Goal: Task Accomplishment & Management: Use online tool/utility

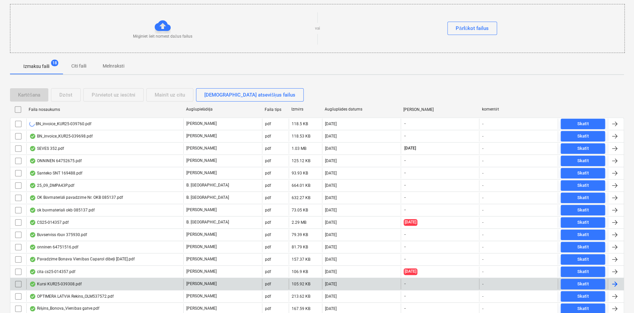
scroll to position [130, 0]
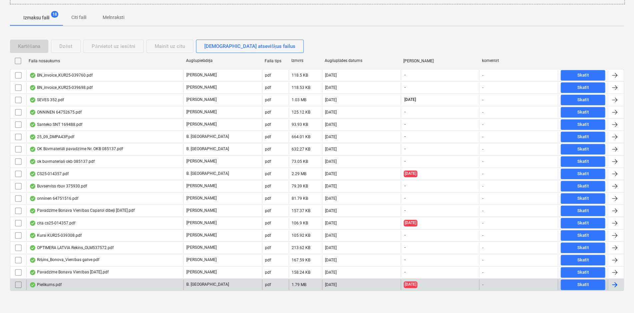
click at [38, 282] on div "Pielikums.pdf" at bounding box center [45, 284] width 32 height 5
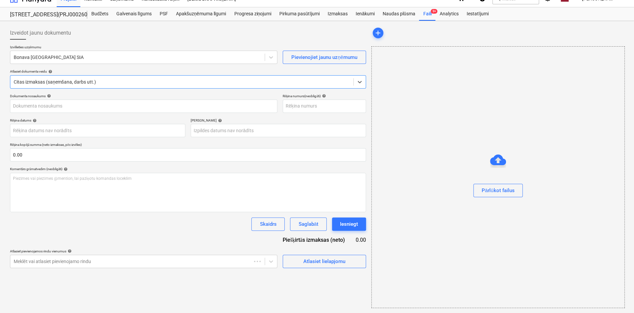
type input "1"
type input "[DATE]"
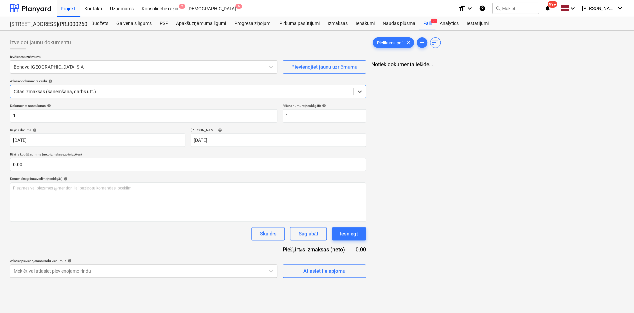
scroll to position [0, 0]
click at [108, 65] on div at bounding box center [138, 67] width 248 height 7
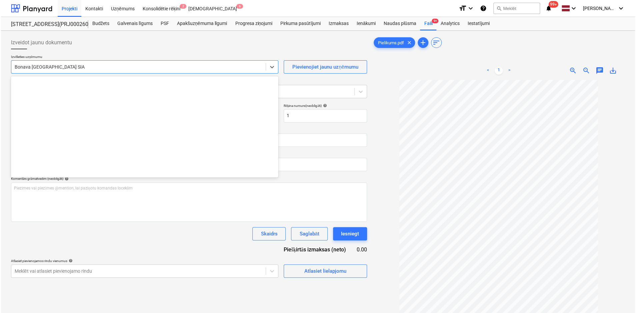
scroll to position [1248, 0]
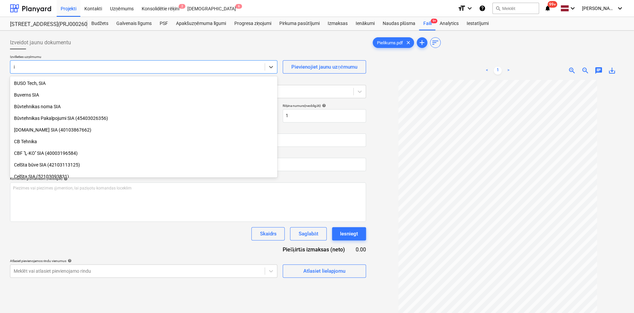
type input "ib"
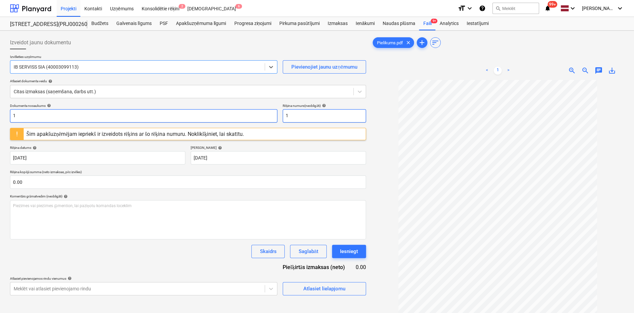
drag, startPoint x: 300, startPoint y: 112, endPoint x: 233, endPoint y: 119, distance: 67.7
click at [232, 118] on div "Dokumenta nosaukums help 1 Rēķina numurs (neobligāti) help 1" at bounding box center [188, 113] width 356 height 19
type input "294-6191"
click at [249, 116] on input "1" at bounding box center [143, 115] width 267 height 13
drag, startPoint x: 296, startPoint y: 116, endPoint x: 217, endPoint y: 120, distance: 79.8
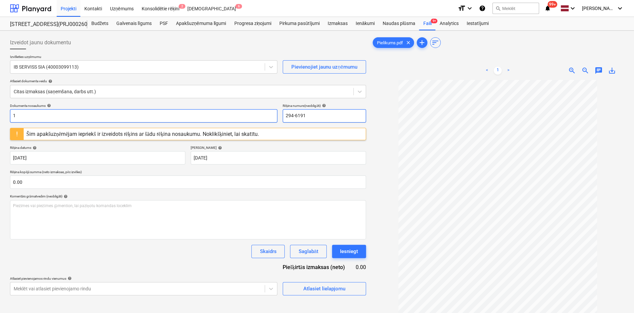
click at [217, 120] on div "Dokumenta nosaukums help 1 Rēķina numurs (neobligāti) help 294-6191" at bounding box center [188, 113] width 356 height 19
drag, startPoint x: 80, startPoint y: 117, endPoint x: 12, endPoint y: 130, distance: 68.9
click at [12, 130] on div "Dokumenta nosaukums help 1 Rēķina numurs (neobligāti) help 294-6191 Šim apakšuz…" at bounding box center [188, 200] width 356 height 192
paste input "294-619"
type input "294-6191"
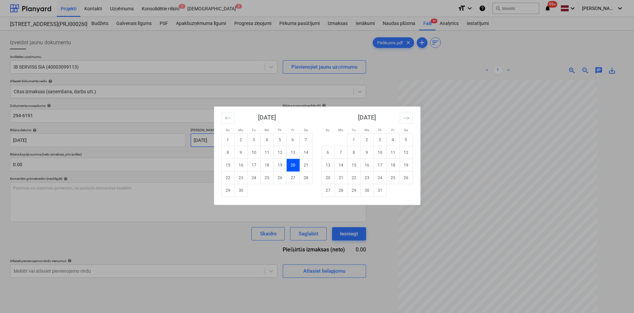
click at [283, 146] on body "Projekti Kontakti Uzņēmums Konsolidētie rēķini 2 Iesūtne 6 format_size keyboard…" at bounding box center [317, 156] width 634 height 313
click at [384, 90] on div "Su Mo Tu We Th Fr Sa Su Mo Tu We Th Fr Sa [DATE] 1 2 3 4 5 6 7 8 9 10 11 12 13 …" at bounding box center [317, 156] width 634 height 313
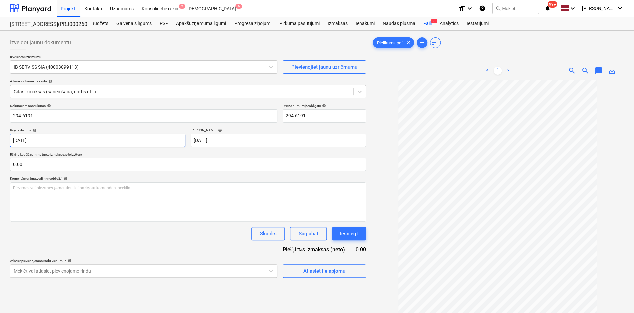
click at [106, 140] on body "Projekti Kontakti Uzņēmums Konsolidētie rēķini 2 Iesūtne 6 format_size keyboard…" at bounding box center [317, 156] width 634 height 313
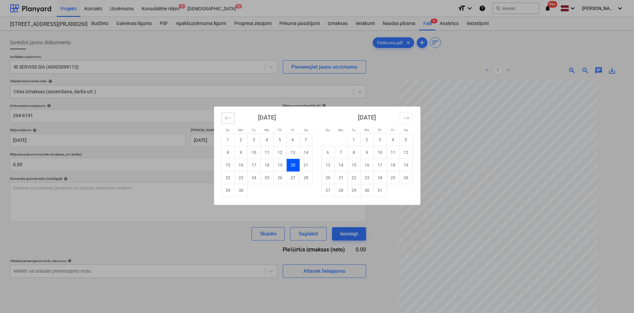
click at [230, 118] on icon "Move backward to switch to the previous month." at bounding box center [228, 118] width 6 height 6
click at [403, 190] on td "31" at bounding box center [405, 190] width 13 height 13
type input "[DATE]"
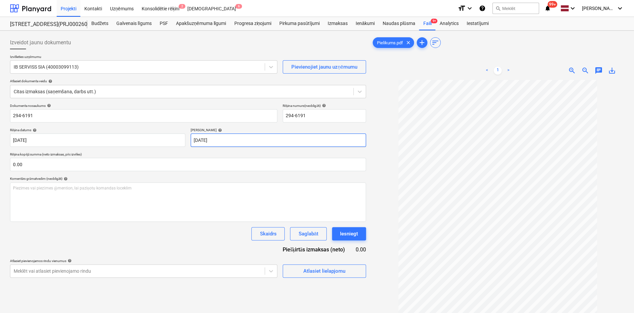
click at [295, 139] on body "Projekti Kontakti Uzņēmums Konsolidētie rēķini 2 Iesūtne 6 format_size keyboard…" at bounding box center [317, 156] width 634 height 313
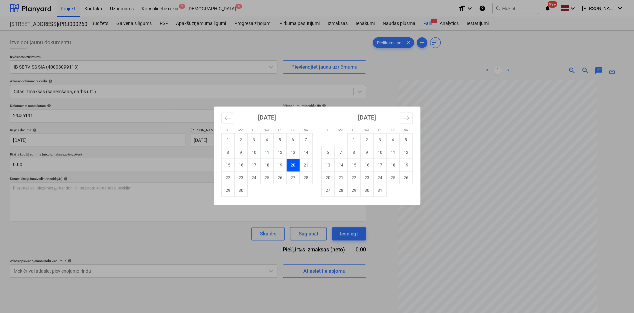
click at [292, 165] on td "20" at bounding box center [292, 165] width 13 height 13
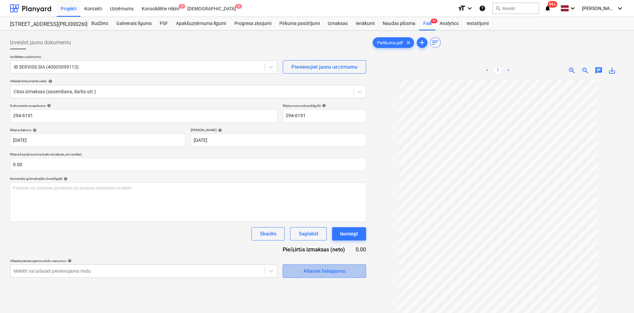
click at [329, 271] on div "Atlasiet lielapjomu" at bounding box center [324, 271] width 42 height 9
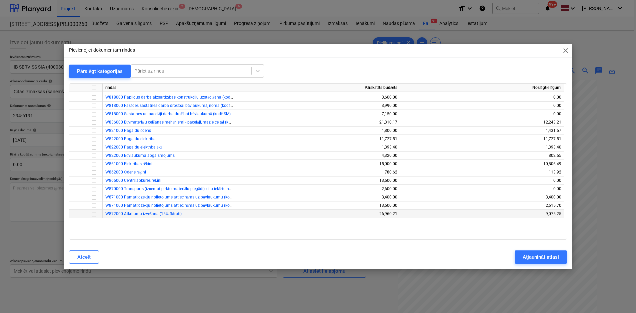
scroll to position [377, 0]
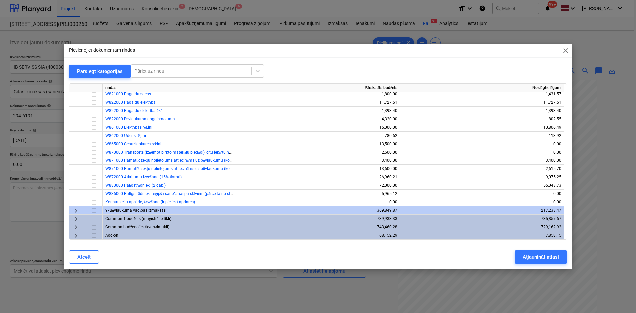
click at [73, 208] on span "keyboard_arrow_right" at bounding box center [76, 211] width 8 height 8
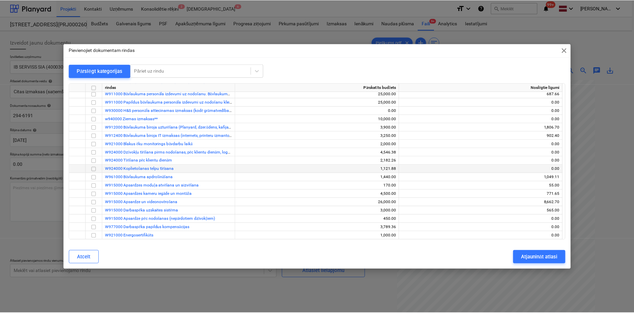
scroll to position [477, 0]
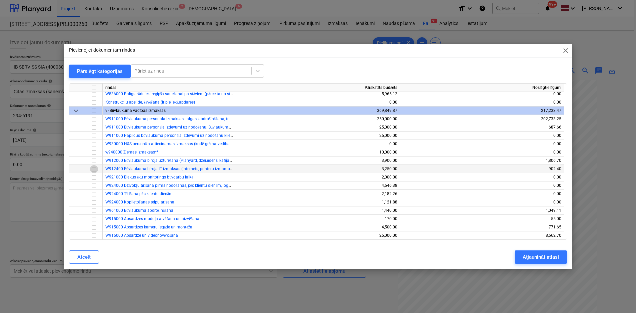
click at [93, 170] on input "checkbox" at bounding box center [94, 169] width 8 height 8
click at [548, 257] on div "Atjaunināt atlasi" at bounding box center [541, 257] width 36 height 9
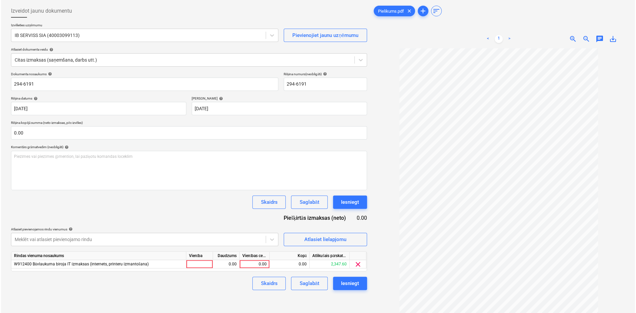
scroll to position [67, 0]
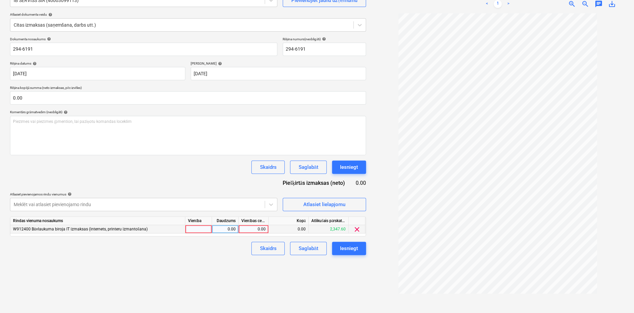
click at [260, 230] on div "0.00" at bounding box center [253, 229] width 24 height 8
type input "148.5"
click at [333, 277] on div "Izveidot jaunu dokumentu Izvēlieties uzņēmumu IB SERVISS SIA (40003099113) Piev…" at bounding box center [187, 139] width 361 height 344
click at [351, 249] on div "Iesniegt" at bounding box center [349, 248] width 18 height 9
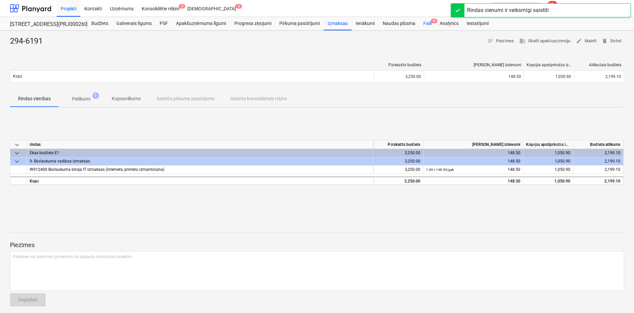
click at [427, 22] on div "Faili 9+" at bounding box center [427, 23] width 16 height 13
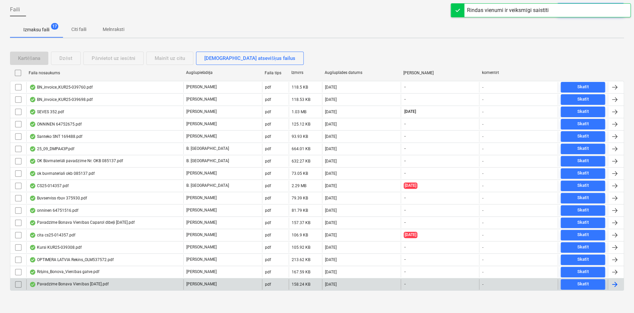
click at [61, 282] on div "Pavadzīme Bonava Vienības [DATE].pdf" at bounding box center [68, 284] width 79 height 5
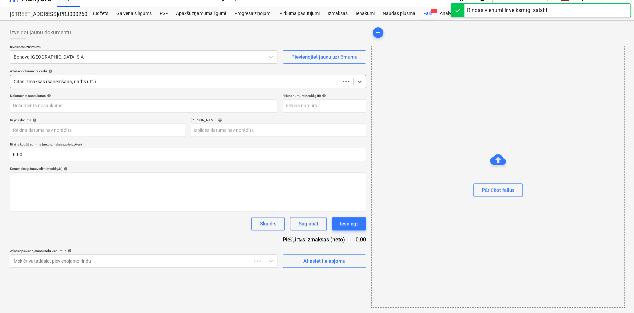
scroll to position [10, 0]
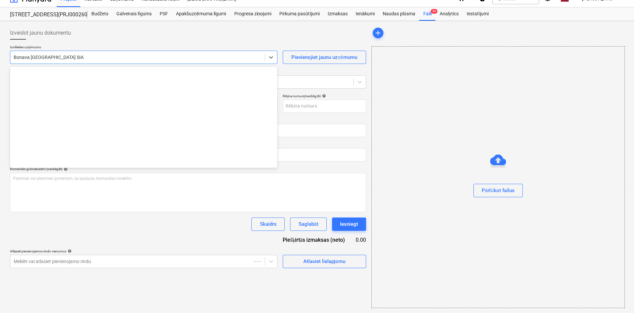
click at [97, 56] on div at bounding box center [138, 57] width 248 height 7
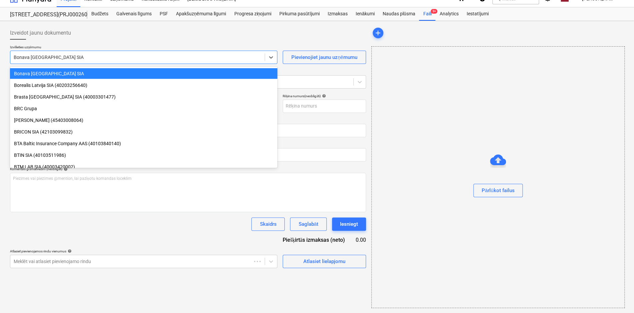
type input "40003941615"
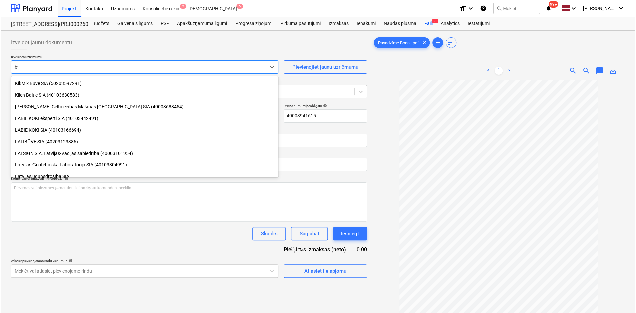
scroll to position [285, 0]
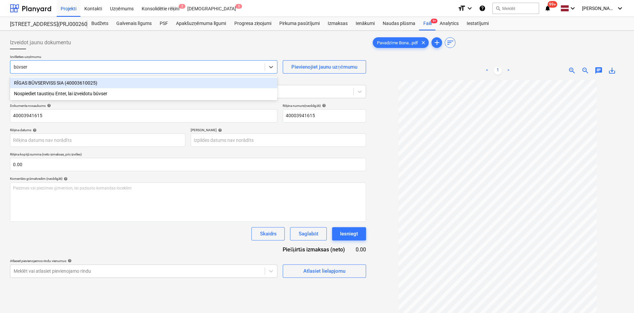
type input "būvserv"
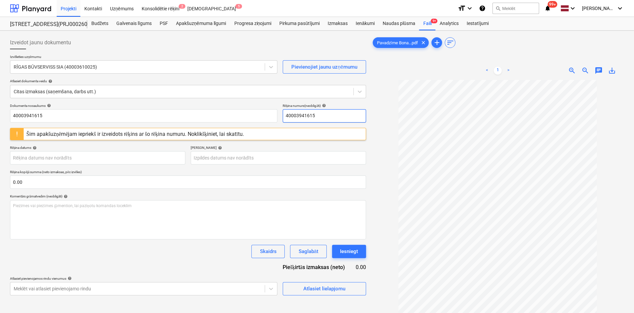
drag, startPoint x: 322, startPoint y: 115, endPoint x: 219, endPoint y: 135, distance: 105.2
click at [219, 135] on div "Dokumenta nosaukums help 40003941615 Rēķina numurs (neobligāti) help 4000394161…" at bounding box center [188, 200] width 356 height 192
click at [330, 111] on input "RBUV 375793" at bounding box center [324, 115] width 83 height 13
drag, startPoint x: 329, startPoint y: 115, endPoint x: 225, endPoint y: 120, distance: 104.8
click at [225, 121] on div "Dokumenta nosaukums help 40003941615 Rēķina numurs (neobligāti) help RBUV 375793" at bounding box center [188, 113] width 356 height 19
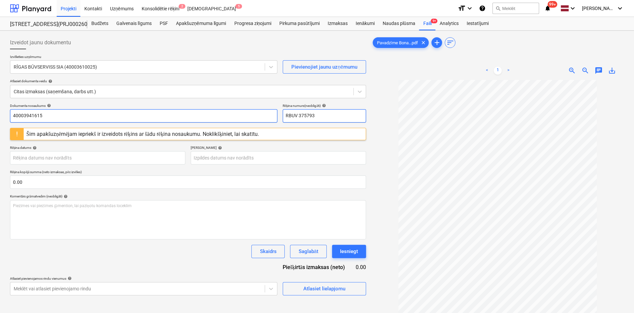
type input "RBUV 375793"
drag, startPoint x: 56, startPoint y: 117, endPoint x: -47, endPoint y: 119, distance: 103.0
click at [0, 119] on html "Projekti Kontakti Uzņēmums Konsolidētie rēķini 2 Iesūtne 5 format_size keyboard…" at bounding box center [317, 156] width 634 height 313
paste input "RBUV 375793"
type input "RBUV 375793"
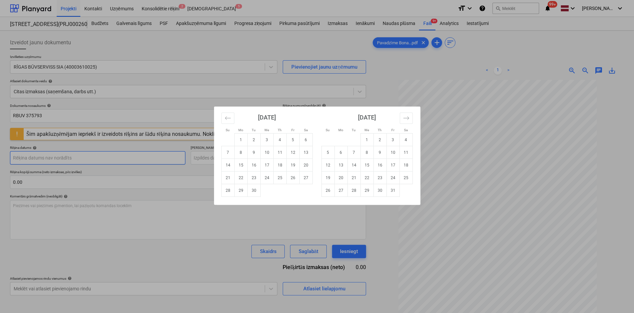
click at [115, 159] on body "Projekti Kontakti Uzņēmums Konsolidētie rēķini 2 Iesūtne 5 format_size keyboard…" at bounding box center [317, 156] width 634 height 313
click at [269, 154] on td "10" at bounding box center [266, 152] width 13 height 13
type input "[DATE]"
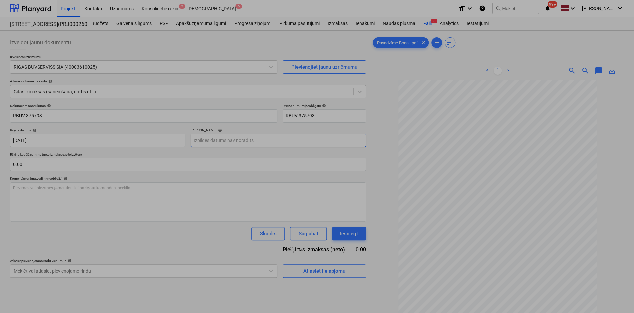
click at [301, 140] on body "Projekti Kontakti Uzņēmums Konsolidētie rēķini 2 Iesūtne 5 format_size keyboard…" at bounding box center [317, 156] width 634 height 313
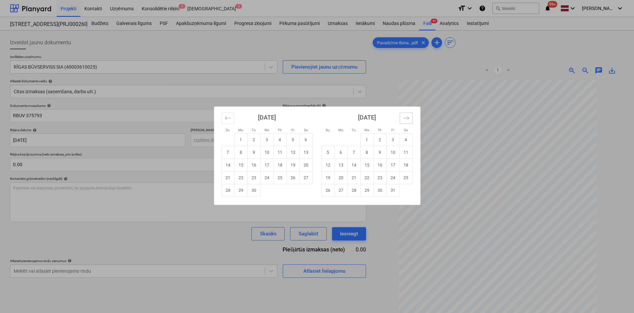
click at [409, 118] on button "Move forward to switch to the next month." at bounding box center [406, 118] width 13 height 11
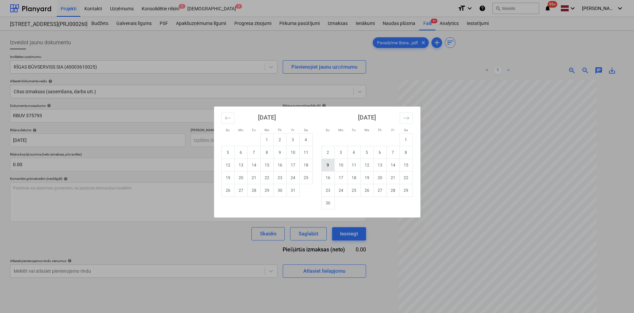
click at [331, 166] on td "9" at bounding box center [327, 165] width 13 height 13
type input "[DATE]"
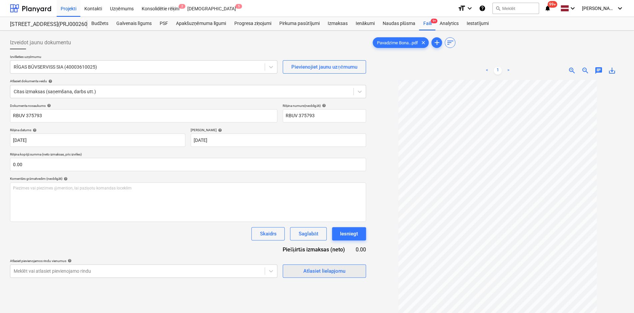
click at [301, 271] on span "Atlasiet lielapjomu" at bounding box center [324, 271] width 67 height 9
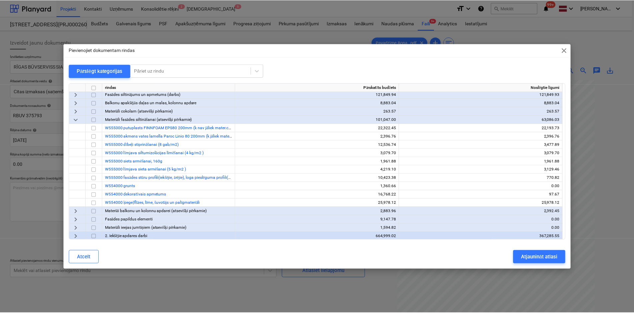
scroll to position [67, 0]
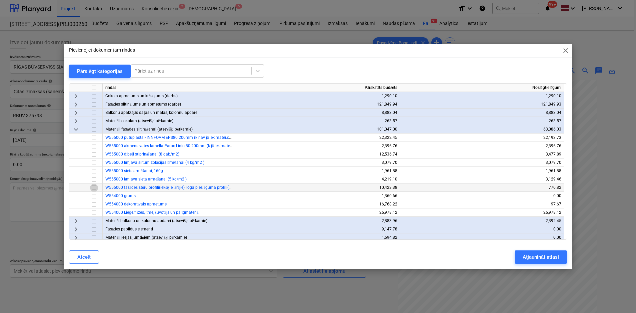
click at [95, 188] on input "checkbox" at bounding box center [94, 188] width 8 height 8
click at [532, 257] on div "Atjaunināt atlasi" at bounding box center [541, 257] width 36 height 9
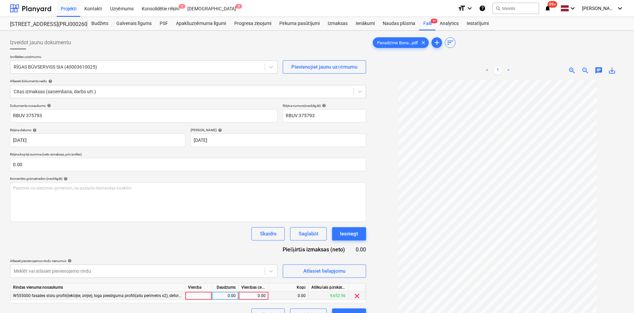
click at [261, 293] on div "0.00" at bounding box center [253, 296] width 24 height 8
type input "48.5"
click at [211, 252] on div "Dokumenta nosaukums help RBUV 375793 Rēķina numurs (neobligāti) help RBUV 37579…" at bounding box center [188, 213] width 356 height 218
click at [261, 296] on div "48.50" at bounding box center [253, 296] width 24 height 8
click at [262, 297] on input "48.5" at bounding box center [254, 296] width 30 height 8
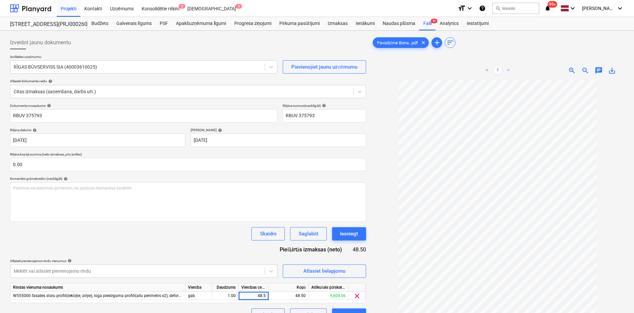
type input "484.5"
click at [234, 237] on div "Skaidrs Saglabāt Iesniegt" at bounding box center [188, 233] width 356 height 13
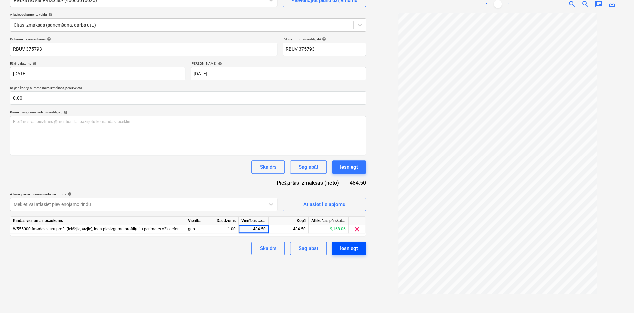
click at [350, 246] on div "Iesniegt" at bounding box center [349, 248] width 18 height 9
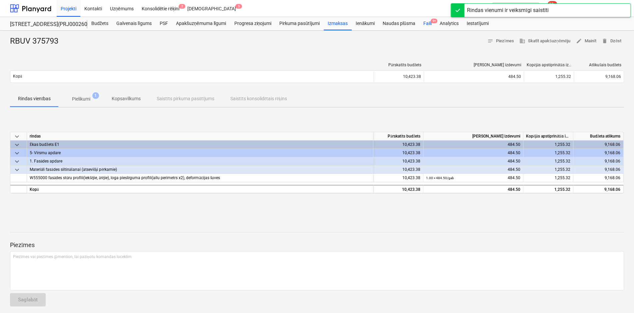
click at [429, 22] on div "Faili 9+" at bounding box center [427, 23] width 16 height 13
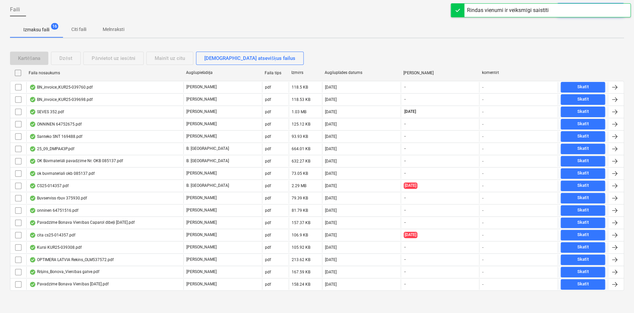
scroll to position [51, 0]
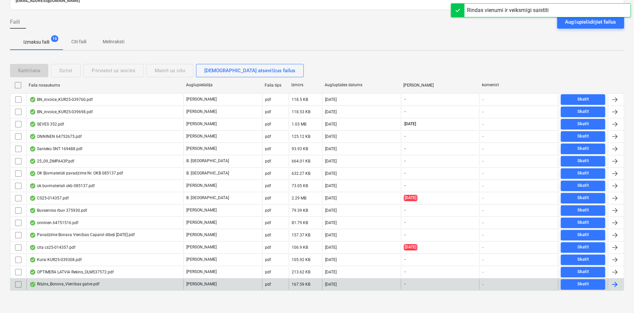
click at [75, 282] on div "Rēķins_Bonova_Vienības gatve.pdf" at bounding box center [64, 284] width 70 height 5
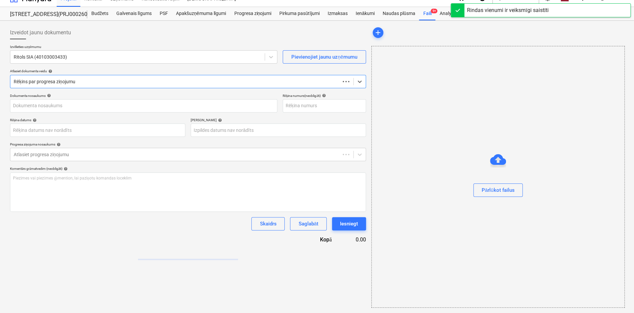
scroll to position [10, 0]
type input "2025-100"
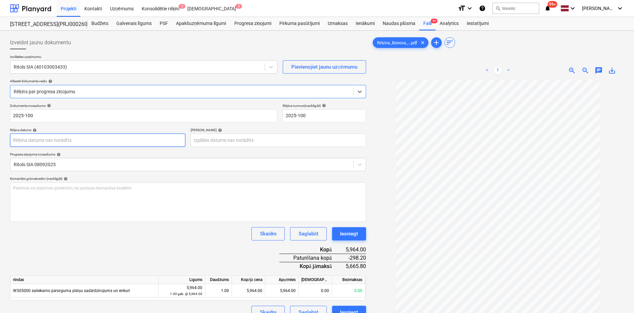
click at [121, 141] on body "Projekti Kontakti Uzņēmums Konsolidētie rēķini 2 Iesūtne 5 format_size keyboard…" at bounding box center [317, 156] width 634 height 313
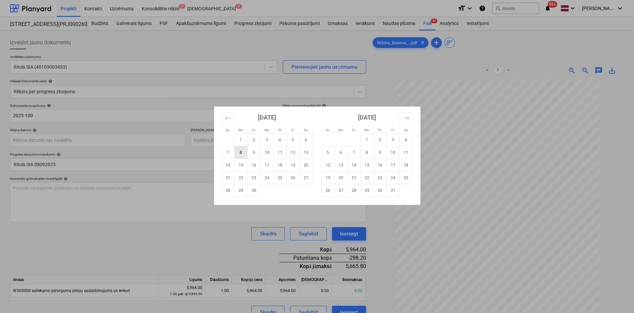
click at [239, 151] on td "8" at bounding box center [240, 152] width 13 height 13
type input "[DATE]"
click at [228, 139] on body "Projekti Kontakti Uzņēmums Konsolidētie rēķini 2 Iesūtne 5 format_size keyboard…" at bounding box center [317, 156] width 634 height 313
click at [237, 178] on td "22" at bounding box center [240, 178] width 13 height 13
type input "[DATE]"
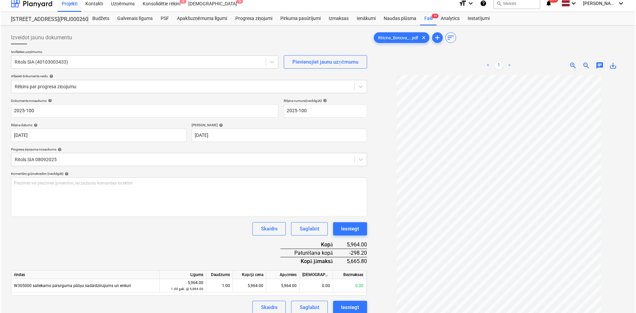
scroll to position [67, 0]
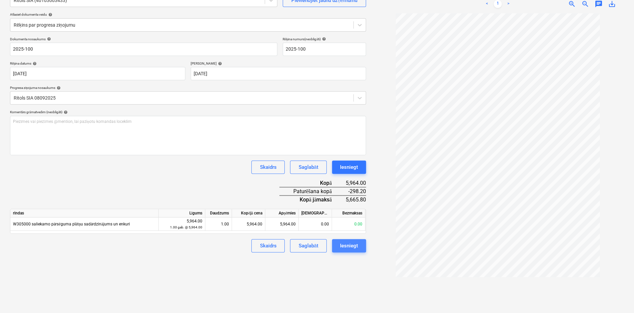
click at [349, 248] on div "Iesniegt" at bounding box center [349, 246] width 18 height 9
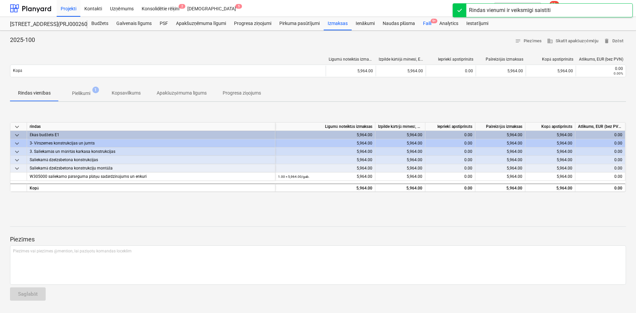
click at [427, 23] on div "Faili 9+" at bounding box center [427, 23] width 16 height 13
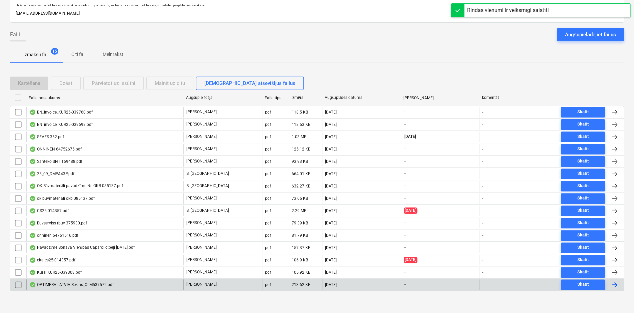
click at [59, 286] on div "OPTIMERA LATVIA Rekins_OLM537572.pdf" at bounding box center [71, 284] width 84 height 5
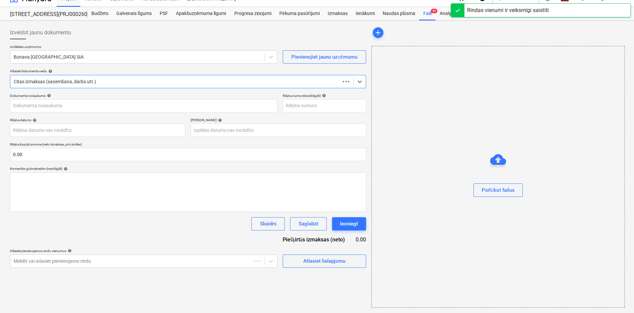
scroll to position [10, 0]
click at [135, 54] on div at bounding box center [138, 57] width 248 height 7
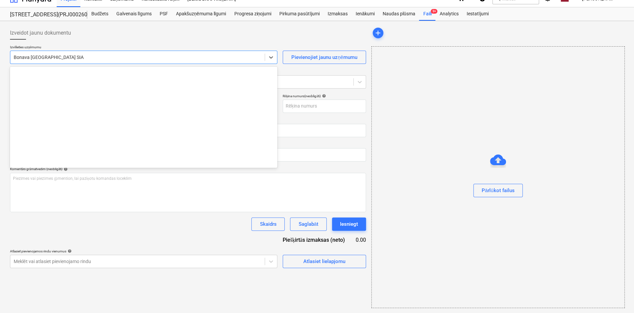
type input "OLM537572"
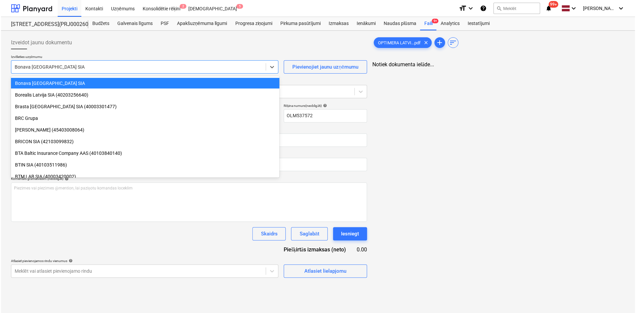
scroll to position [0, 0]
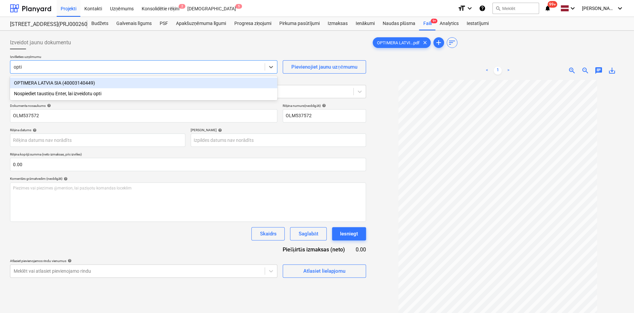
type input "optim"
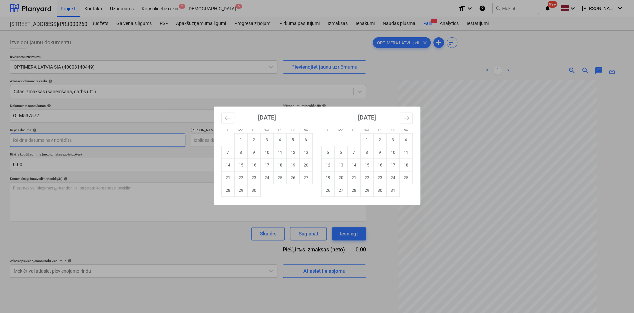
click at [162, 141] on body "Projekti Kontakti Uzņēmums Konsolidētie rēķini 2 Iesūtne 5 format_size keyboard…" at bounding box center [317, 156] width 634 height 313
click at [265, 155] on td "10" at bounding box center [266, 152] width 13 height 13
type input "[DATE]"
click at [228, 142] on body "Projekti Kontakti Uzņēmums Konsolidētie rēķini 2 Iesūtne 5 format_size keyboard…" at bounding box center [317, 156] width 634 height 313
click at [403, 119] on icon "Move forward to switch to the next month." at bounding box center [406, 118] width 6 height 6
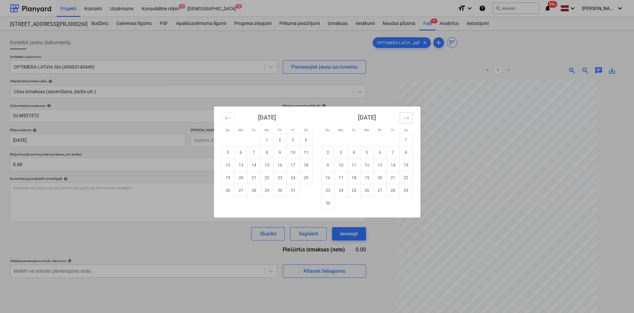
click at [403, 119] on icon "Move forward to switch to the next month." at bounding box center [406, 118] width 6 height 6
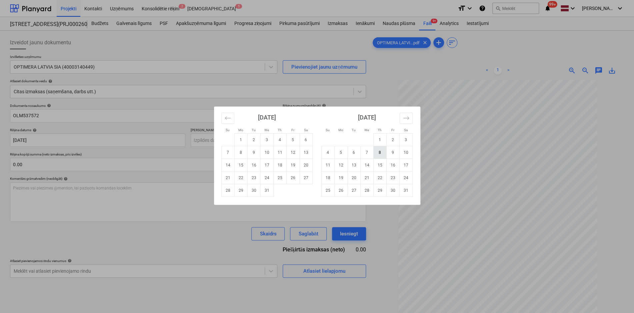
click at [382, 154] on td "8" at bounding box center [379, 152] width 13 height 13
type input "[DATE]"
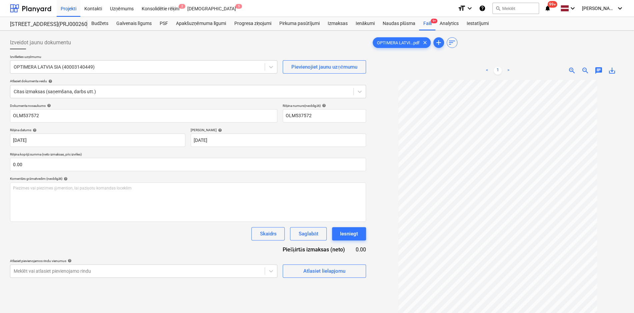
click at [183, 259] on div "Atlasiet pievienojamos rindu [DEMOGRAPHIC_DATA] help" at bounding box center [143, 261] width 267 height 4
click at [297, 271] on span "Atlasiet lielapjomu" at bounding box center [324, 271] width 67 height 9
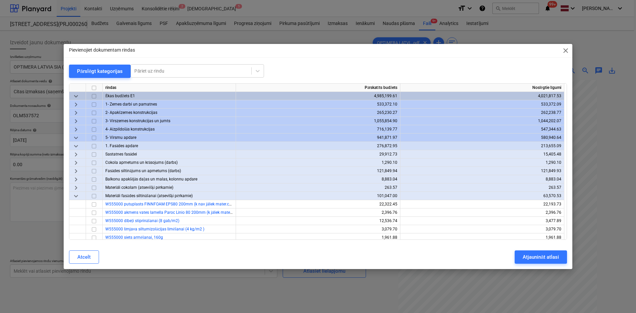
click at [76, 137] on span "keyboard_arrow_down" at bounding box center [76, 138] width 8 height 8
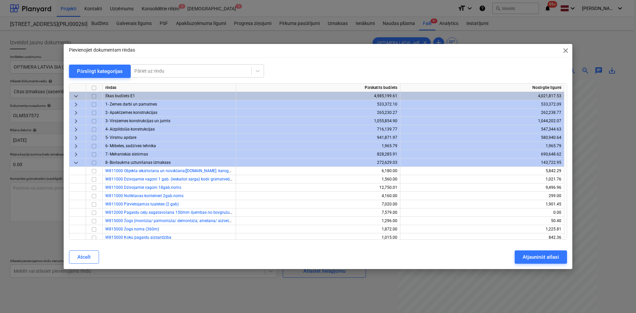
click at [76, 137] on span "keyboard_arrow_right" at bounding box center [76, 138] width 8 height 8
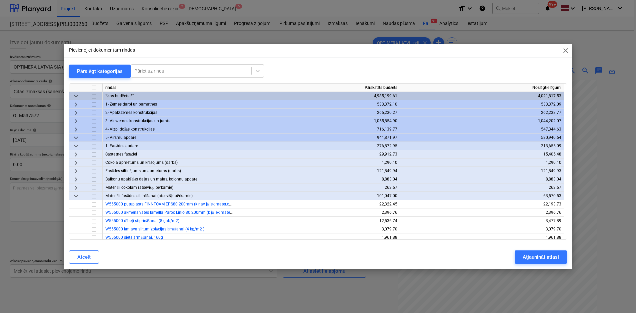
click at [75, 147] on span "keyboard_arrow_down" at bounding box center [76, 146] width 8 height 8
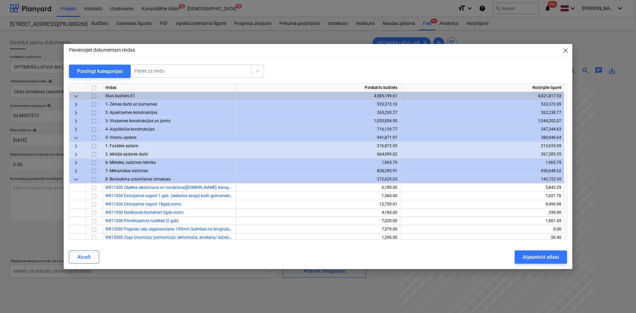
click at [77, 155] on span "keyboard_arrow_right" at bounding box center [76, 155] width 8 height 8
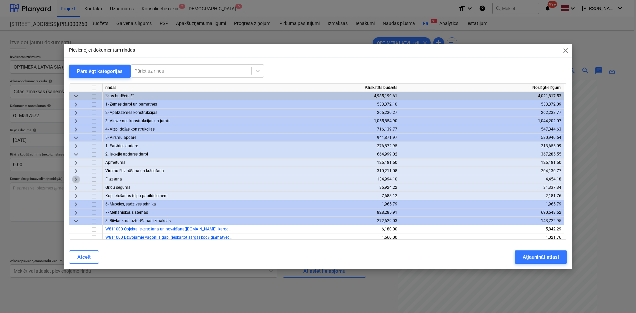
click at [76, 176] on span "keyboard_arrow_right" at bounding box center [76, 180] width 8 height 8
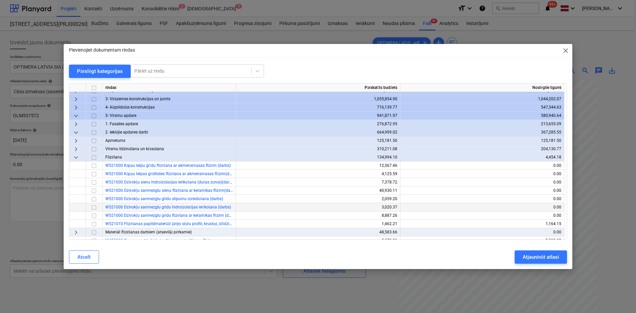
scroll to position [33, 0]
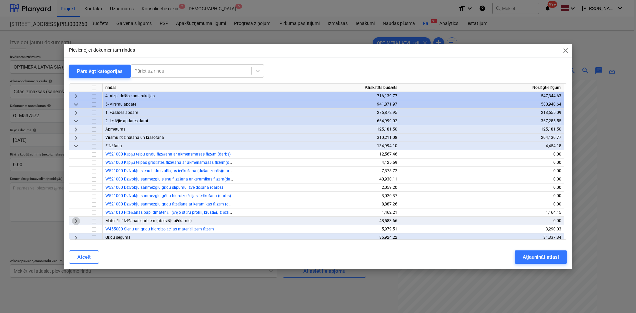
click at [75, 222] on span "keyboard_arrow_right" at bounding box center [76, 221] width 8 height 8
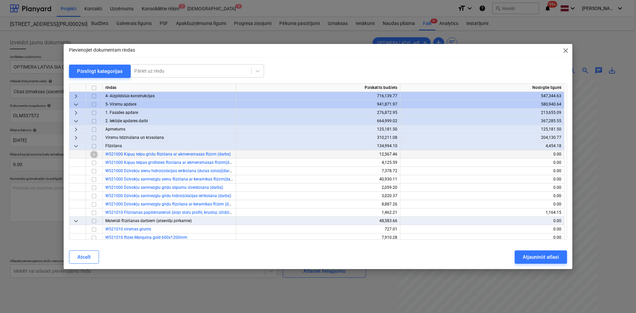
click at [93, 155] on input "checkbox" at bounding box center [94, 155] width 8 height 8
click at [546, 255] on div "Atjaunināt atlasi" at bounding box center [541, 257] width 36 height 9
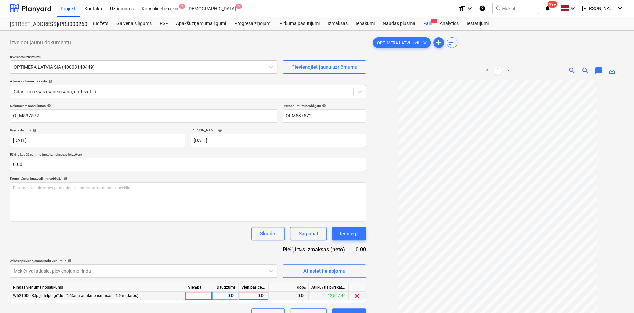
click at [244, 293] on div "0.00" at bounding box center [253, 296] width 24 height 8
type input "243.9"
click at [215, 240] on div "Dokumenta nosaukums help OLM537572 Rēķina numurs (neobligāti) help OLM537572 Rē…" at bounding box center [188, 213] width 356 height 218
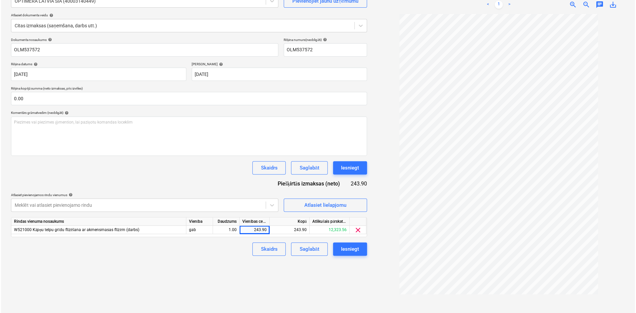
scroll to position [67, 0]
click at [361, 249] on button "Iesniegt" at bounding box center [349, 248] width 34 height 13
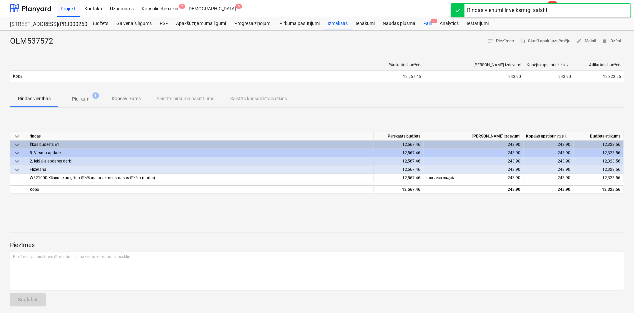
click at [426, 24] on div "Faili 9+" at bounding box center [427, 23] width 16 height 13
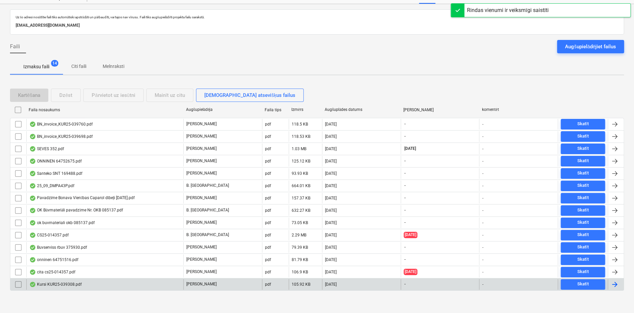
click at [63, 282] on div "Kursi KUR25-039308.pdf" at bounding box center [55, 284] width 52 height 5
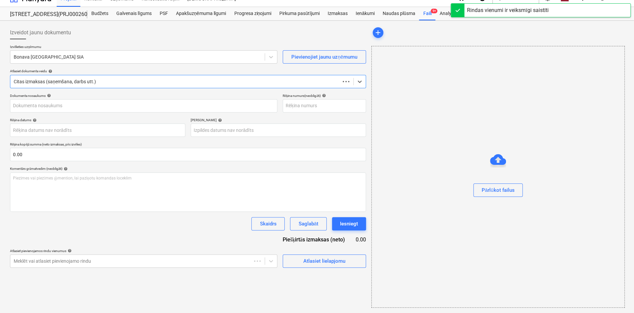
scroll to position [10, 0]
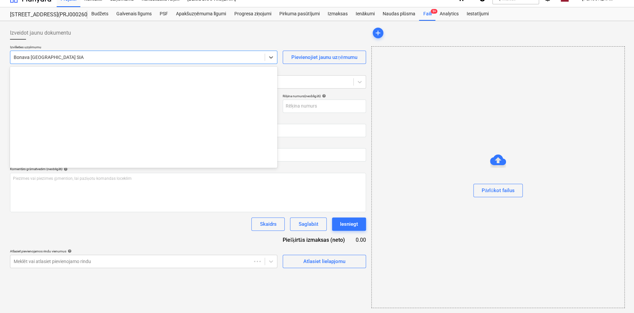
click at [107, 62] on div "Bonava [GEOGRAPHIC_DATA] SIA" at bounding box center [143, 57] width 267 height 13
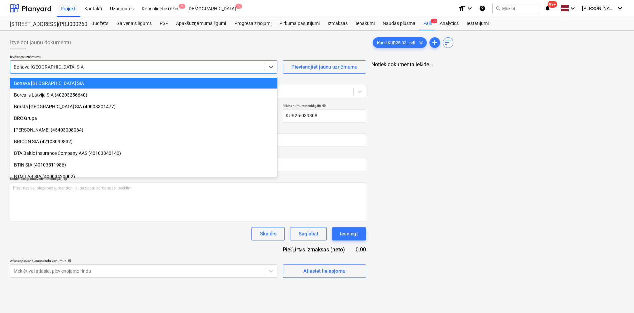
type input "KUR25-039308"
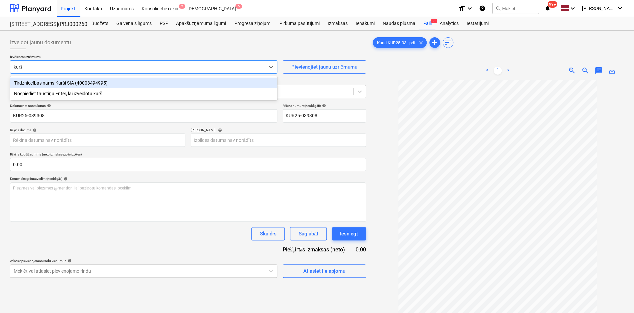
type input "kurši"
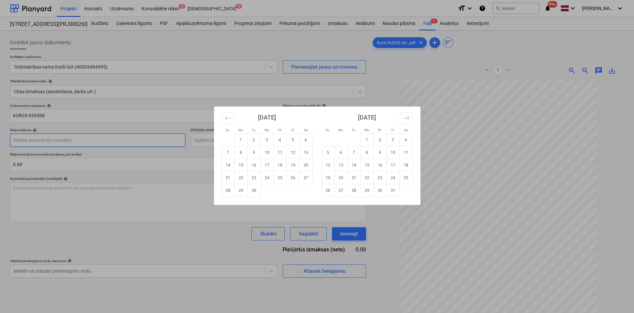
click at [160, 137] on body "Projekti Kontakti Uzņēmums Konsolidētie rēķini 2 Iesūtne 5 format_size keyboard…" at bounding box center [317, 156] width 634 height 313
click at [243, 154] on td "8" at bounding box center [240, 152] width 13 height 13
type input "[DATE]"
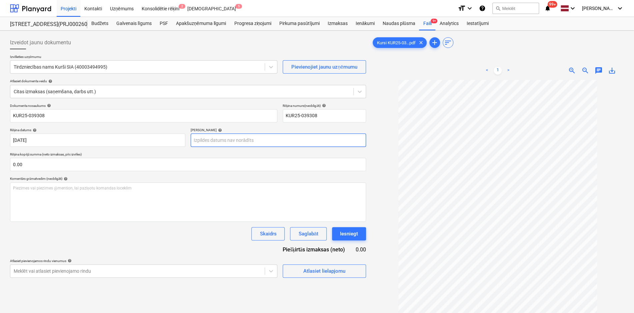
click at [233, 139] on body "Projekti Kontakti Uzņēmums Konsolidētie rēķini 2 Iesūtne 5 format_size keyboard…" at bounding box center [317, 156] width 634 height 313
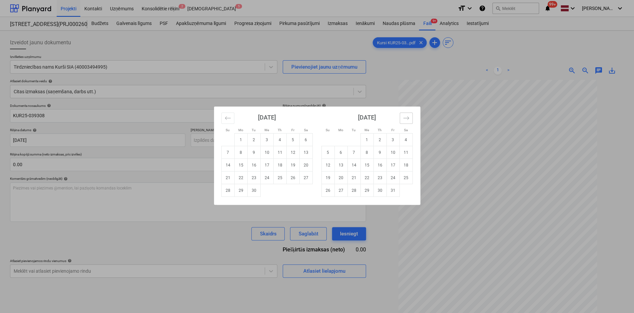
click at [404, 119] on icon "Move forward to switch to the next month." at bounding box center [406, 118] width 6 height 6
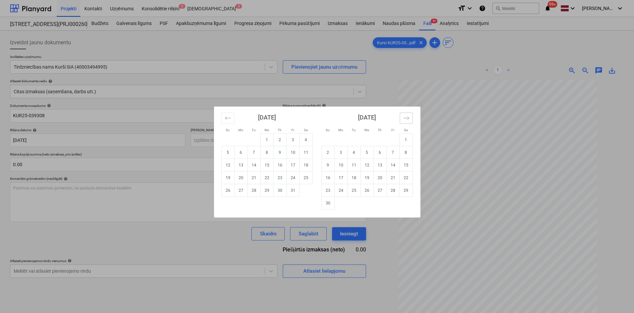
click at [404, 119] on icon "Move forward to switch to the next month." at bounding box center [406, 118] width 6 height 6
click at [409, 118] on icon "Move forward to switch to the next month." at bounding box center [406, 118] width 6 height 6
click at [407, 117] on icon "Move forward to switch to the next month." at bounding box center [406, 117] width 6 height 3
click at [407, 117] on icon "Move forward to switch to the next month." at bounding box center [406, 118] width 6 height 6
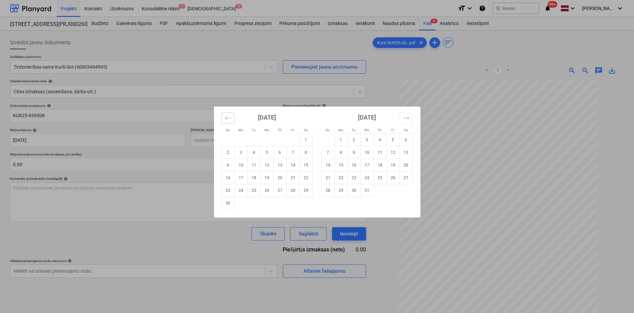
click at [228, 118] on icon "Move backward to switch to the previous month." at bounding box center [228, 118] width 6 height 6
click at [406, 117] on icon "Move forward to switch to the next month." at bounding box center [406, 118] width 6 height 6
click at [407, 117] on icon "Move forward to switch to the next month." at bounding box center [406, 118] width 6 height 6
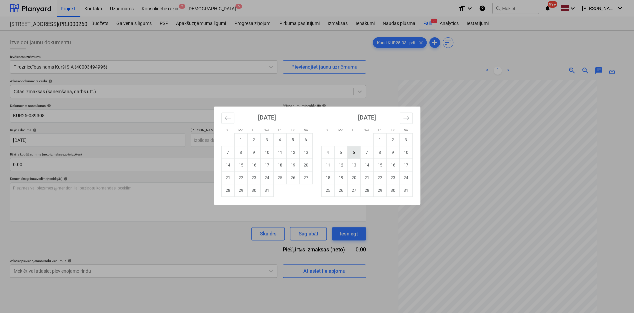
click at [352, 153] on td "6" at bounding box center [353, 152] width 13 height 13
type input "[DATE]"
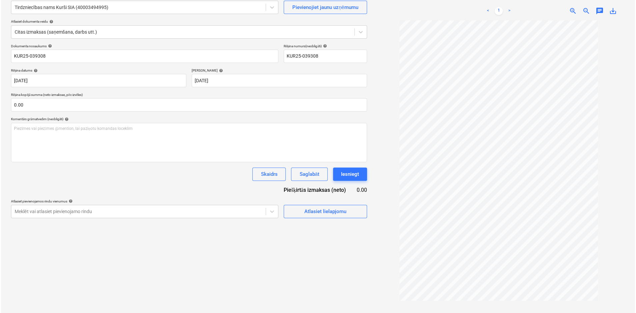
scroll to position [67, 0]
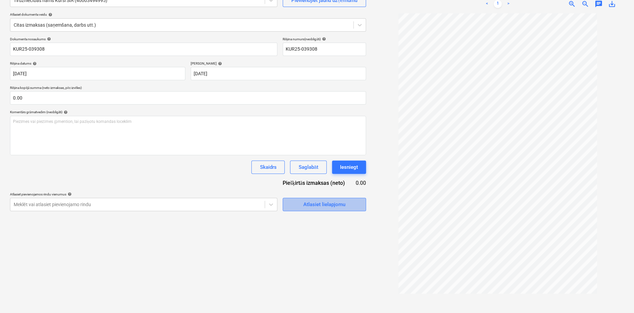
click at [309, 203] on div "Atlasiet lielapjomu" at bounding box center [324, 204] width 42 height 9
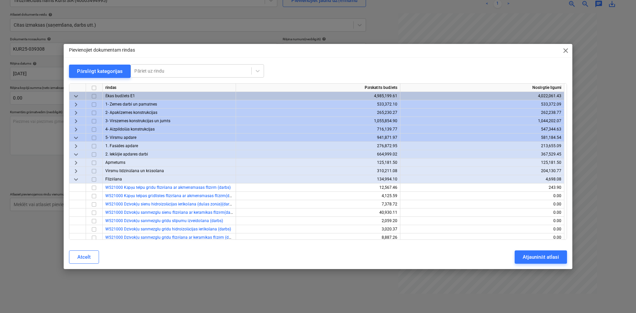
click at [77, 129] on span "keyboard_arrow_right" at bounding box center [76, 130] width 8 height 8
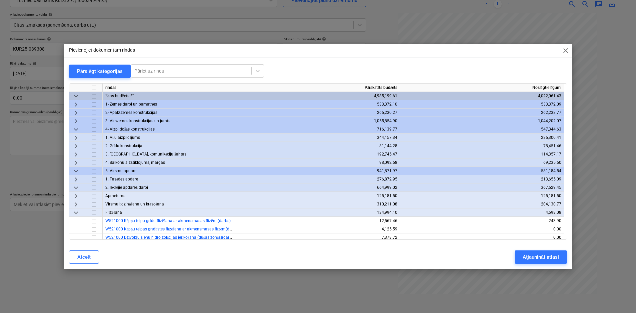
click at [76, 138] on span "keyboard_arrow_right" at bounding box center [76, 138] width 8 height 8
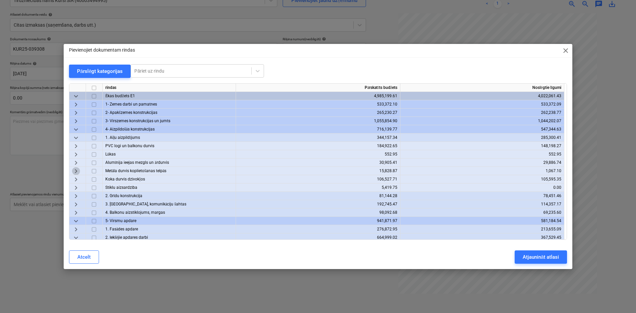
click at [74, 170] on span "keyboard_arrow_right" at bounding box center [76, 171] width 8 height 8
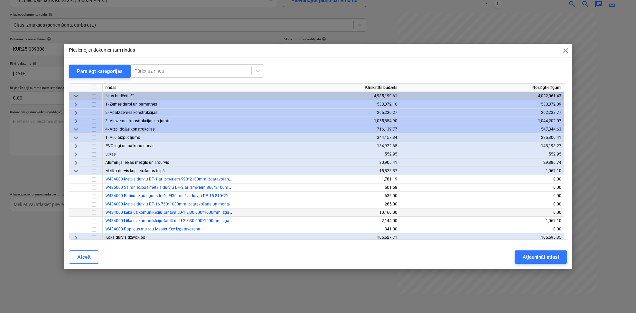
click at [93, 213] on input "checkbox" at bounding box center [94, 213] width 8 height 8
click at [93, 220] on input "checkbox" at bounding box center [94, 221] width 8 height 8
click at [539, 256] on div "Atjaunināt atlasi" at bounding box center [541, 257] width 36 height 9
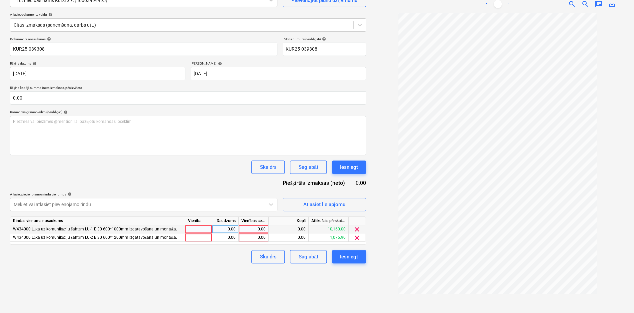
click at [259, 229] on div "0.00" at bounding box center [253, 229] width 24 height 8
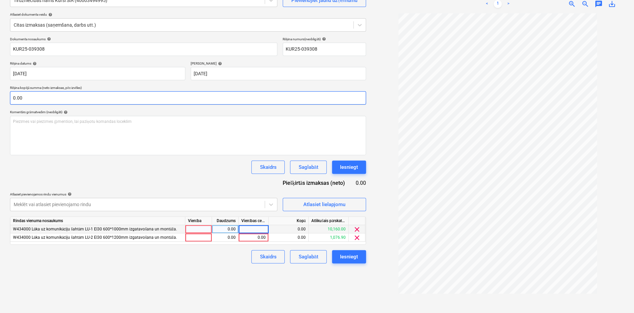
click at [167, 101] on input "0.00" at bounding box center [188, 97] width 356 height 13
type input "11121.92"
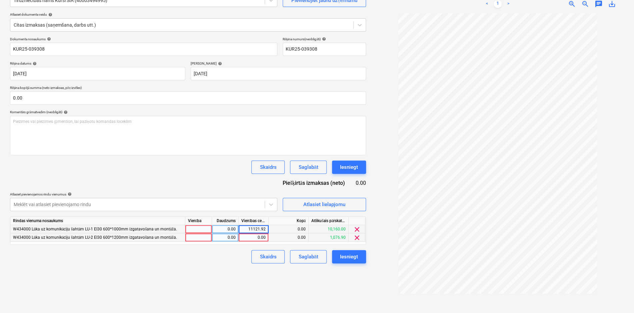
click at [261, 238] on div "0.00" at bounding box center [253, 238] width 24 height 8
drag, startPoint x: 246, startPoint y: 228, endPoint x: 264, endPoint y: 228, distance: 18.0
click at [264, 228] on div "11,121.92" at bounding box center [253, 229] width 24 height 8
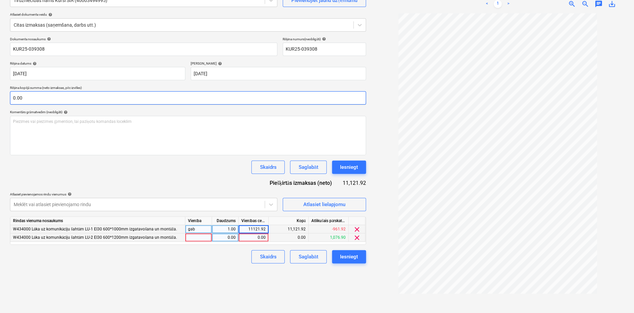
click at [31, 102] on input "0.00" at bounding box center [188, 97] width 356 height 13
click at [31, 96] on input "text" at bounding box center [188, 97] width 356 height 13
paste input "11121.92"
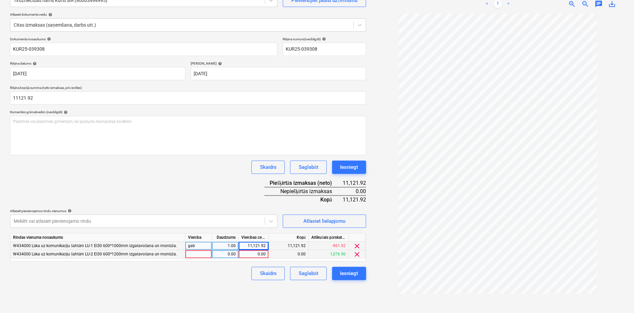
type input "11,121.92"
click at [251, 247] on div "11,121.92" at bounding box center [253, 246] width 24 height 8
type input "0"
click at [263, 246] on div "0.00" at bounding box center [253, 246] width 24 height 8
type input "10160"
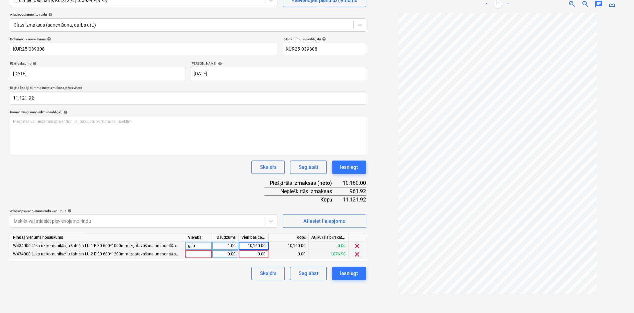
click at [263, 255] on div "0.00" at bounding box center [253, 254] width 24 height 8
type input "961.92"
click at [245, 289] on div "Izveidot jaunu dokumentu Izvēlieties uzņēmumu Tirdzniecības nams Kurši SIA (400…" at bounding box center [187, 139] width 361 height 344
click at [347, 272] on div "Iesniegt" at bounding box center [349, 273] width 18 height 9
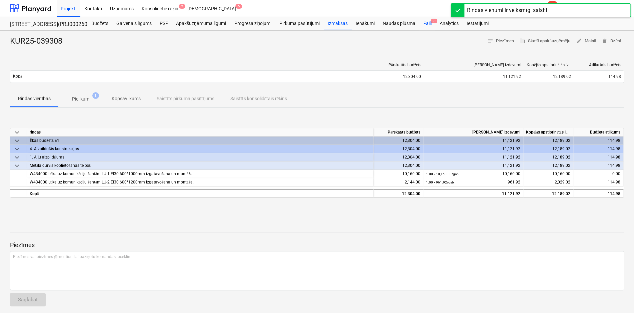
click at [429, 22] on div "Faili 9+" at bounding box center [427, 23] width 16 height 13
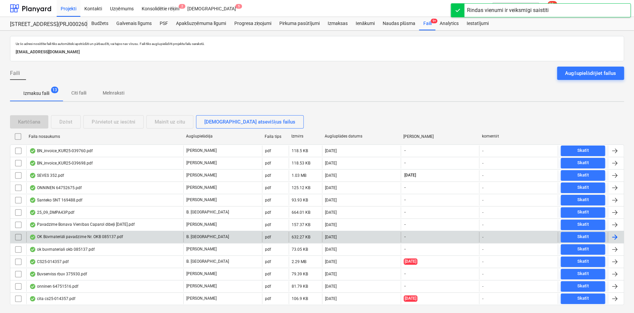
scroll to position [15, 0]
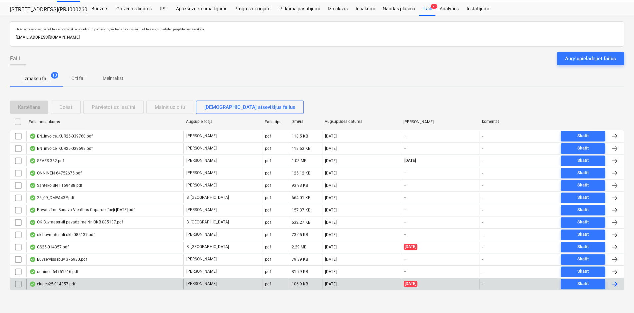
click at [61, 284] on div "cita cs25-014357.pdf" at bounding box center [52, 284] width 46 height 5
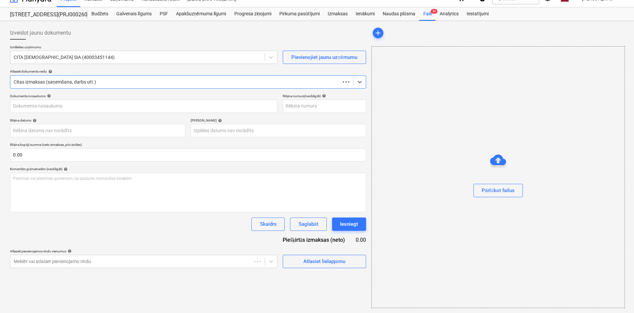
type input "3"
type input "[DATE]"
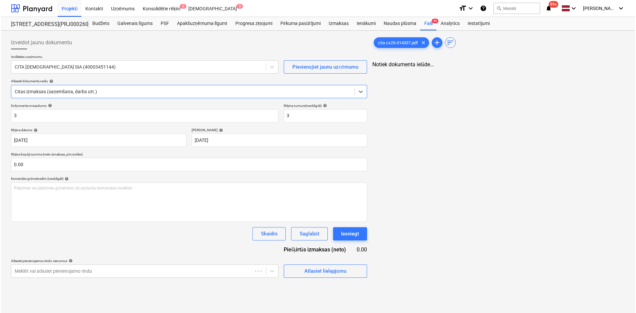
scroll to position [0, 0]
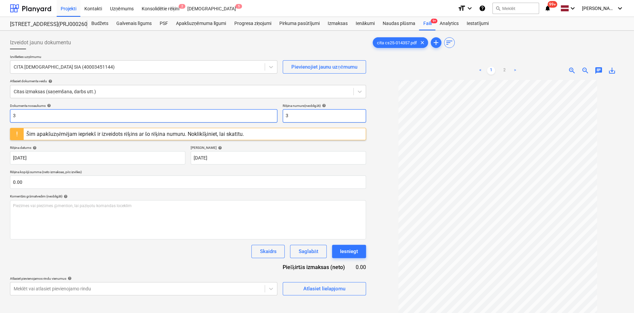
drag, startPoint x: 303, startPoint y: 113, endPoint x: 256, endPoint y: 120, distance: 47.5
click at [256, 120] on div "Dokumenta nosaukums help 3 Rēķina numurs (neobligāti) help 3" at bounding box center [188, 113] width 356 height 19
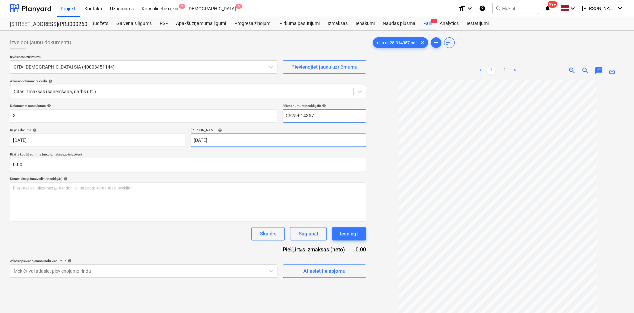
type input "CS25-014357"
click at [217, 138] on body "Projekti Kontakti Uzņēmums Konsolidētie rēķini 2 Iesūtne 5 format_size keyboard…" at bounding box center [317, 156] width 634 height 313
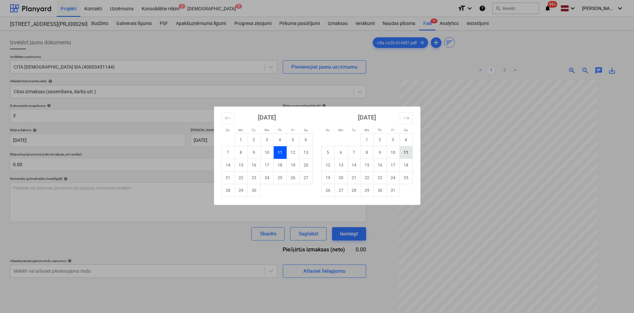
click at [404, 154] on td "11" at bounding box center [405, 152] width 13 height 13
type input "[DATE]"
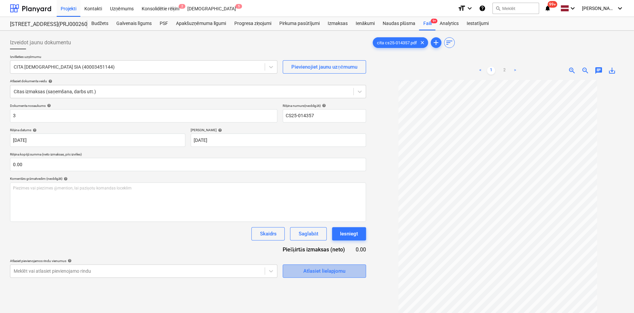
click at [316, 271] on div "Atlasiet lielapjomu" at bounding box center [324, 271] width 42 height 9
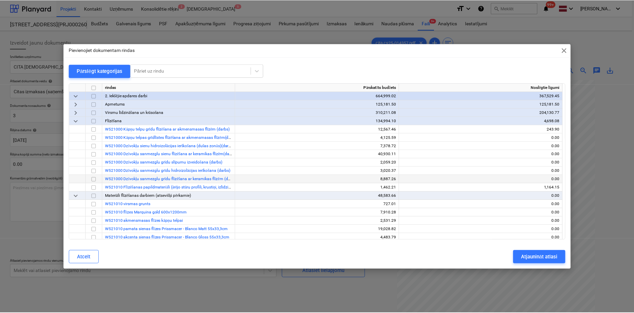
scroll to position [233, 0]
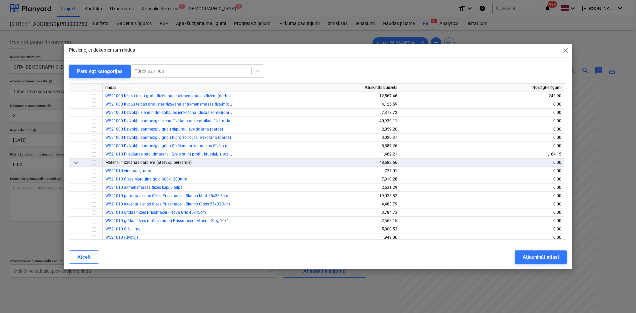
drag, startPoint x: 506, startPoint y: 49, endPoint x: 480, endPoint y: 57, distance: 27.2
click at [480, 57] on div "Pievienojiet dokumentam rindas close Pārslēgt kategorijas Pāriet uz rindu rinda…" at bounding box center [318, 156] width 509 height 225
click at [569, 51] on span "close" at bounding box center [566, 51] width 8 height 8
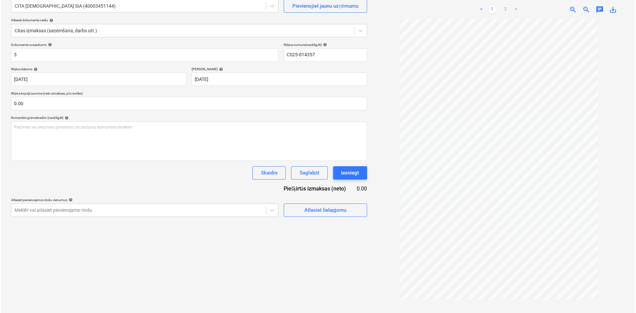
scroll to position [67, 0]
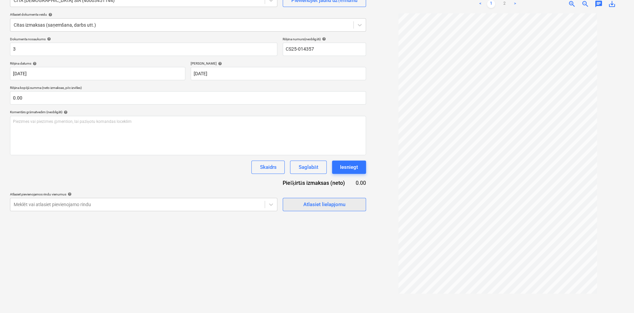
click at [314, 206] on div "Atlasiet lielapjomu" at bounding box center [324, 204] width 42 height 9
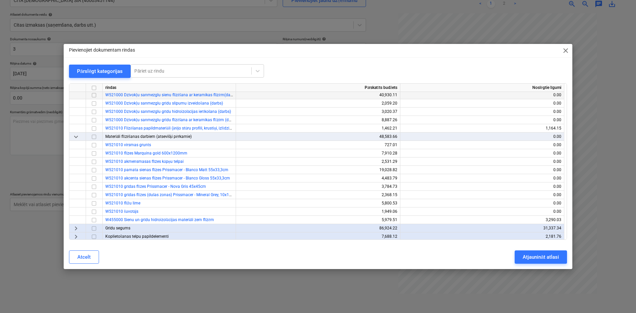
scroll to position [267, 0]
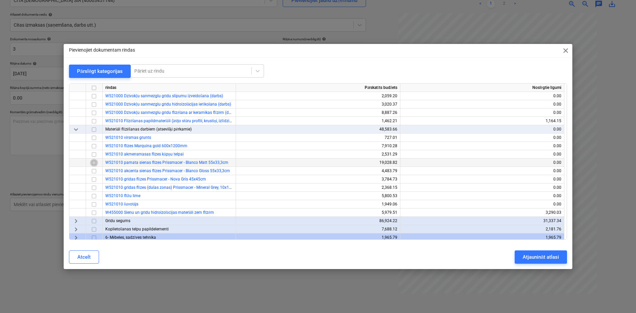
click at [94, 163] on input "checkbox" at bounding box center [94, 163] width 8 height 8
click at [530, 256] on div "Atjaunināt atlasi" at bounding box center [541, 257] width 36 height 9
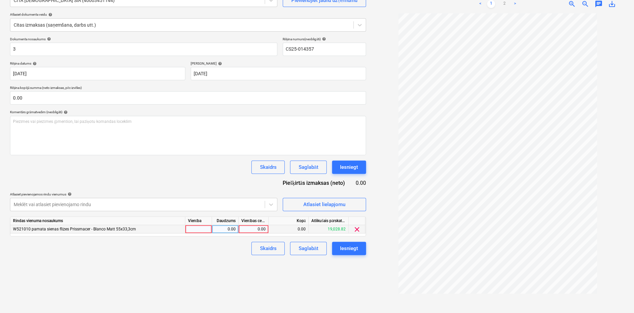
click at [255, 230] on div "0.00" at bounding box center [253, 229] width 24 height 8
type input "11027.38"
click at [352, 250] on div "Iesniegt" at bounding box center [349, 248] width 18 height 9
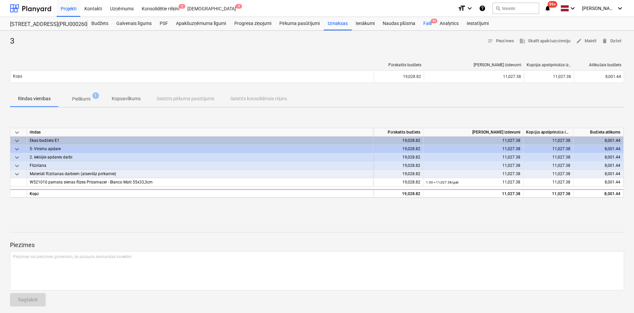
click at [425, 23] on div "Faili 9+" at bounding box center [427, 23] width 16 height 13
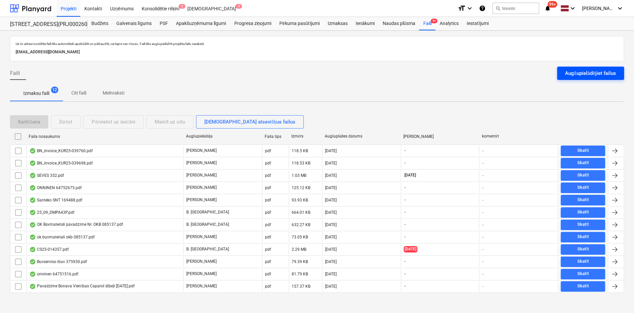
click at [572, 69] on div "Augšupielādējiet failus" at bounding box center [590, 73] width 51 height 9
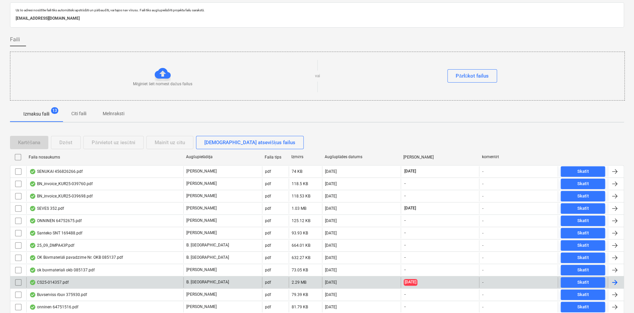
scroll to position [69, 0]
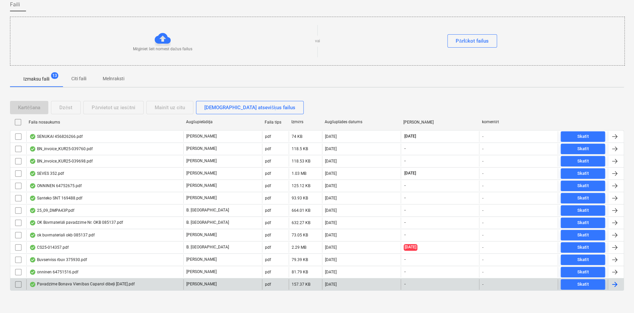
click at [76, 284] on div "Pavadzīme Bonava Vienības Caparol dībeļi [DATE].pdf" at bounding box center [81, 284] width 105 height 5
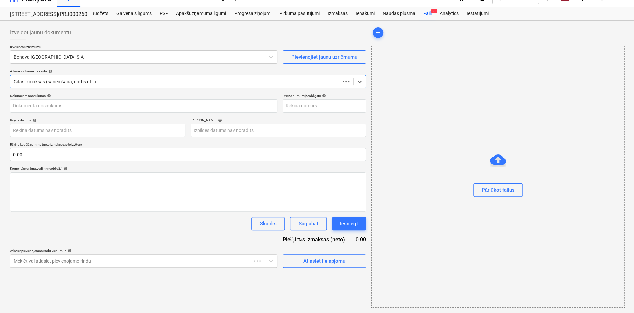
scroll to position [10, 0]
click at [79, 54] on div at bounding box center [138, 57] width 248 height 7
type input "25"
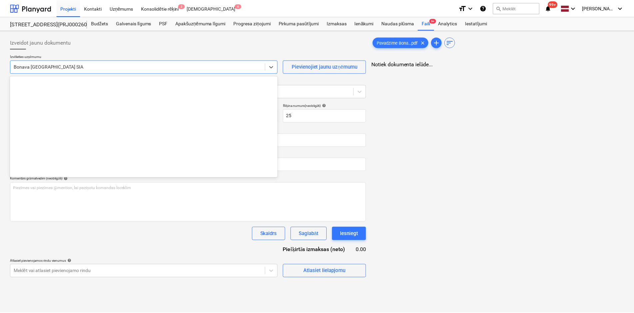
scroll to position [1248, 0]
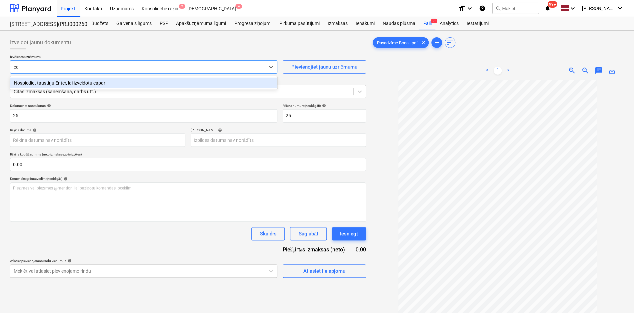
type input "c"
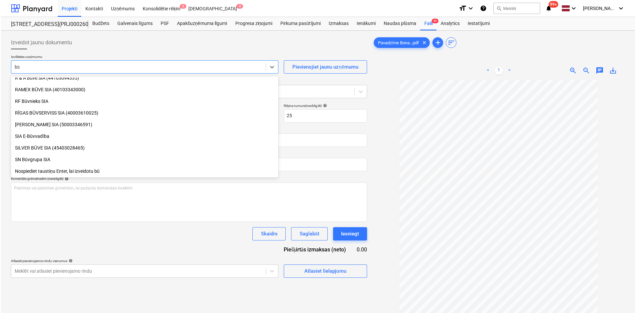
scroll to position [285, 0]
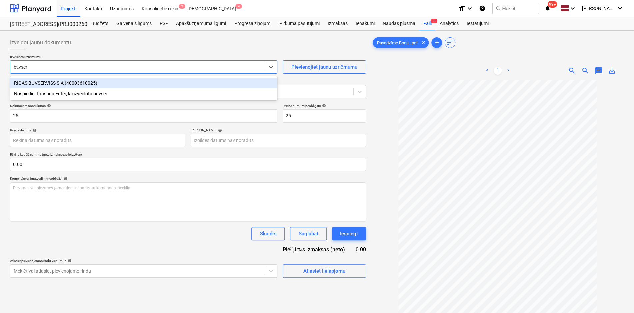
type input "būvserv"
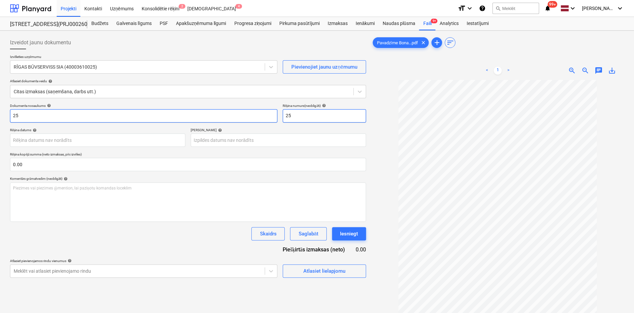
drag, startPoint x: 311, startPoint y: 115, endPoint x: 227, endPoint y: 118, distance: 83.4
click at [228, 118] on div "Dokumenta nosaukums help 25 Rēķina numurs (neobligāti) help 25" at bounding box center [188, 113] width 356 height 19
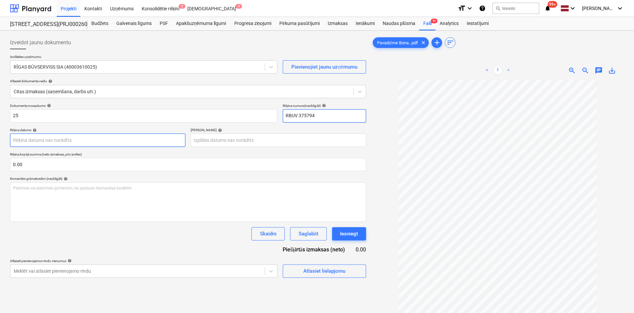
type input "RBUV 375794"
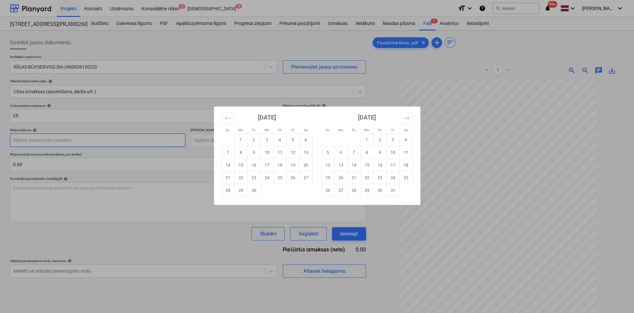
click at [127, 137] on body "Projekti Kontakti Uzņēmums Konsolidētie rēķini 2 Iesūtne 4 format_size keyboard…" at bounding box center [317, 156] width 634 height 313
click at [268, 153] on td "10" at bounding box center [266, 152] width 13 height 13
type input "[DATE]"
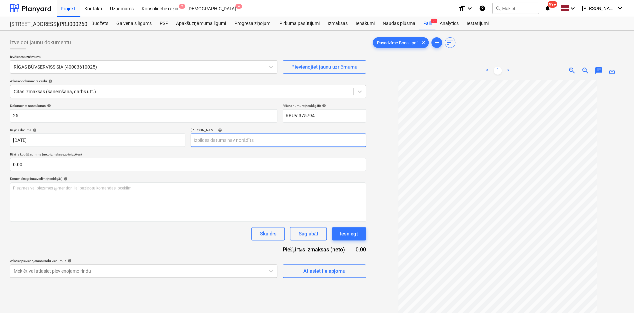
click at [209, 138] on body "Projekti Kontakti Uzņēmums Konsolidētie rēķini 2 Iesūtne 4 format_size keyboard…" at bounding box center [317, 156] width 634 height 313
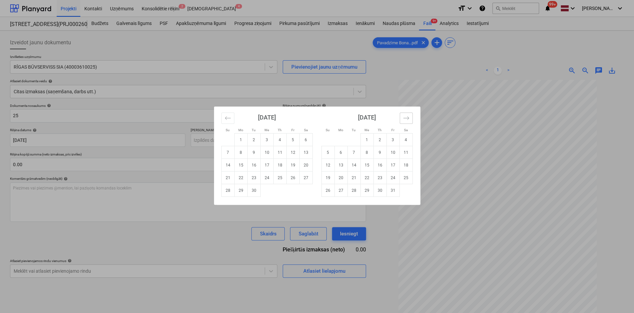
click at [401, 116] on button "Move forward to switch to the next month." at bounding box center [406, 118] width 13 height 11
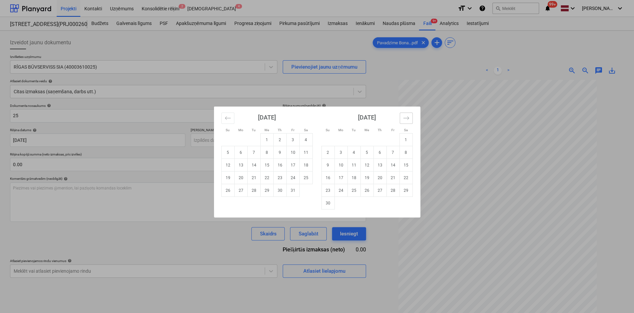
click at [401, 116] on button "Move forward to switch to the next month." at bounding box center [406, 118] width 13 height 11
click at [256, 166] on td "11" at bounding box center [253, 165] width 13 height 13
type input "[DATE]"
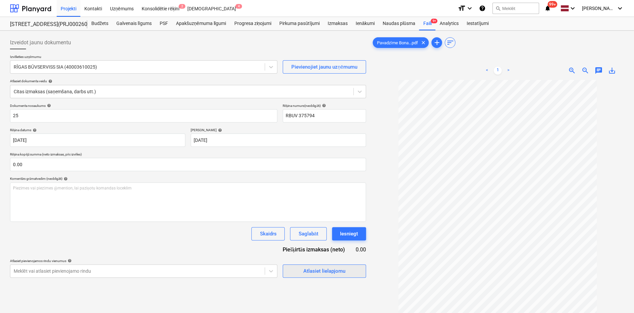
click at [316, 271] on div "Atlasiet lielapjomu" at bounding box center [324, 271] width 42 height 9
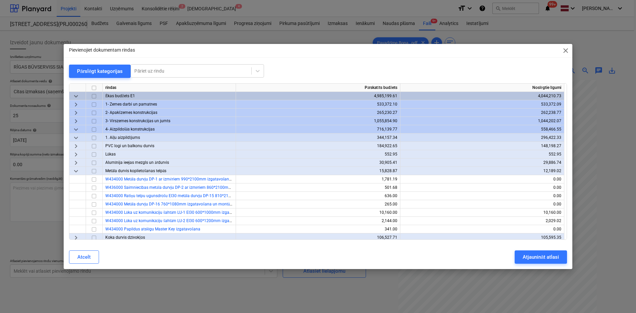
click at [76, 128] on span "keyboard_arrow_down" at bounding box center [76, 130] width 8 height 8
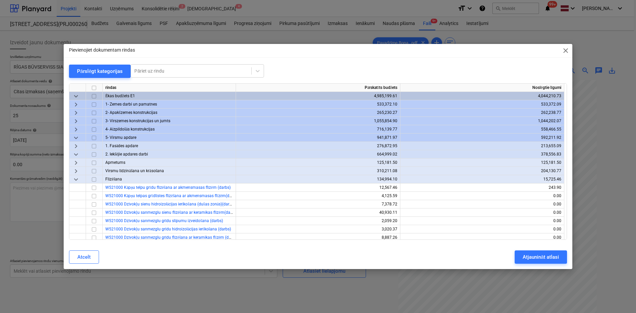
click at [75, 146] on span "keyboard_arrow_right" at bounding box center [76, 146] width 8 height 8
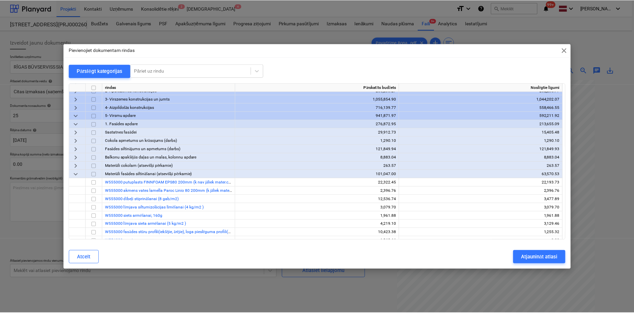
scroll to position [33, 0]
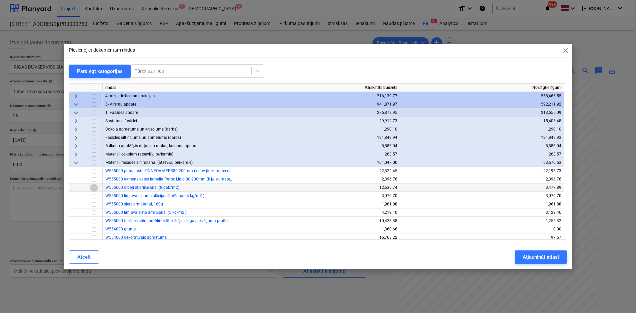
click at [94, 188] on input "checkbox" at bounding box center [94, 188] width 8 height 8
click at [520, 254] on button "Atjaunināt atlasi" at bounding box center [541, 257] width 52 height 13
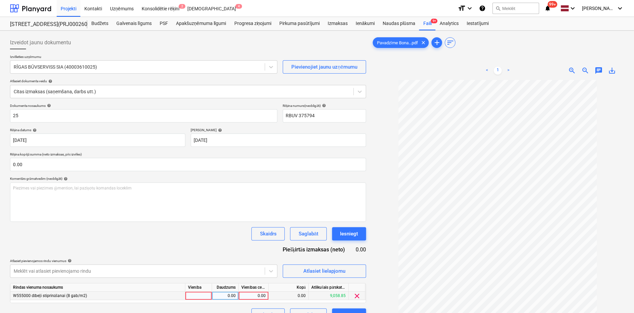
click at [257, 295] on div "0.00" at bounding box center [253, 296] width 24 height 8
type input "1023.75"
click at [208, 241] on div "Dokumenta nosaukums help 25 Rēķina numurs (neobligāti) help RBUV 375794 Rēķina …" at bounding box center [188, 213] width 356 height 218
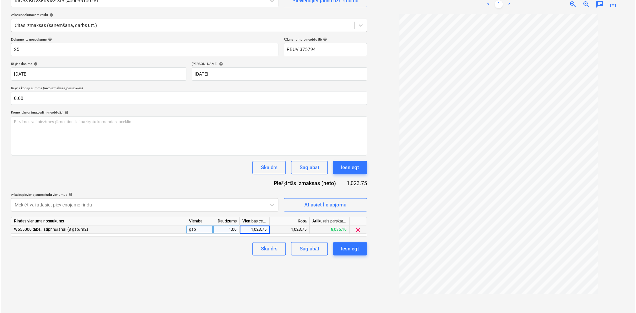
scroll to position [67, 0]
click at [354, 247] on div "Iesniegt" at bounding box center [349, 248] width 18 height 9
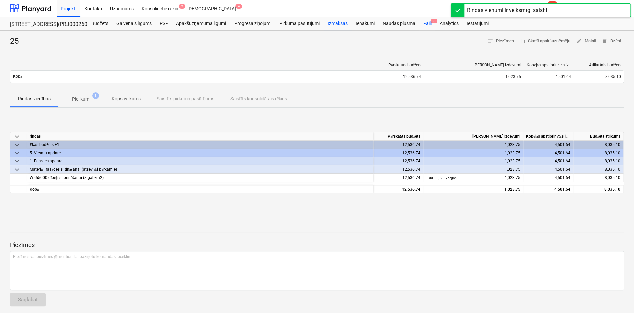
click at [429, 24] on div "Faili 9+" at bounding box center [427, 23] width 16 height 13
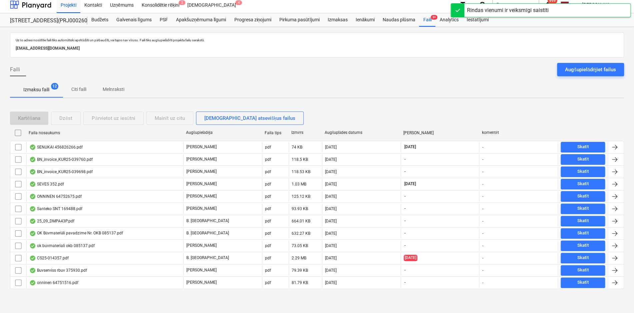
scroll to position [2, 0]
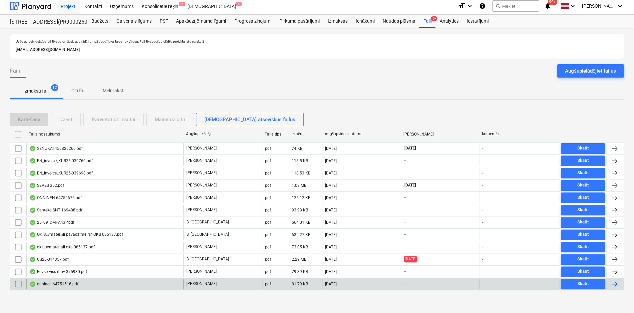
click at [60, 282] on div "onninen 64751516.pdf" at bounding box center [53, 284] width 49 height 5
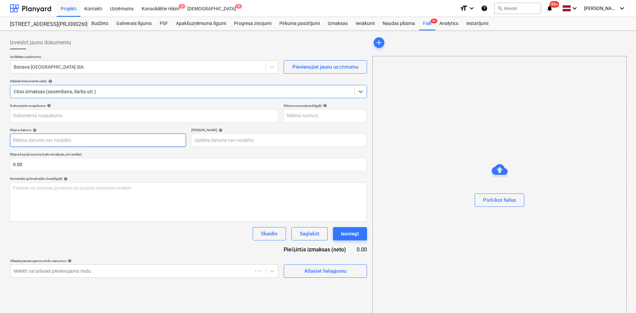
type input "64751516"
type input "[DATE]"
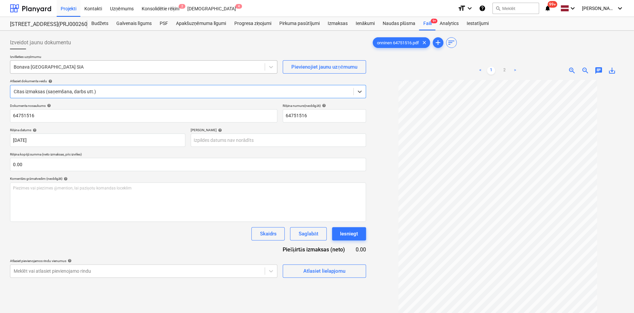
click at [57, 66] on div at bounding box center [138, 67] width 248 height 7
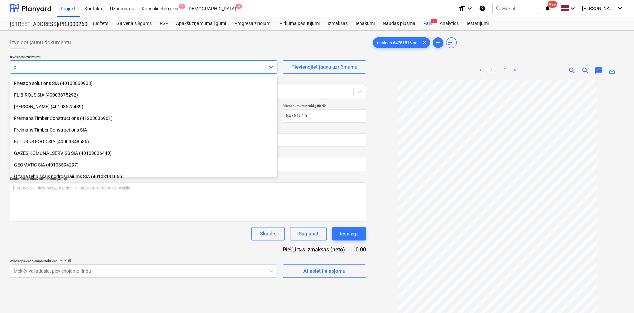
scroll to position [483, 0]
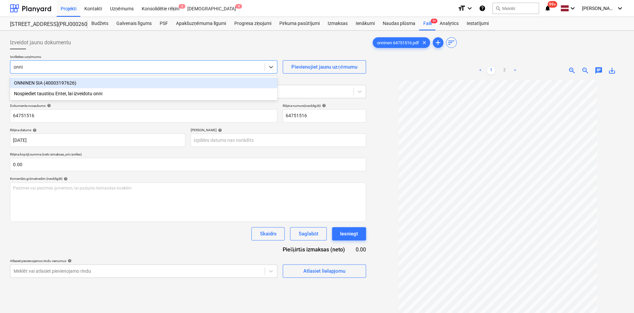
type input "onnin"
click at [24, 83] on div "ONNINEN SIA (40003197626)" at bounding box center [143, 83] width 267 height 11
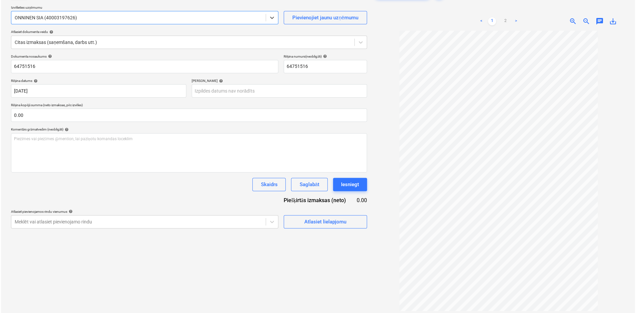
scroll to position [33, 0]
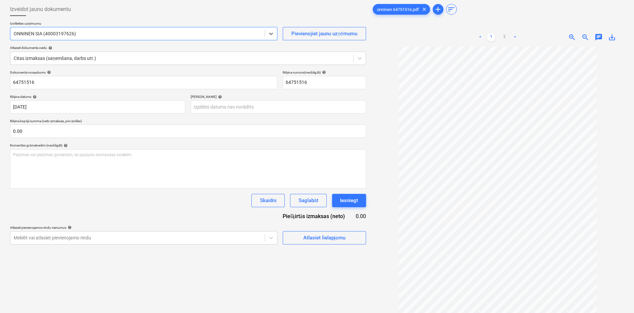
click at [516, 38] on link ">" at bounding box center [515, 37] width 8 height 8
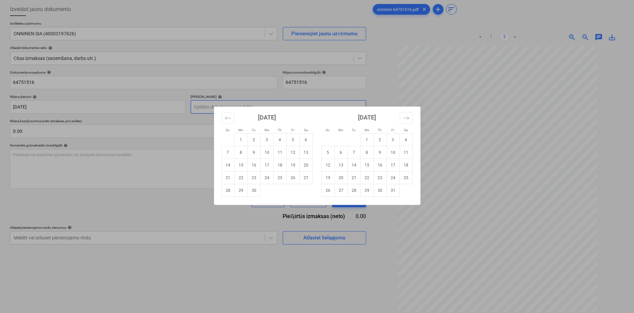
click at [228, 109] on body "Projekti Kontakti Uzņēmums Konsolidētie rēķini 2 Iesūtne 4 format_size keyboard…" at bounding box center [317, 123] width 634 height 313
click at [391, 152] on td "10" at bounding box center [392, 152] width 13 height 13
type input "[DATE]"
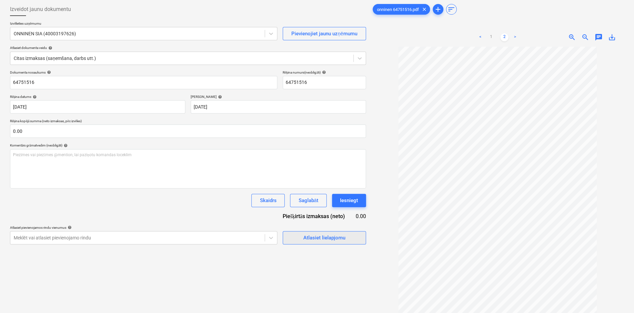
click at [308, 237] on div "Atlasiet lielapjomu" at bounding box center [324, 238] width 42 height 9
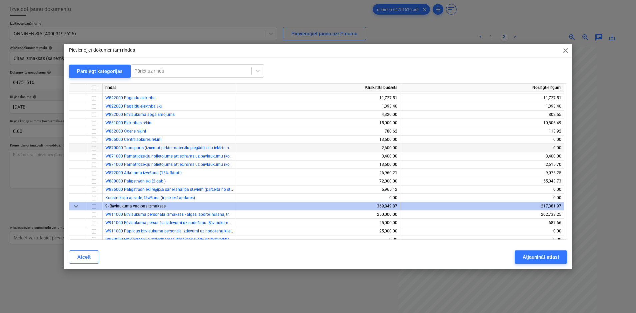
scroll to position [567, 0]
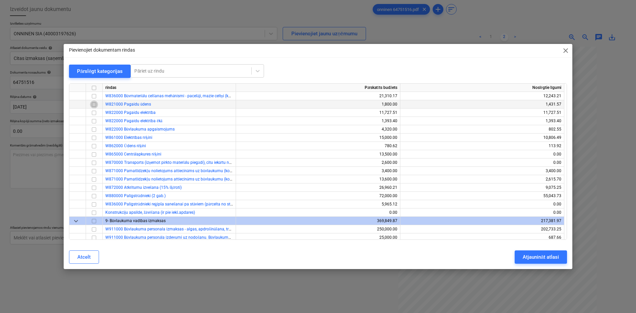
click at [93, 105] on input "checkbox" at bounding box center [94, 105] width 8 height 8
click at [530, 259] on div "Atjaunināt atlasi" at bounding box center [541, 257] width 36 height 9
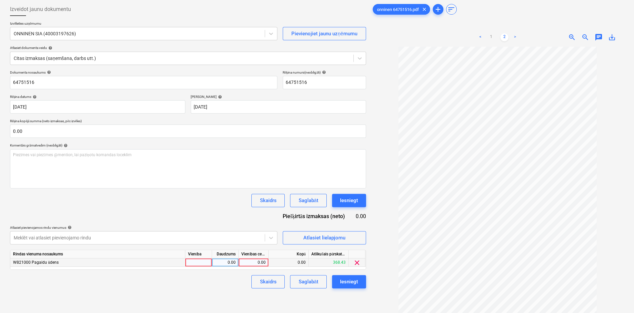
click at [259, 263] on div "0.00" at bounding box center [253, 263] width 24 height 8
type input "18.62"
click at [212, 287] on div "Skaidrs Saglabāt Iesniegt" at bounding box center [188, 281] width 356 height 13
click at [350, 282] on div "Iesniegt" at bounding box center [349, 282] width 18 height 9
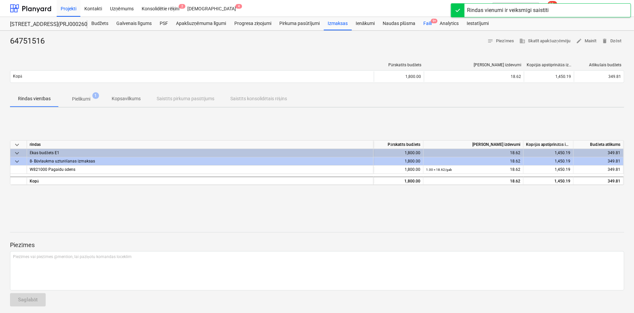
click at [430, 23] on div "Faili 9+" at bounding box center [427, 23] width 16 height 13
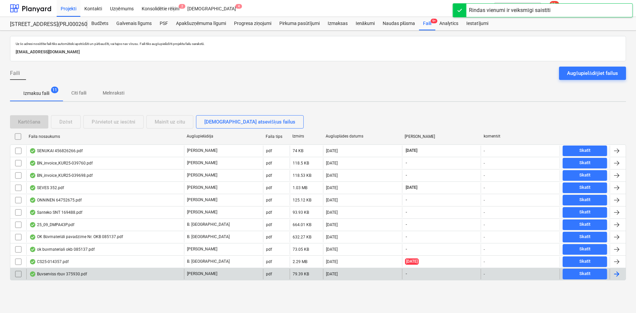
click at [59, 274] on div "Buvserviss rbuv 375930.pdf" at bounding box center [58, 274] width 58 height 5
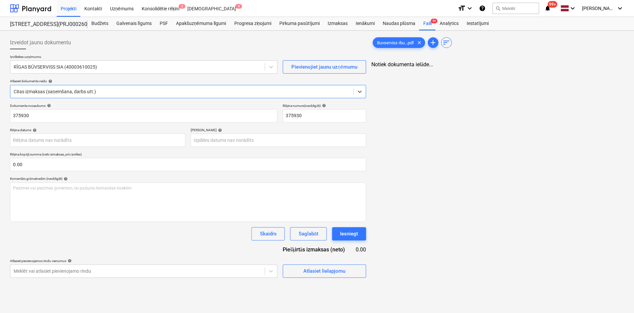
type input "375930"
click at [164, 141] on body "Projekti Kontakti Uzņēmums Konsolidētie rēķini 2 Iesūtne 4 format_size keyboard…" at bounding box center [317, 156] width 634 height 313
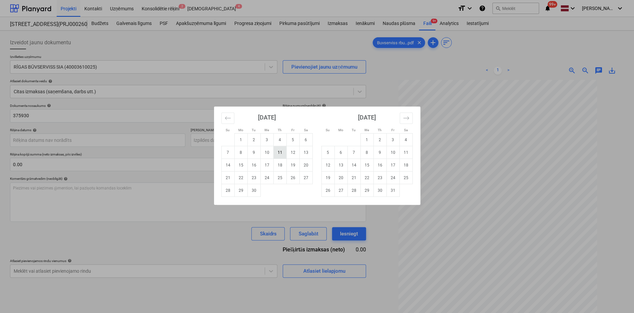
click at [279, 152] on td "11" at bounding box center [279, 152] width 13 height 13
type input "[DATE]"
click at [267, 141] on body "Projekti Kontakti Uzņēmums Konsolidētie rēķini 2 Iesūtne 4 format_size keyboard…" at bounding box center [317, 156] width 634 height 313
click at [407, 120] on icon "Move forward to switch to the next month." at bounding box center [406, 118] width 6 height 6
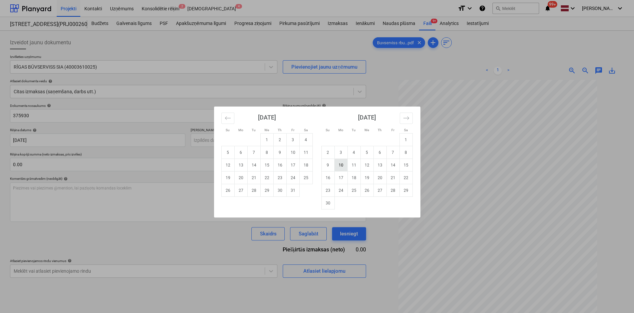
click at [343, 168] on td "10" at bounding box center [340, 165] width 13 height 13
type input "[DATE]"
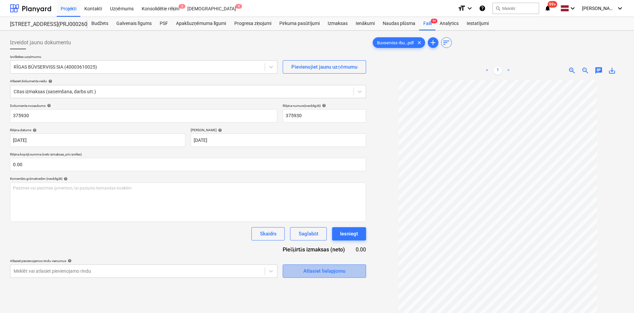
click at [300, 274] on span "Atlasiet lielapjomu" at bounding box center [324, 271] width 67 height 9
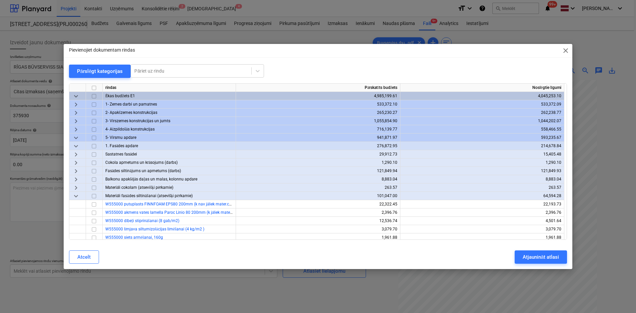
click at [568, 51] on span "close" at bounding box center [566, 51] width 8 height 8
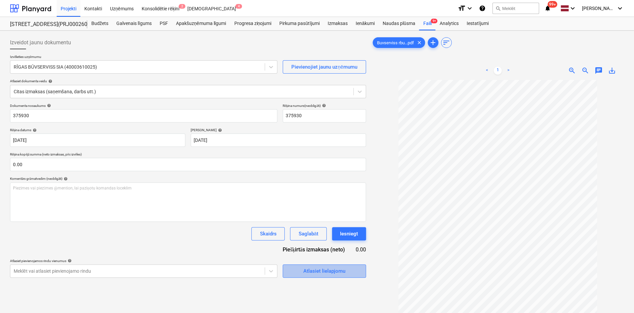
click at [348, 273] on span "Atlasiet lielapjomu" at bounding box center [324, 271] width 67 height 9
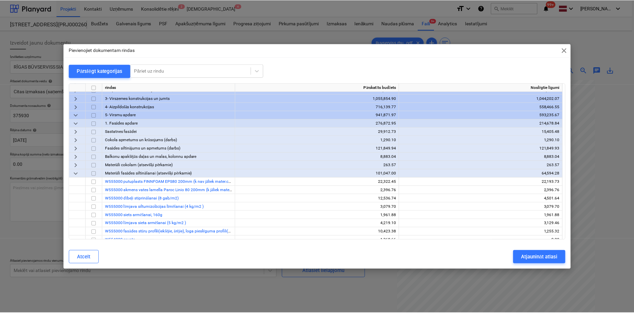
scroll to position [33, 0]
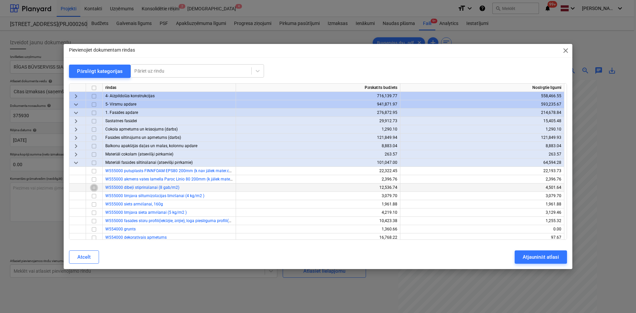
click at [93, 189] on input "checkbox" at bounding box center [94, 188] width 8 height 8
click at [527, 261] on div "Atjaunināt atlasi" at bounding box center [541, 257] width 36 height 9
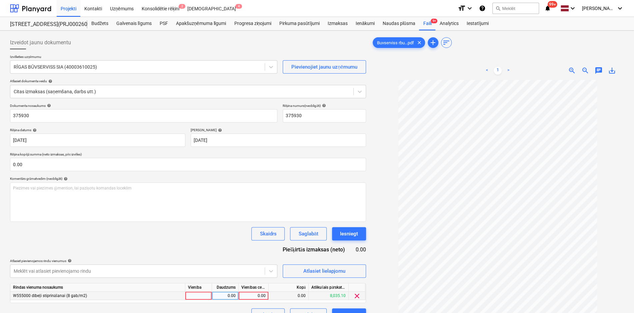
click at [254, 295] on div "0.00" at bounding box center [253, 296] width 24 height 8
type input "825.05"
click at [204, 251] on div "Dokumenta nosaukums help 375930 Rēķina numurs (neobligāti) help 375930 Rēķina d…" at bounding box center [188, 213] width 356 height 218
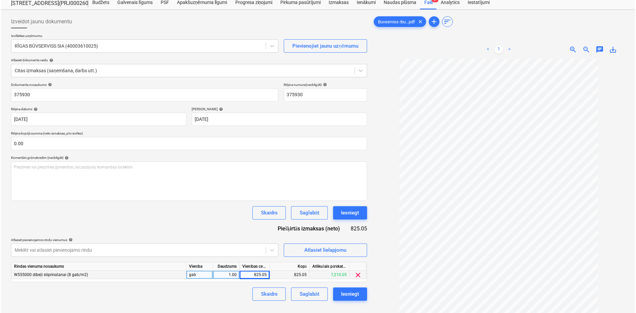
scroll to position [67, 0]
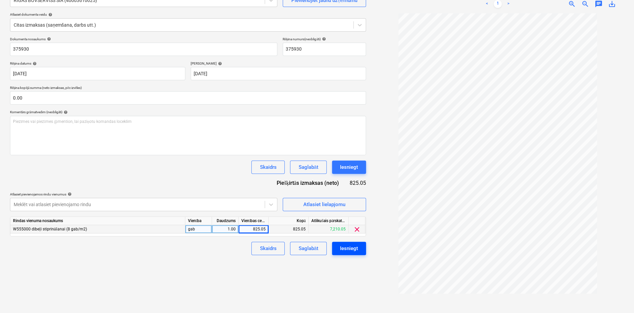
click at [347, 253] on button "Iesniegt" at bounding box center [349, 248] width 34 height 13
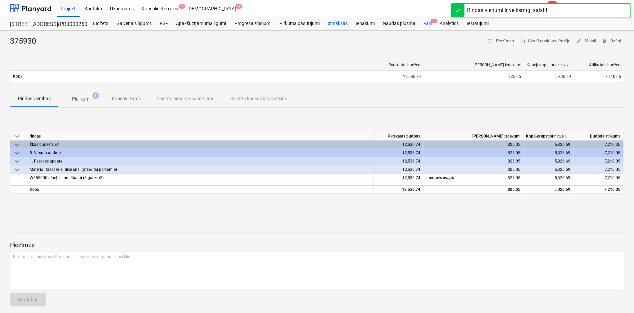
click at [424, 21] on div "Faili 9+" at bounding box center [427, 23] width 16 height 13
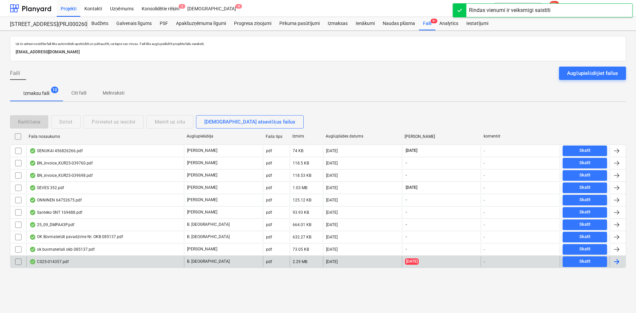
click at [52, 262] on div "CS25-014357.pdf" at bounding box center [48, 261] width 39 height 5
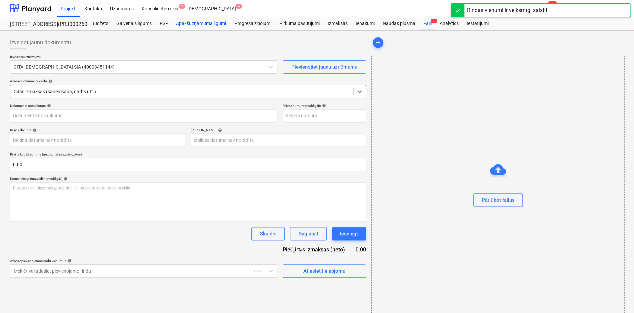
type input "CS25-014357.pdf"
type input "[DATE]"
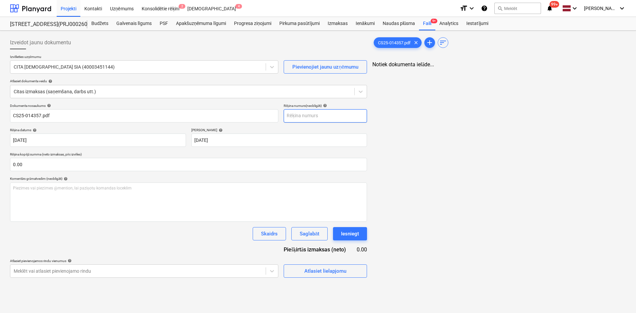
click at [299, 117] on input "text" at bounding box center [325, 115] width 83 height 13
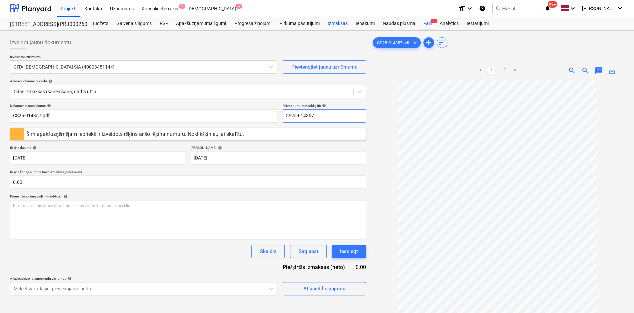
type input "CS25-014357"
click at [340, 24] on div "Izmaksas" at bounding box center [338, 23] width 28 height 13
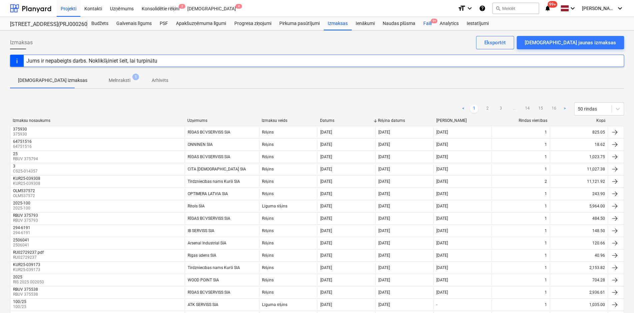
click at [427, 22] on div "Faili 9+" at bounding box center [427, 23] width 16 height 13
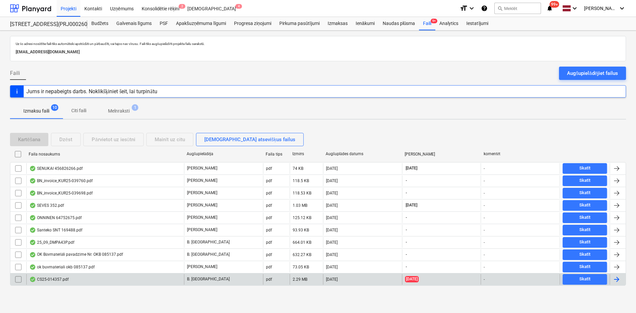
click at [21, 280] on input "checkbox" at bounding box center [18, 279] width 11 height 11
click at [67, 140] on div "Dzēst" at bounding box center [65, 139] width 13 height 9
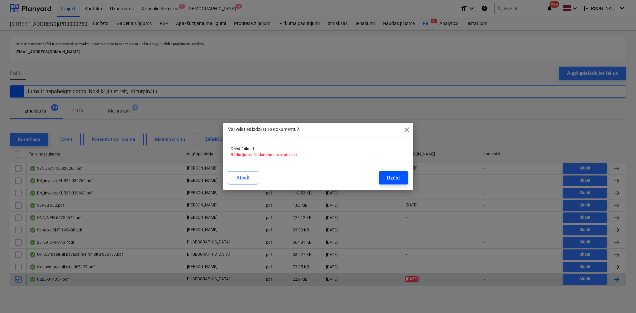
click at [390, 175] on div "Dzēst" at bounding box center [393, 178] width 13 height 9
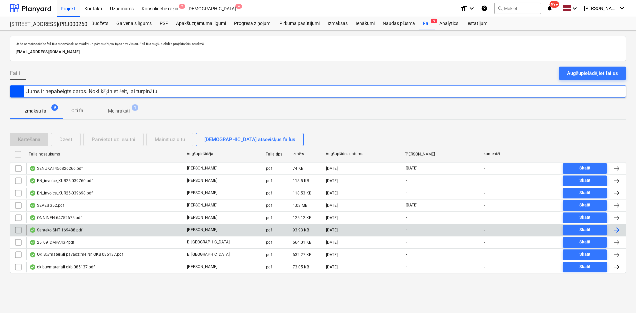
click at [60, 229] on div "Santeko SNT 169488.pdf" at bounding box center [55, 230] width 53 height 5
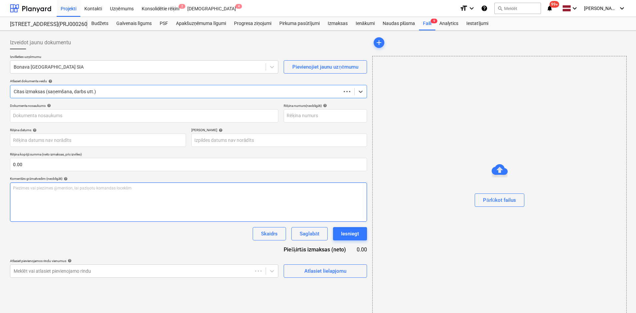
type input "Santeko SNT 169488.pdf"
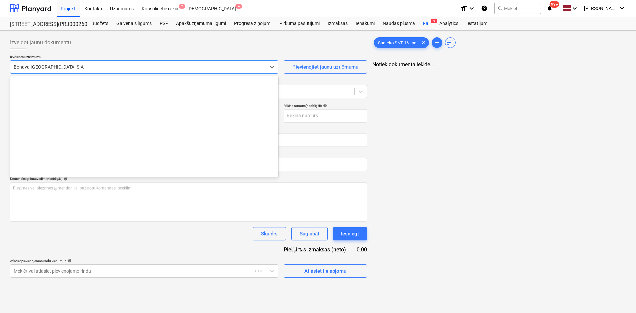
click at [93, 69] on div at bounding box center [138, 67] width 249 height 7
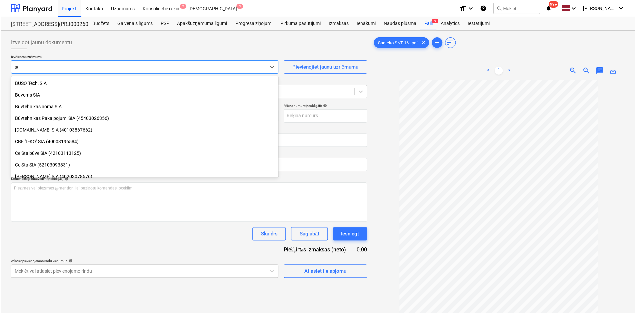
scroll to position [250, 0]
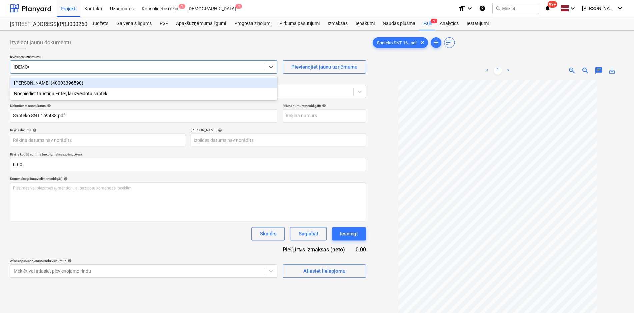
type input "[DEMOGRAPHIC_DATA]"
click at [91, 81] on div "[PERSON_NAME] (40003396590)" at bounding box center [143, 83] width 267 height 11
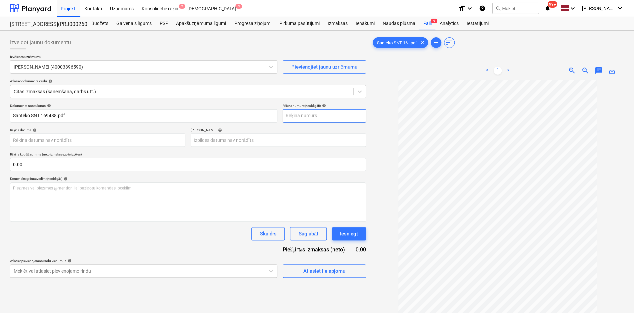
click at [299, 114] on input "text" at bounding box center [324, 115] width 83 height 13
type input "SNT 169488"
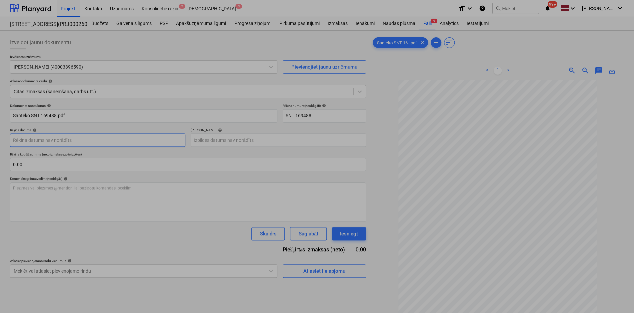
click at [107, 143] on body "Projekti Kontakti Uzņēmums Konsolidētie rēķini 2 Iesūtne 3 format_size keyboard…" at bounding box center [317, 156] width 634 height 313
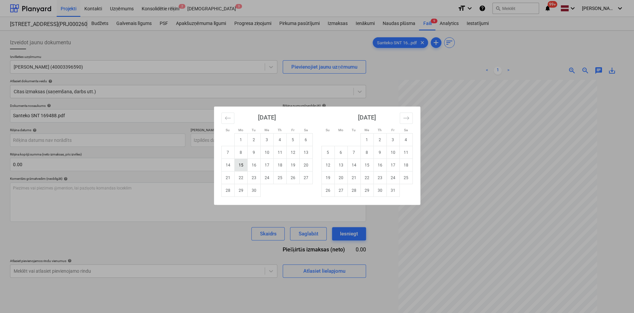
click at [241, 165] on td "15" at bounding box center [240, 165] width 13 height 13
type input "[DATE]"
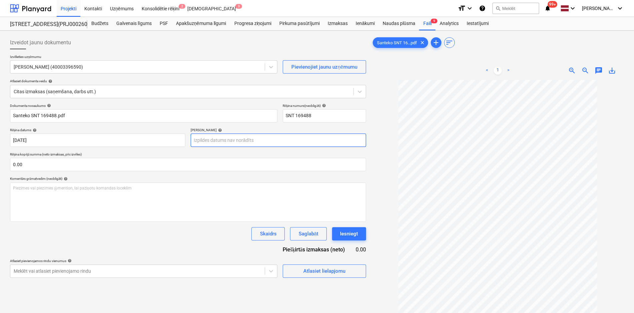
click at [293, 139] on body "Projekti Kontakti Uzņēmums Konsolidētie rēķini 2 Iesūtne 3 format_size keyboard…" at bounding box center [317, 156] width 634 height 313
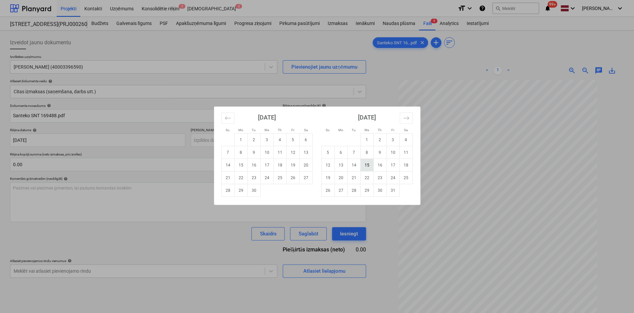
click at [365, 166] on td "15" at bounding box center [366, 165] width 13 height 13
type input "[DATE]"
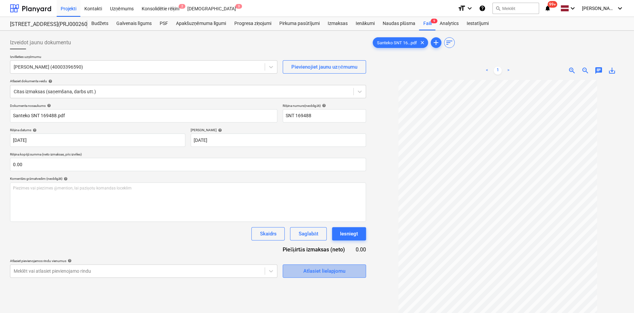
click at [316, 273] on div "Atlasiet lielapjomu" at bounding box center [324, 271] width 42 height 9
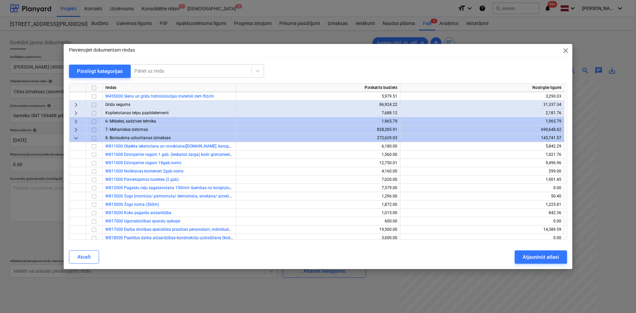
scroll to position [367, 0]
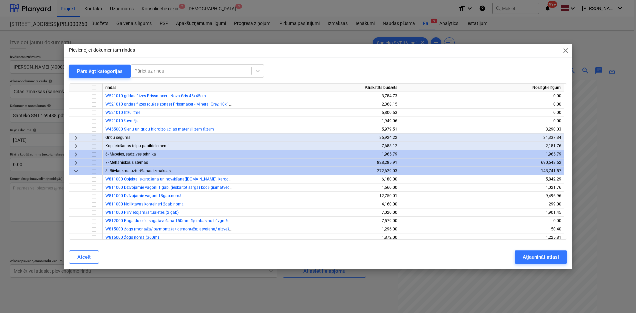
click at [77, 161] on span "keyboard_arrow_right" at bounding box center [76, 163] width 8 height 8
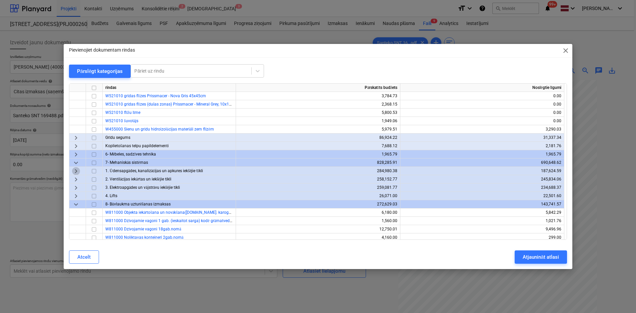
click at [75, 173] on span "keyboard_arrow_right" at bounding box center [76, 171] width 8 height 8
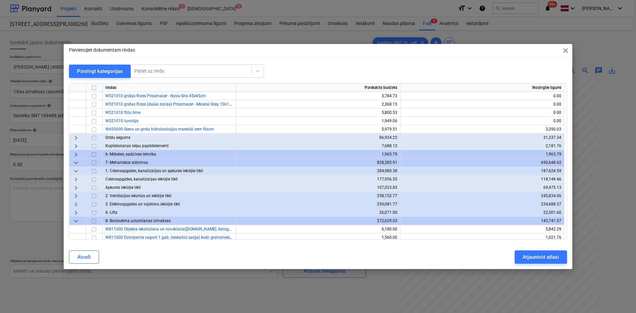
click at [77, 188] on span "keyboard_arrow_right" at bounding box center [76, 188] width 8 height 8
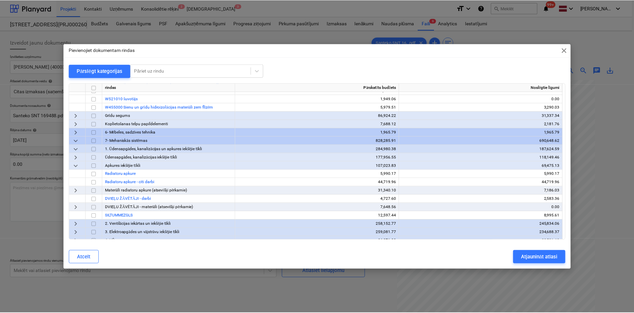
scroll to position [400, 0]
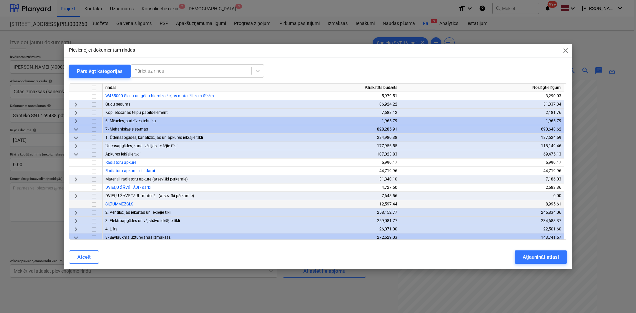
click at [95, 204] on input "checkbox" at bounding box center [94, 205] width 8 height 8
click at [541, 255] on div "Atjaunināt atlasi" at bounding box center [541, 257] width 36 height 9
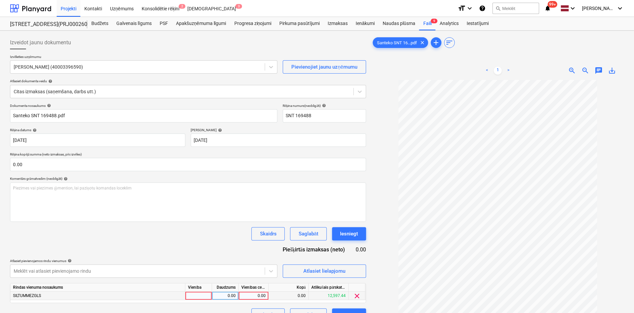
click at [264, 295] on div "0.00" at bounding box center [253, 296] width 24 height 8
type input "516.41"
click at [199, 249] on div "Dokumenta nosaukums help Santeko SNT 169488.pdf Rēķina numurs (neobligāti) help…" at bounding box center [188, 213] width 356 height 218
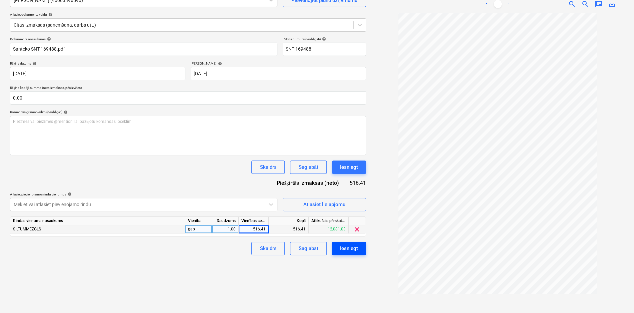
click at [352, 250] on div "Iesniegt" at bounding box center [349, 248] width 18 height 9
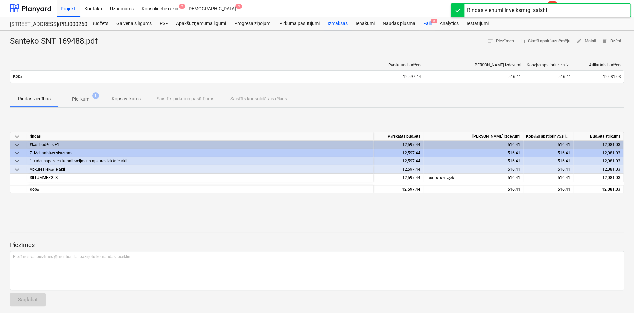
click at [425, 21] on div "Faili 8" at bounding box center [427, 23] width 16 height 13
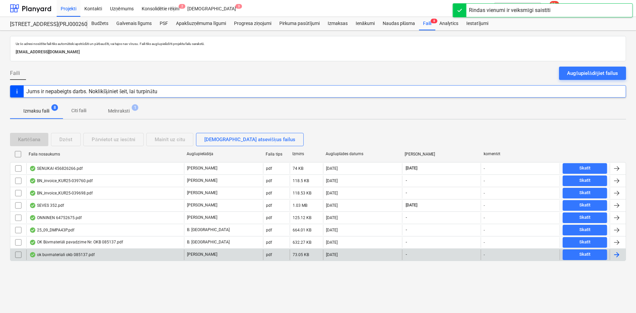
click at [57, 255] on div "ok buvmateriali okb 085137.pdf" at bounding box center [61, 254] width 65 height 5
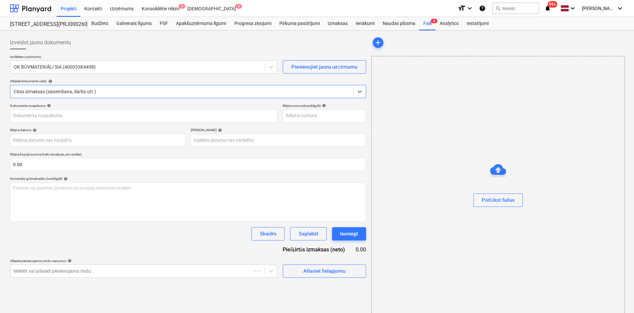
type input "ok buvmateriali okb 085137.pdf"
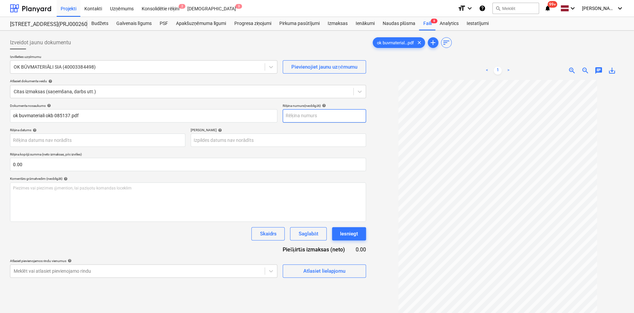
click at [299, 115] on input "text" at bounding box center [324, 115] width 83 height 13
type input "OKB 085137"
click at [169, 141] on body "Projekti Kontakti Uzņēmums Konsolidētie rēķini 2 Iesūtne 3 format_size keyboard…" at bounding box center [317, 156] width 634 height 313
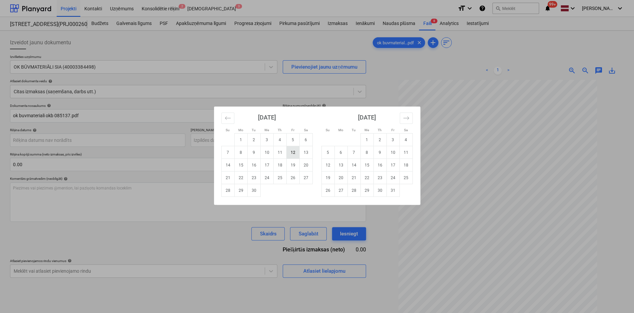
click at [292, 152] on td "12" at bounding box center [292, 152] width 13 height 13
type input "[DATE]"
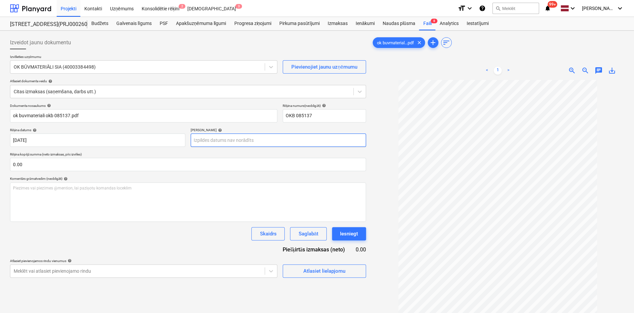
click at [243, 143] on body "Projekti Kontakti Uzņēmums Konsolidētie rēķini 2 Iesūtne 3 format_size keyboard…" at bounding box center [317, 156] width 634 height 313
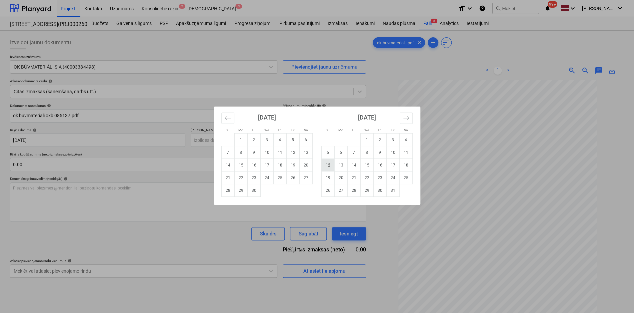
click at [322, 166] on td "12" at bounding box center [327, 165] width 13 height 13
type input "[DATE]"
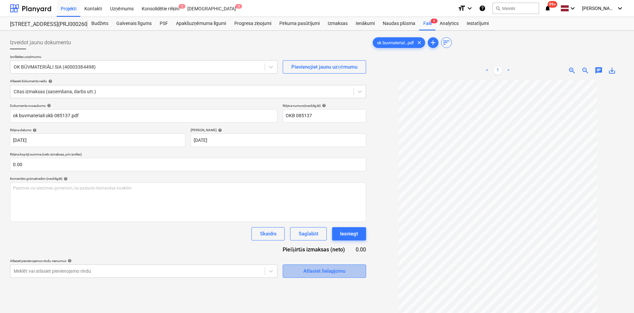
click at [325, 273] on div "Atlasiet lielapjomu" at bounding box center [324, 271] width 42 height 9
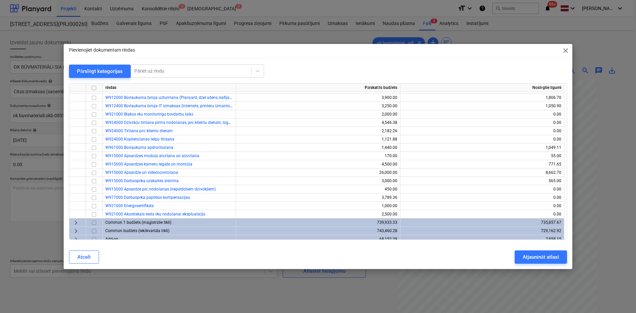
scroll to position [844, 0]
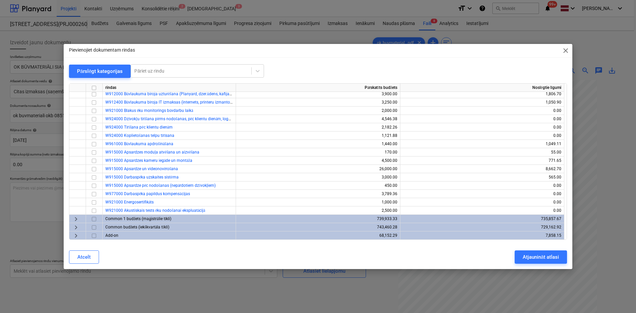
click at [76, 230] on span "keyboard_arrow_right" at bounding box center [76, 228] width 8 height 8
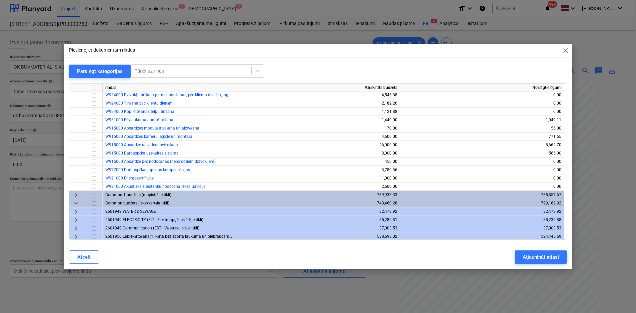
scroll to position [877, 0]
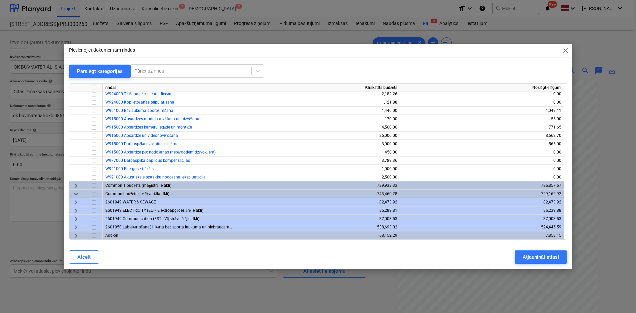
click at [77, 226] on span "keyboard_arrow_right" at bounding box center [76, 228] width 8 height 8
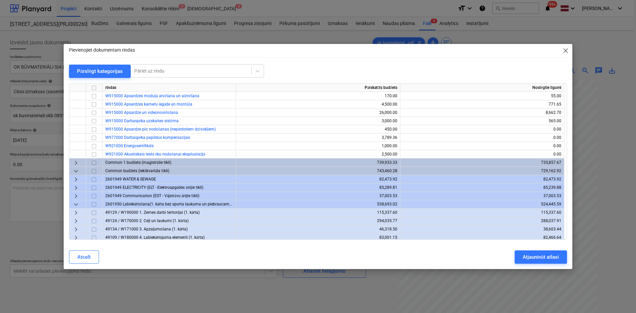
scroll to position [910, 0]
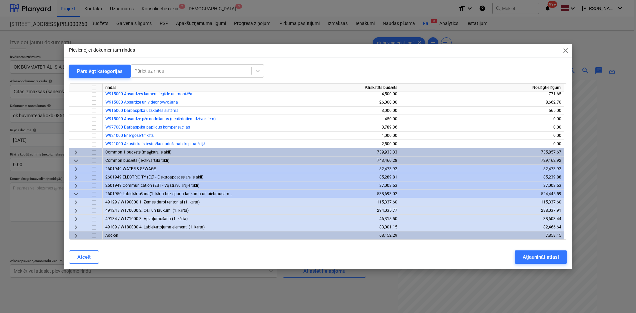
click at [79, 228] on span "keyboard_arrow_right" at bounding box center [76, 228] width 8 height 8
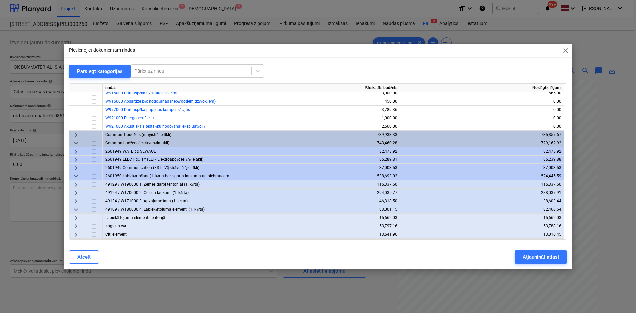
scroll to position [935, 0]
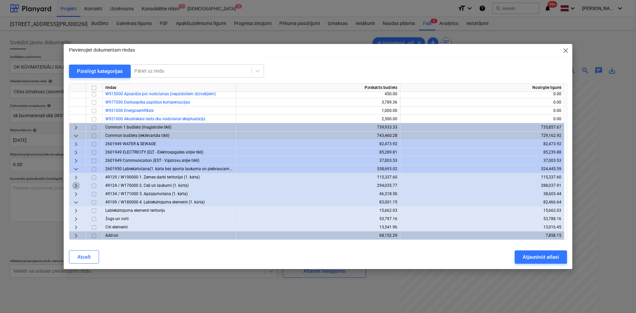
click at [79, 186] on span "keyboard_arrow_right" at bounding box center [76, 186] width 8 height 8
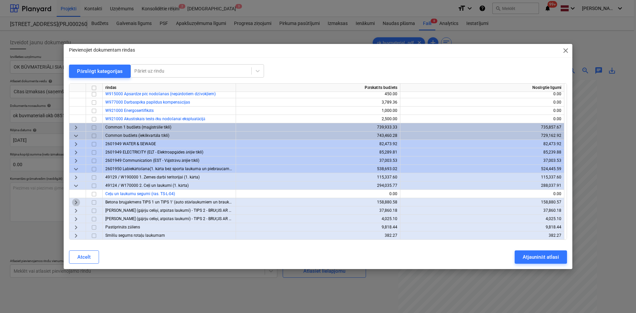
click at [76, 204] on span "keyboard_arrow_right" at bounding box center [76, 203] width 8 height 8
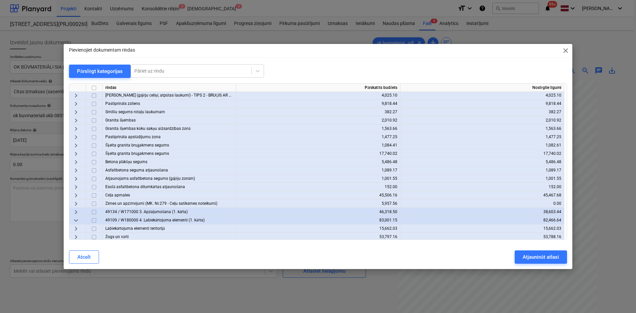
scroll to position [1219, 0]
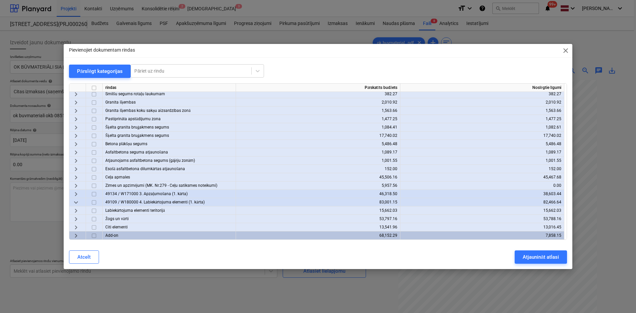
click at [78, 195] on span "keyboard_arrow_right" at bounding box center [76, 194] width 8 height 8
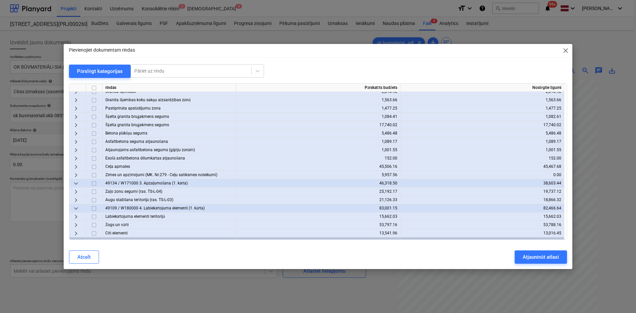
scroll to position [1235, 0]
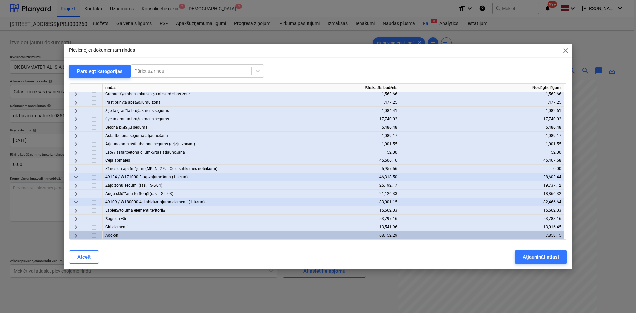
click at [75, 187] on span "keyboard_arrow_right" at bounding box center [76, 186] width 8 height 8
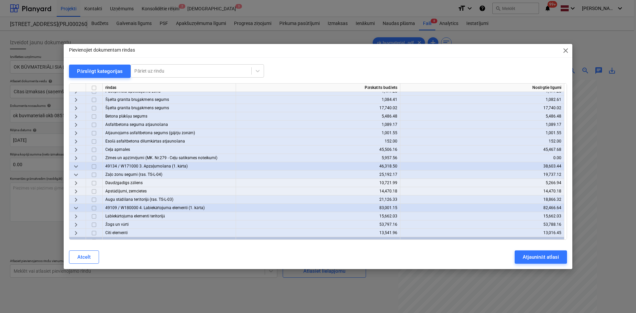
scroll to position [1252, 0]
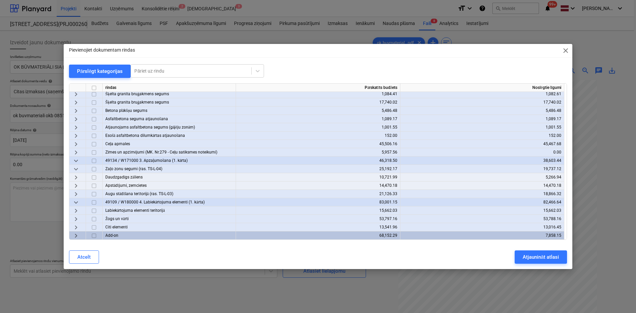
click at [78, 226] on span "keyboard_arrow_right" at bounding box center [76, 228] width 8 height 8
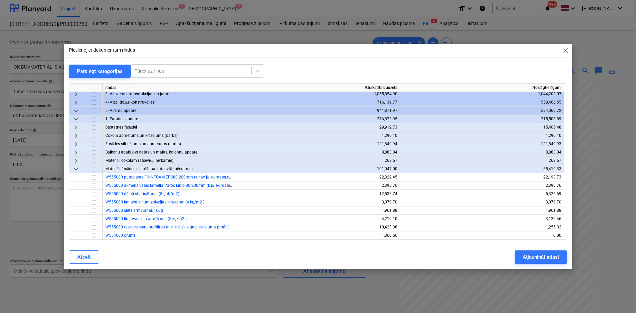
scroll to position [0, 0]
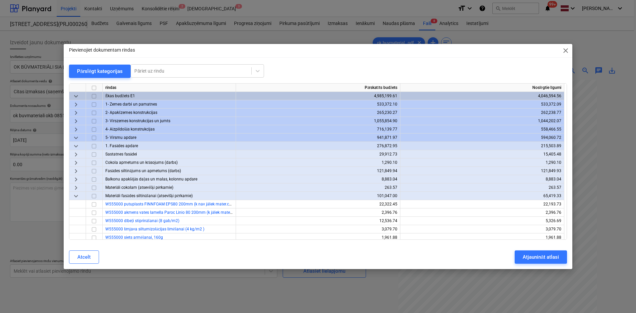
click at [75, 103] on span "keyboard_arrow_right" at bounding box center [76, 105] width 8 height 8
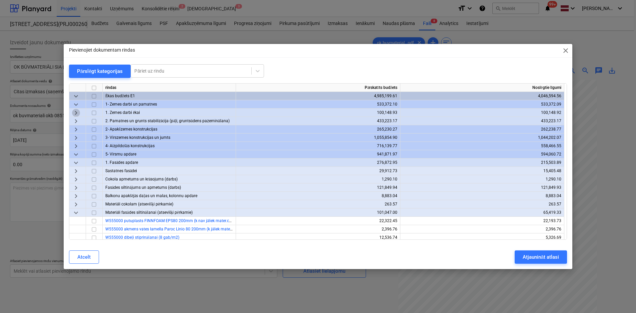
click at [75, 114] on span "keyboard_arrow_right" at bounding box center [76, 113] width 8 height 8
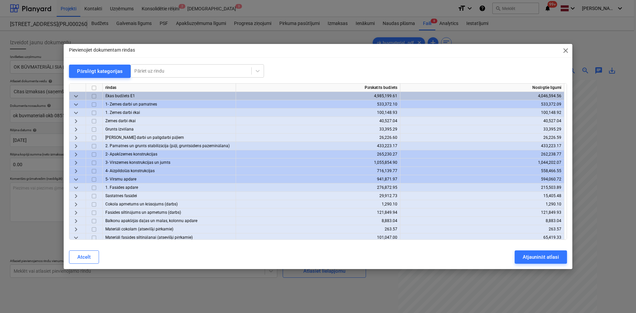
click at [75, 136] on span "keyboard_arrow_right" at bounding box center [76, 138] width 8 height 8
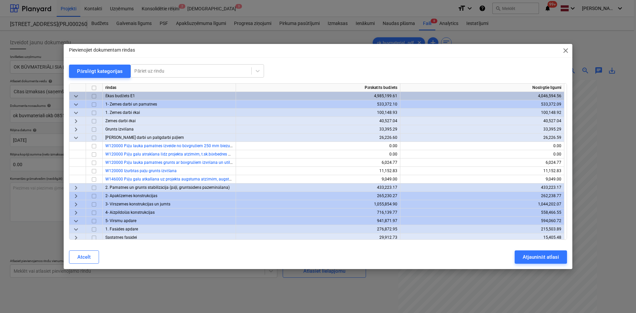
click at [76, 187] on span "keyboard_arrow_right" at bounding box center [76, 188] width 8 height 8
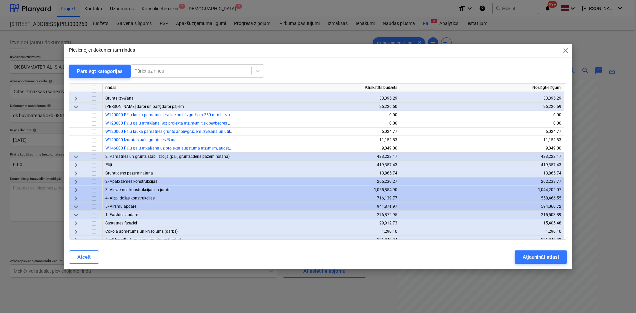
scroll to position [67, 0]
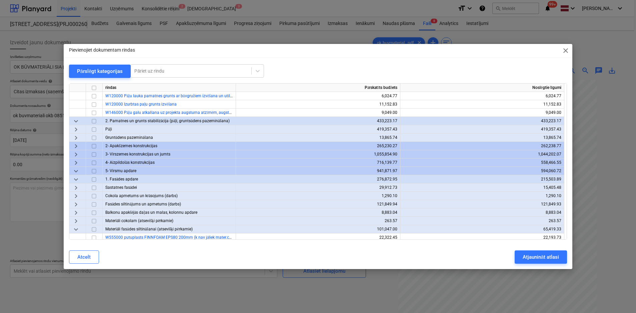
click at [75, 145] on span "keyboard_arrow_right" at bounding box center [76, 146] width 8 height 8
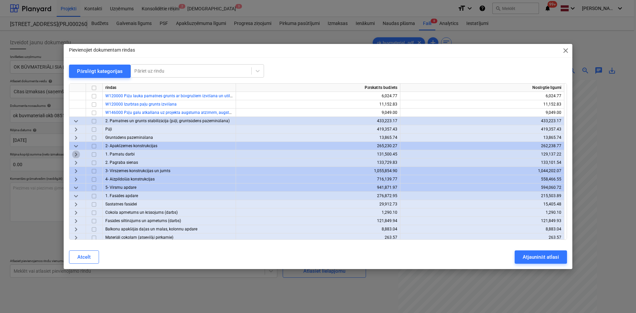
click at [76, 153] on span "keyboard_arrow_right" at bounding box center [76, 155] width 8 height 8
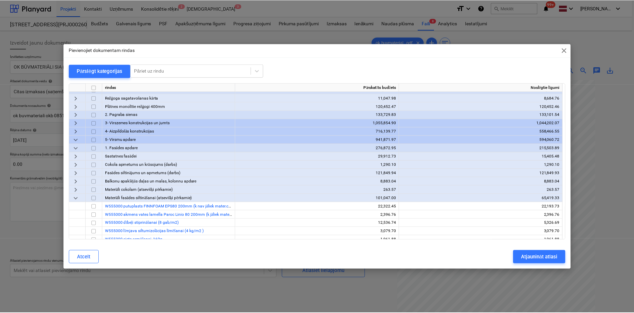
scroll to position [133, 0]
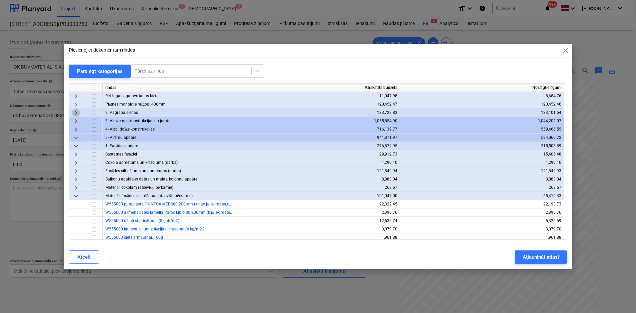
click at [76, 112] on span "keyboard_arrow_right" at bounding box center [76, 113] width 8 height 8
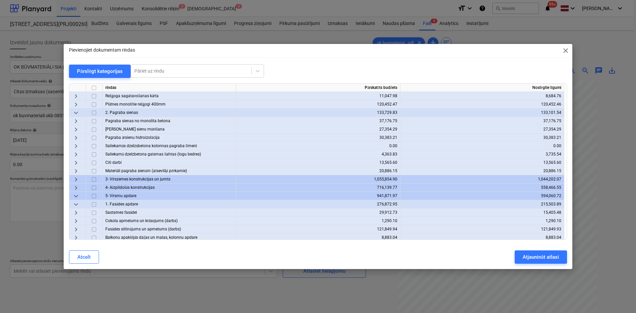
click at [78, 154] on span "keyboard_arrow_right" at bounding box center [76, 155] width 8 height 8
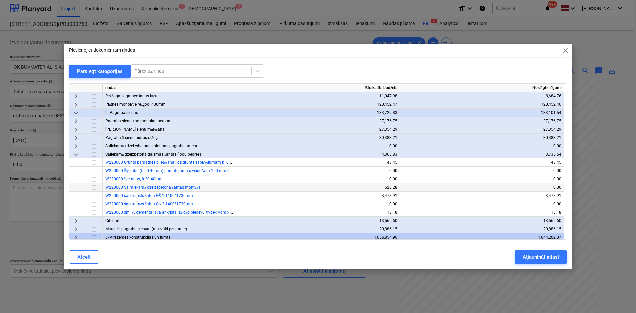
click at [96, 186] on input "checkbox" at bounding box center [94, 188] width 8 height 8
click at [540, 255] on div "Atjaunināt atlasi" at bounding box center [541, 257] width 36 height 9
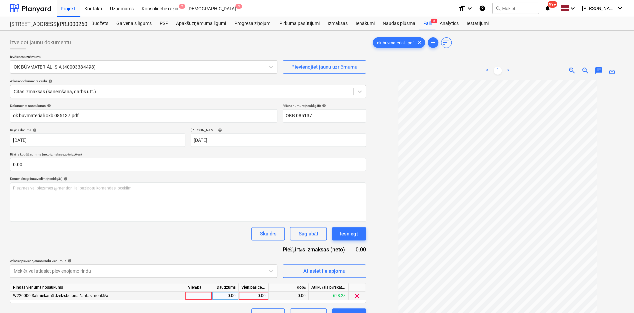
click at [259, 293] on div "0.00" at bounding box center [253, 296] width 24 height 8
type input "519.4"
click at [133, 242] on div "Dokumenta nosaukums help ok buvmateriali okb 085137.pdf Rēķina numurs (neobligā…" at bounding box center [188, 213] width 356 height 218
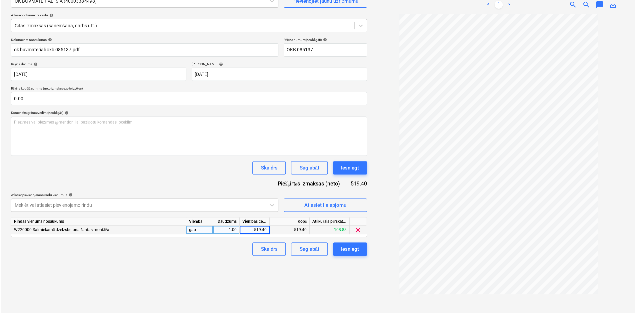
scroll to position [67, 0]
click at [355, 250] on div "Iesniegt" at bounding box center [349, 248] width 18 height 9
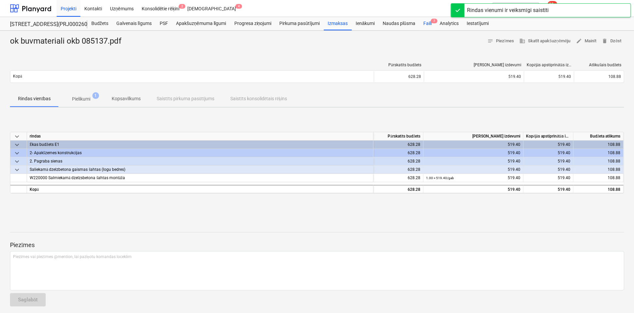
click at [427, 23] on div "Faili 7" at bounding box center [427, 23] width 16 height 13
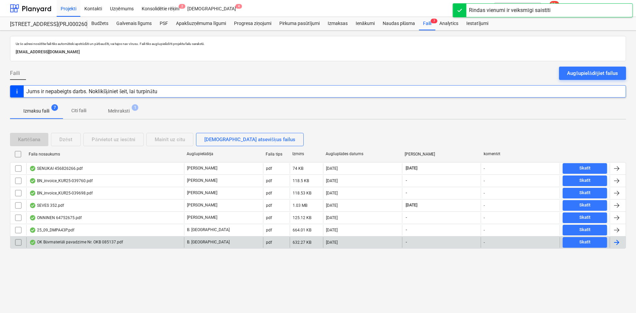
click at [61, 243] on div "OK Būvmateriāli pavadzīme Nr. OKB 085137.pdf" at bounding box center [76, 242] width 94 height 5
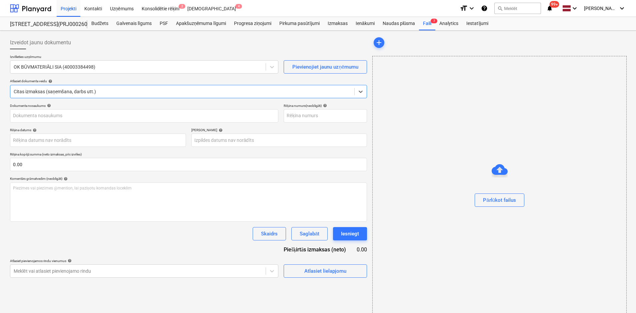
type input "085137"
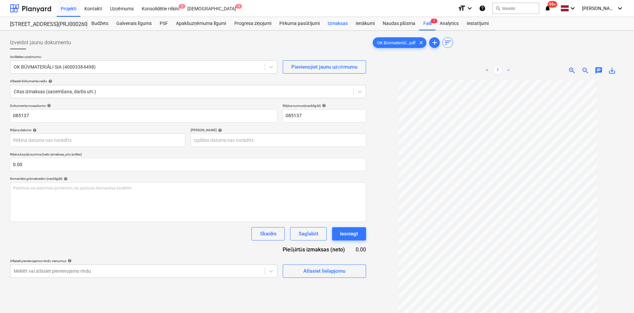
click at [336, 25] on div "Izmaksas" at bounding box center [338, 23] width 28 height 13
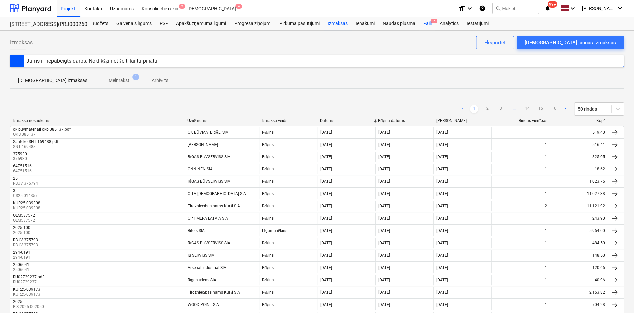
click at [428, 24] on div "Faili 7" at bounding box center [427, 23] width 16 height 13
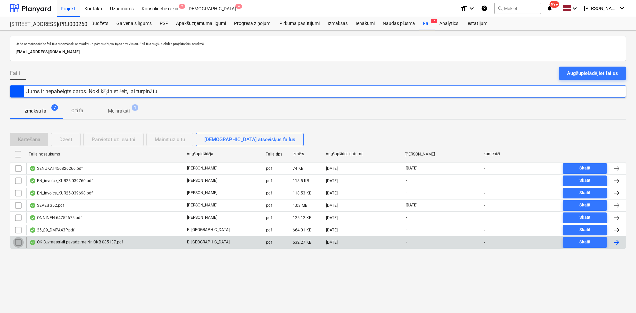
click at [20, 241] on input "checkbox" at bounding box center [18, 242] width 11 height 11
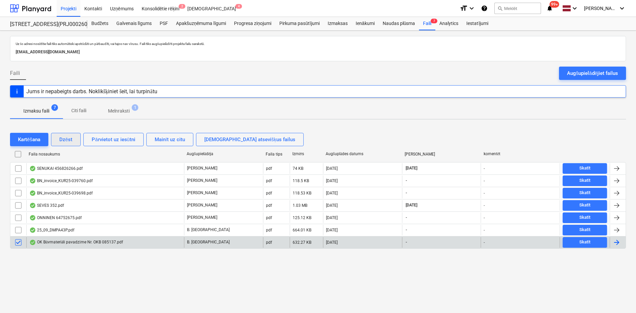
click at [71, 136] on div "Dzēst" at bounding box center [65, 139] width 13 height 9
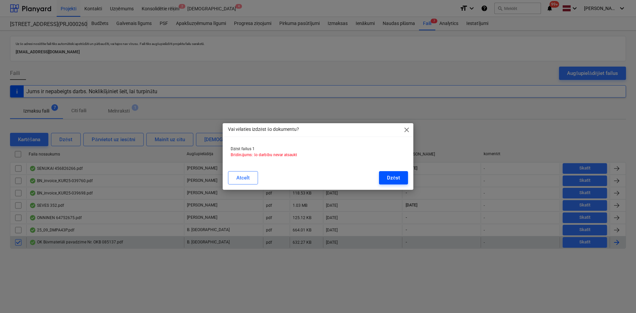
click at [402, 177] on button "Dzēst" at bounding box center [393, 177] width 29 height 13
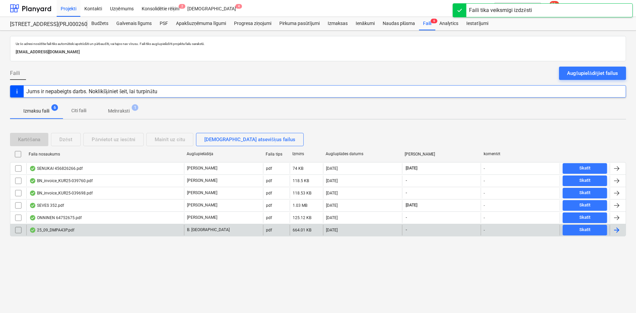
click at [52, 230] on div "25_09_DMPA43P.pdf" at bounding box center [51, 230] width 45 height 5
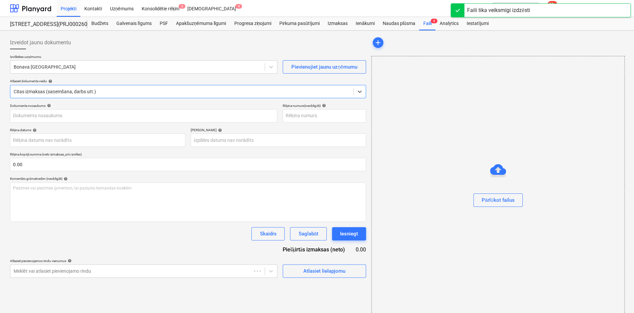
type input "25_09_DMPA43P.pdf"
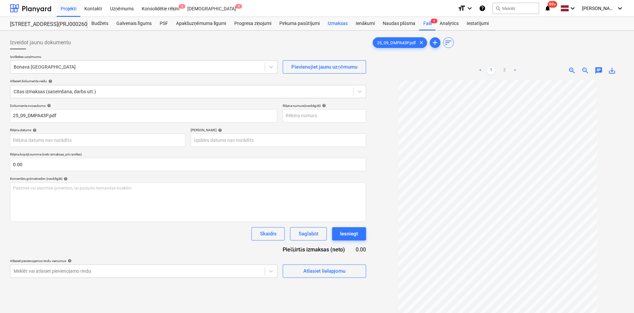
click at [340, 23] on div "Izmaksas" at bounding box center [338, 23] width 28 height 13
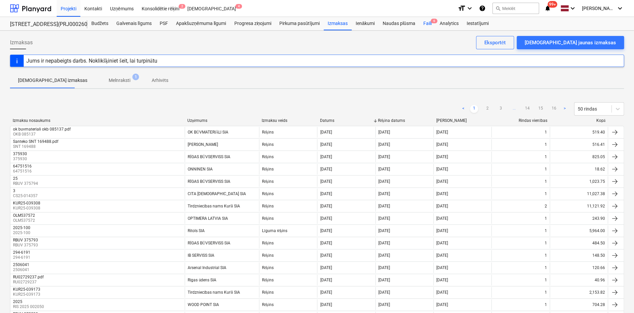
click at [423, 25] on div "Faili 6" at bounding box center [427, 23] width 16 height 13
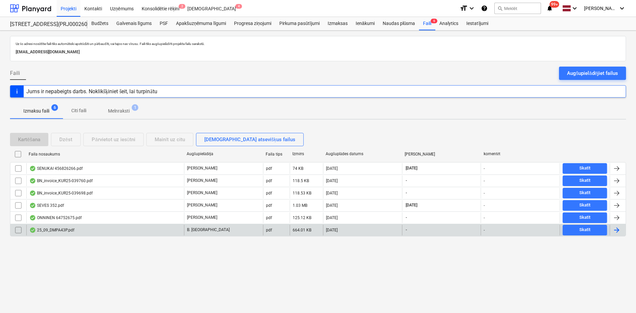
click at [49, 231] on div "25_09_DMPA43P.pdf" at bounding box center [51, 230] width 45 height 5
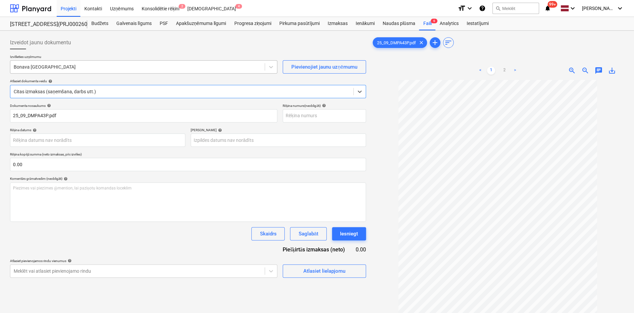
click at [96, 68] on div at bounding box center [138, 67] width 248 height 7
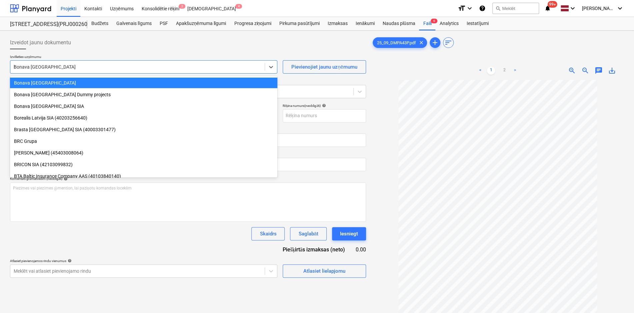
scroll to position [530, 0]
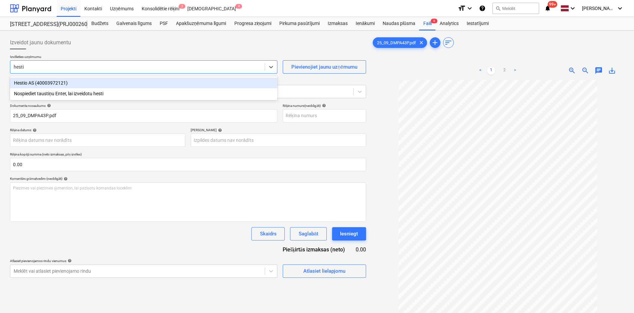
type input "hestio"
click at [89, 81] on div "Hestio AS (40003972121)" at bounding box center [143, 83] width 267 height 11
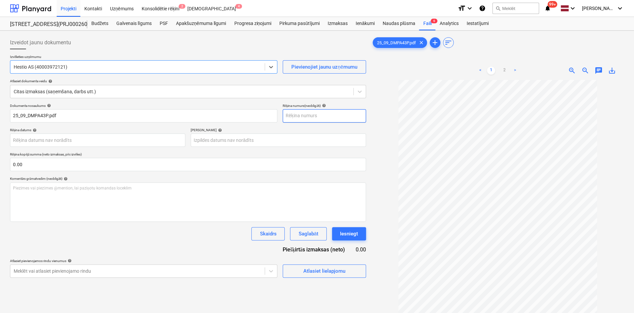
click at [319, 116] on input "text" at bounding box center [324, 115] width 83 height 13
type input "25/09/DMPA43P"
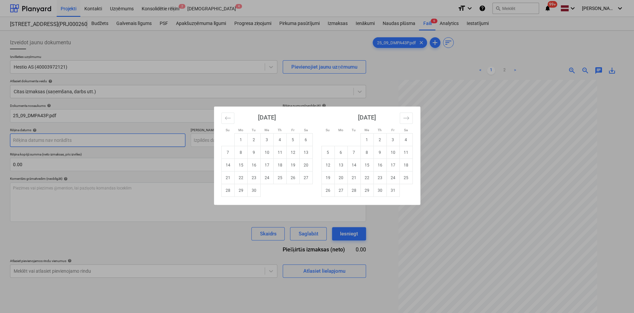
click at [130, 134] on body "Projekti Kontakti Uzņēmums Konsolidētie rēķini 2 Iesūtne 4 format_size keyboard…" at bounding box center [317, 156] width 634 height 313
click at [241, 165] on td "15" at bounding box center [240, 165] width 13 height 13
type input "[DATE]"
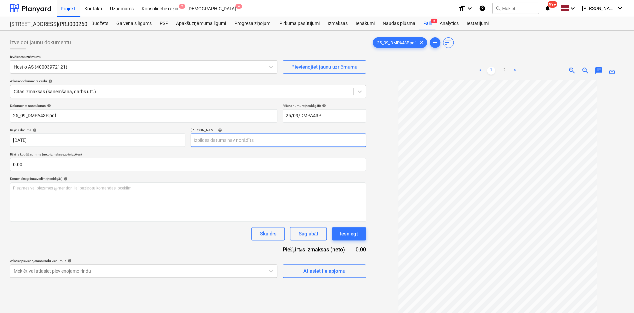
click at [223, 137] on body "Projekti Kontakti Uzņēmums Konsolidētie rēķini 2 Iesūtne 4 format_size keyboard…" at bounding box center [317, 156] width 634 height 313
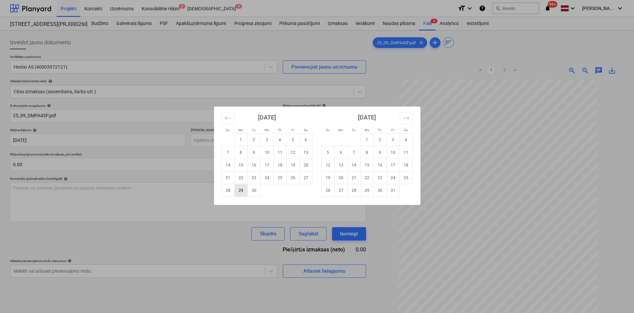
click at [239, 192] on td "29" at bounding box center [240, 190] width 13 height 13
type input "[DATE]"
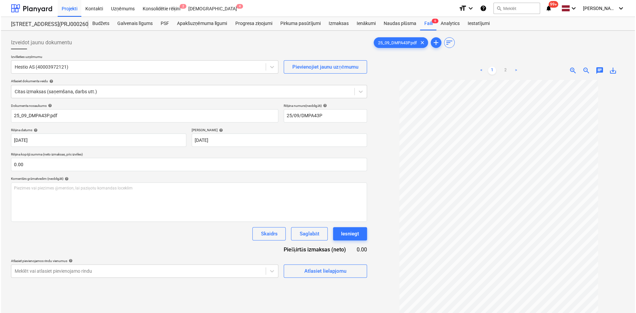
scroll to position [67, 0]
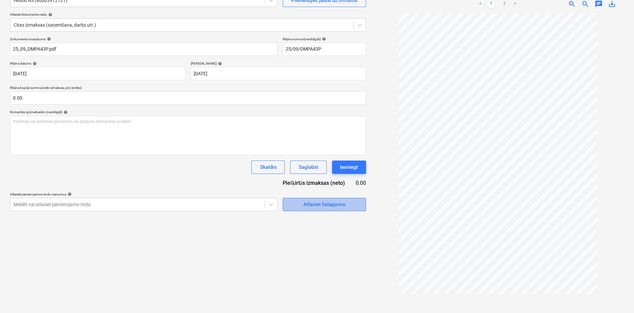
click at [323, 205] on div "Atlasiet lielapjomu" at bounding box center [324, 204] width 42 height 9
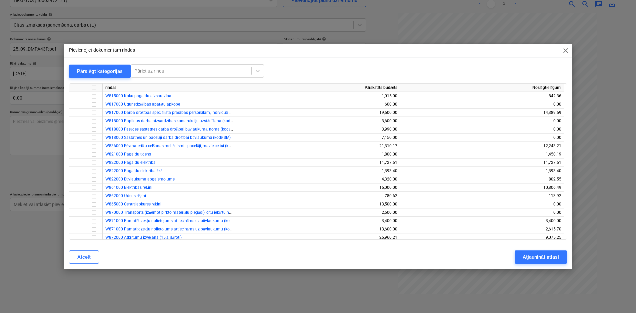
scroll to position [1033, 0]
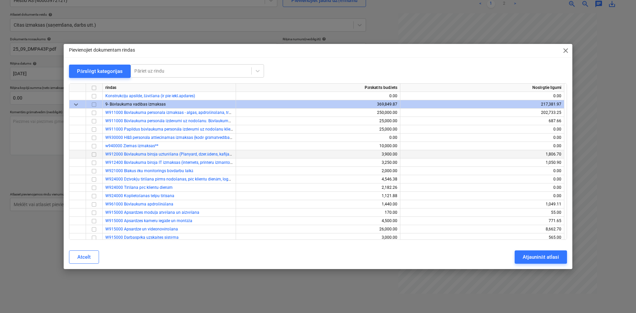
click at [93, 155] on input "checkbox" at bounding box center [94, 155] width 8 height 8
click at [523, 258] on div "Atjaunināt atlasi" at bounding box center [541, 257] width 36 height 9
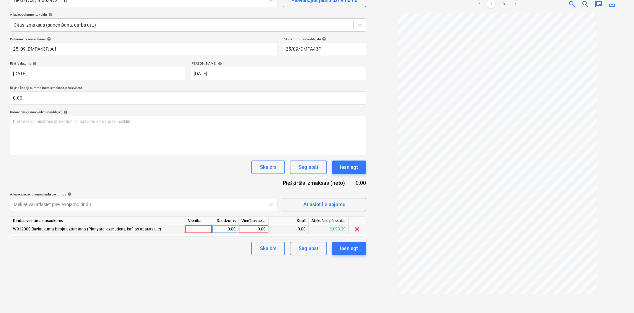
click at [240, 231] on div "0.00" at bounding box center [254, 229] width 30 height 8
type input "100.39"
click at [238, 265] on div "Izveidot jaunu dokumentu Izvēlieties uzņēmumu Hestio AS (40003972121) Pievienoj…" at bounding box center [187, 139] width 361 height 344
click at [355, 248] on div "Iesniegt" at bounding box center [349, 248] width 18 height 9
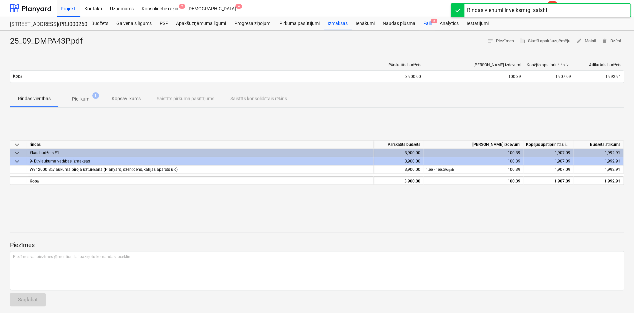
click at [427, 22] on div "Faili 5" at bounding box center [427, 23] width 16 height 13
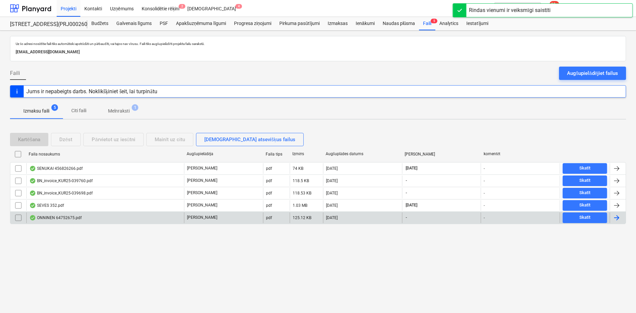
click at [58, 219] on div "ONNINEN 64752675.pdf" at bounding box center [55, 217] width 52 height 5
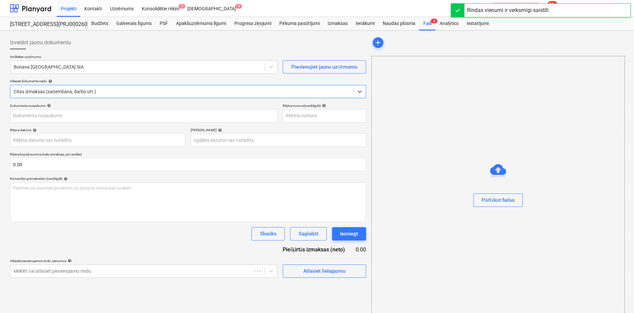
type input "64752675"
type input "[DATE]"
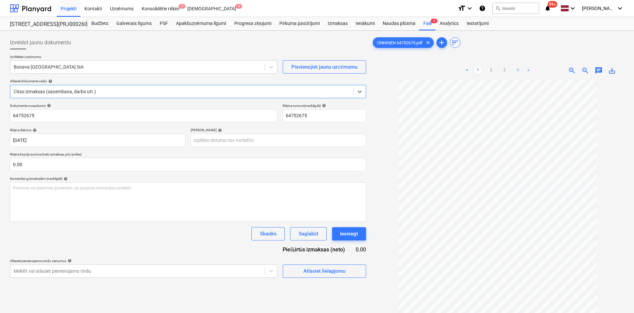
click at [518, 68] on link "4" at bounding box center [518, 71] width 8 height 8
click at [503, 69] on link "3" at bounding box center [504, 71] width 8 height 8
click at [73, 71] on div "Bonava [GEOGRAPHIC_DATA] SIA" at bounding box center [137, 66] width 254 height 9
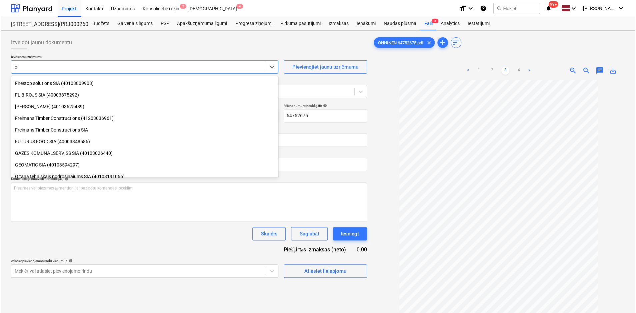
scroll to position [483, 0]
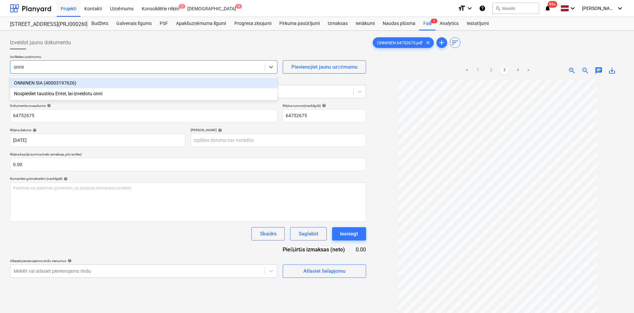
type input "onnine"
click at [59, 81] on div "ONNINEN SIA (40003197626)" at bounding box center [143, 83] width 267 height 11
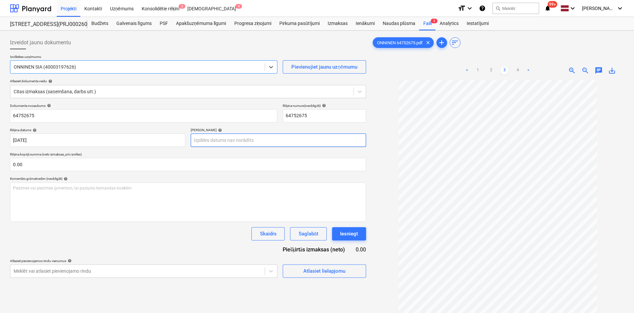
click at [213, 140] on body "Projekti Kontakti Uzņēmums Konsolidētie rēķini 2 Iesūtne 4 format_size keyboard…" at bounding box center [317, 156] width 634 height 313
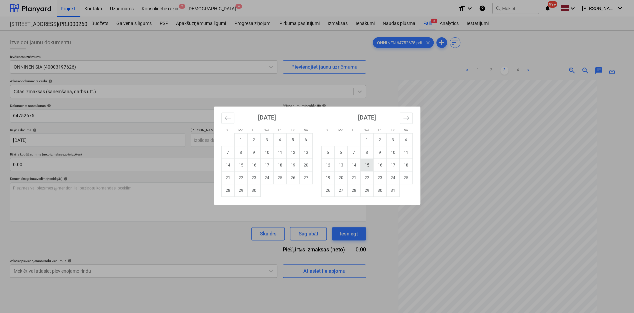
click at [362, 163] on td "15" at bounding box center [366, 165] width 13 height 13
type input "[DATE]"
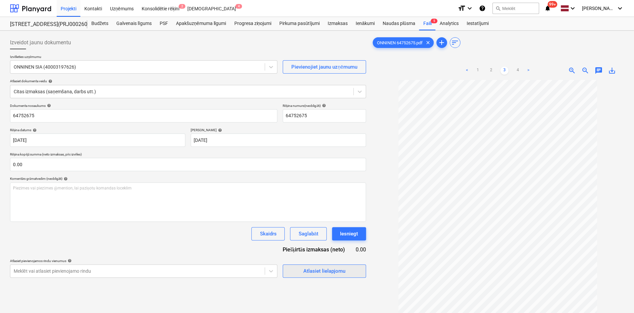
click at [321, 274] on div "Atlasiet lielapjomu" at bounding box center [324, 271] width 42 height 9
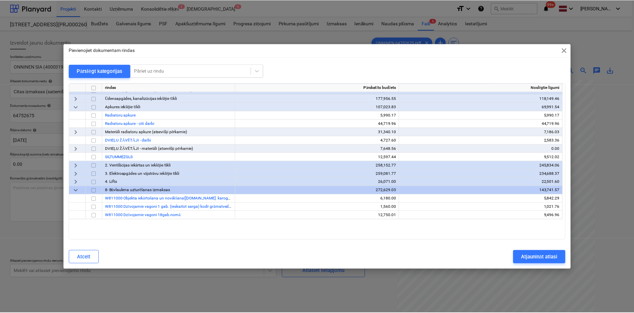
scroll to position [700, 0]
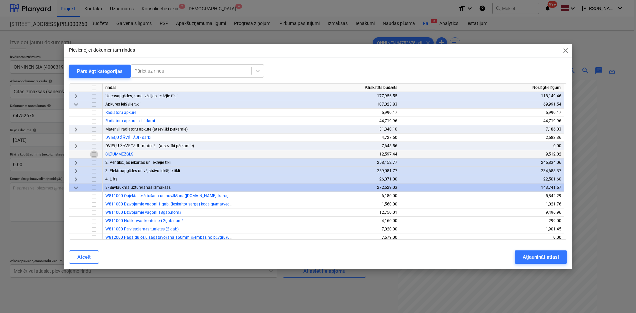
click at [95, 154] on input "checkbox" at bounding box center [94, 155] width 8 height 8
click at [544, 255] on div "Atjaunināt atlasi" at bounding box center [541, 257] width 36 height 9
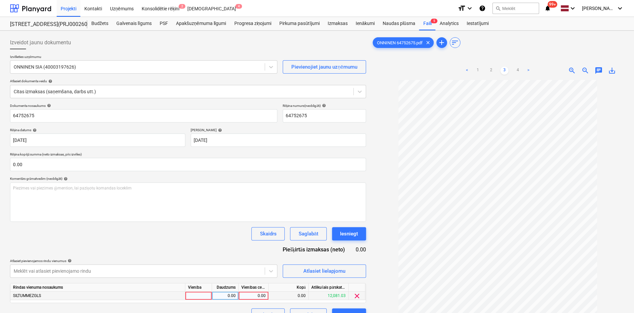
click at [255, 296] on div "0.00" at bounding box center [253, 296] width 24 height 8
type input "105.53"
click at [218, 241] on div "Dokumenta nosaukums help 64752675 Rēķina numurs (neobligāti) help 64752675 Rēķi…" at bounding box center [188, 213] width 356 height 218
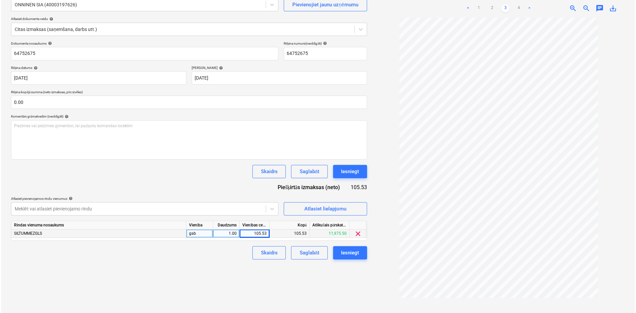
scroll to position [67, 0]
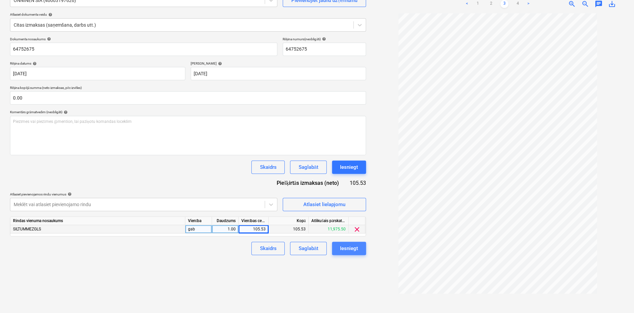
click at [341, 247] on div "Iesniegt" at bounding box center [349, 248] width 18 height 9
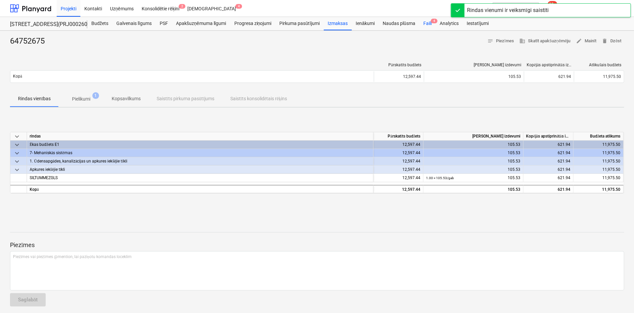
click at [430, 23] on div "Faili 4" at bounding box center [427, 23] width 16 height 13
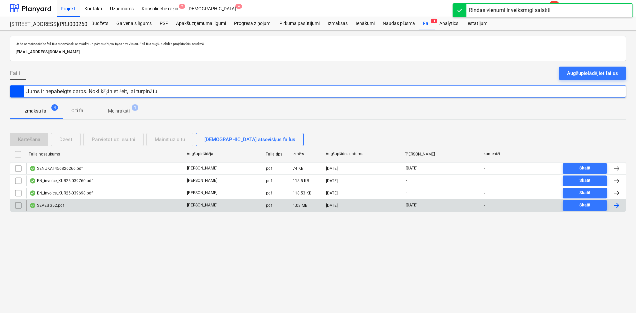
click at [50, 204] on div "SEVES 352.pdf" at bounding box center [46, 205] width 35 height 5
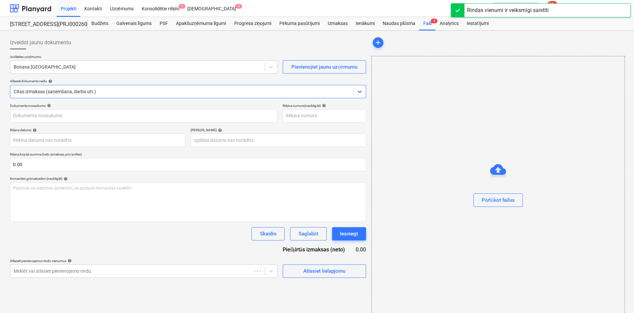
type input "352"
type input "[DATE]"
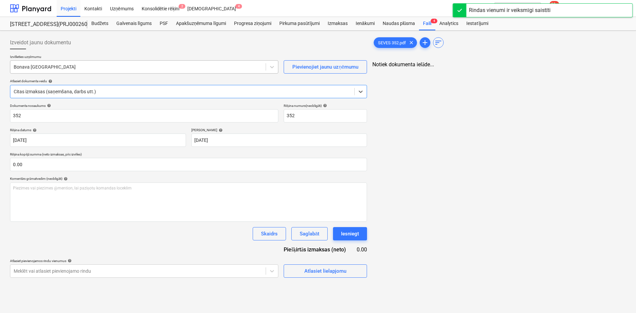
click at [101, 68] on div at bounding box center [138, 67] width 249 height 7
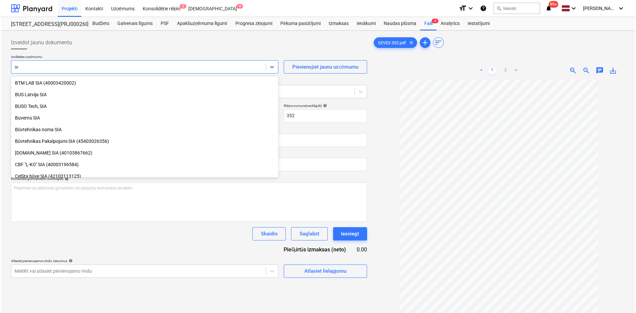
scroll to position [390, 0]
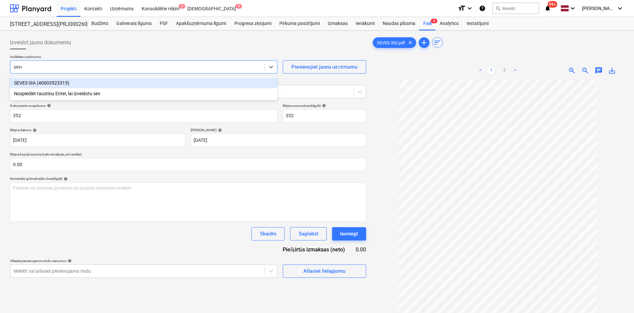
type input "seves"
click at [91, 88] on div "SEVES SIA (40003523315)" at bounding box center [143, 83] width 267 height 11
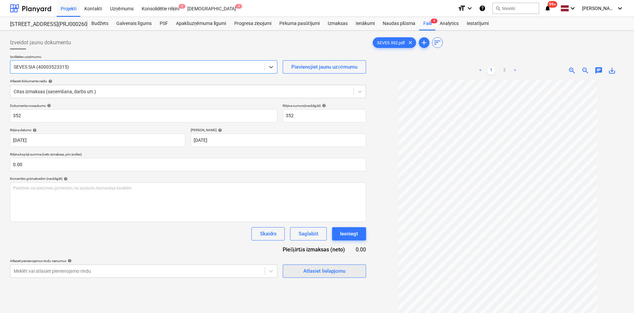
click at [348, 272] on span "Atlasiet lielapjomu" at bounding box center [324, 271] width 67 height 9
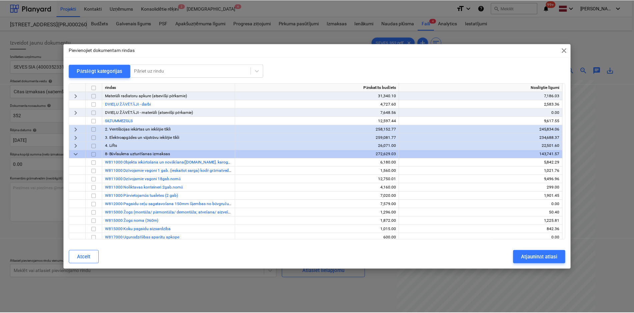
scroll to position [667, 0]
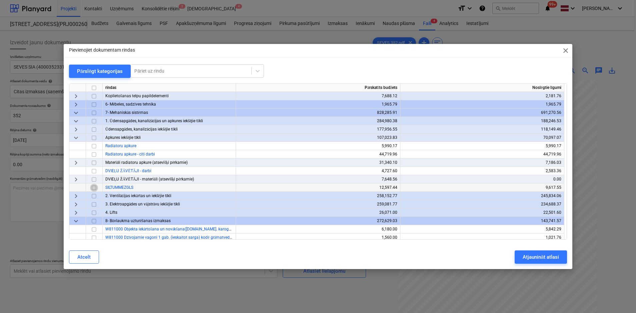
click at [94, 187] on input "checkbox" at bounding box center [94, 188] width 8 height 8
click at [528, 258] on div "Atjaunināt atlasi" at bounding box center [541, 257] width 36 height 9
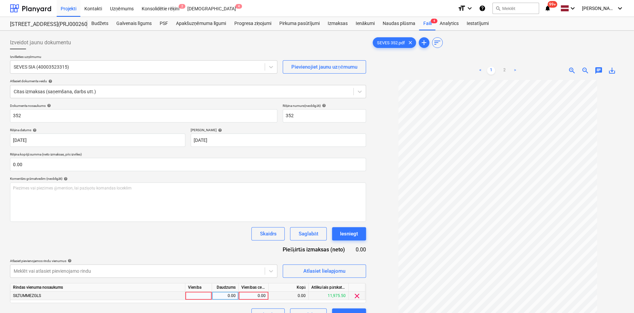
click at [261, 293] on div "0.00" at bounding box center [253, 296] width 24 height 8
type input "560"
click at [222, 246] on div "Dokumenta nosaukums help 352 Rēķina numurs (neobligāti) help 352 Rēķina datums …" at bounding box center [188, 213] width 356 height 218
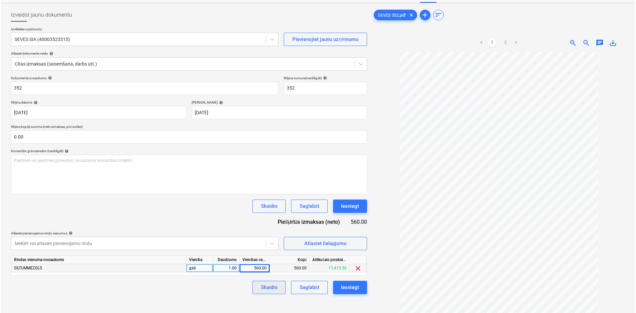
scroll to position [67, 0]
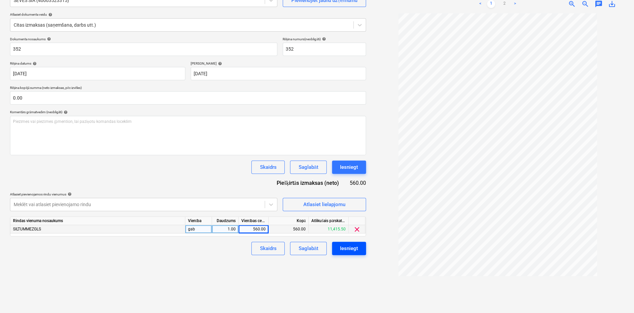
click at [344, 245] on div "Iesniegt" at bounding box center [349, 248] width 18 height 9
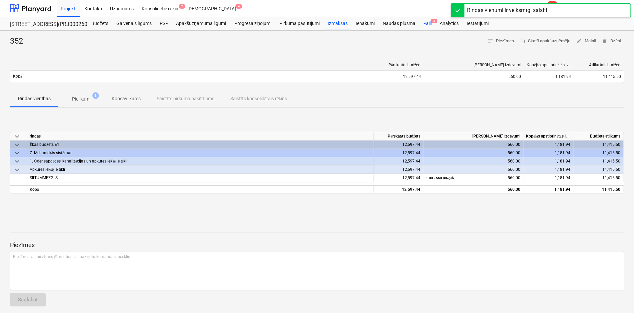
click at [428, 23] on div "Faili 3" at bounding box center [427, 23] width 16 height 13
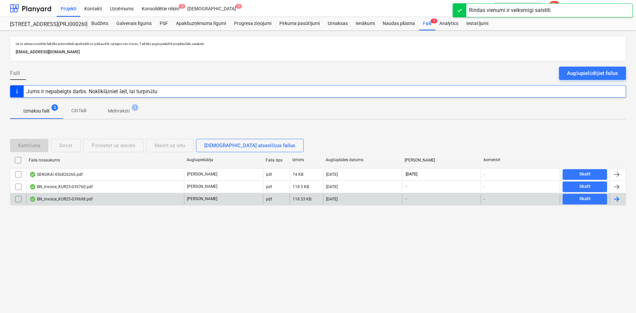
click at [59, 197] on div "BN_invoice_KUR25-039698.pdf" at bounding box center [60, 199] width 63 height 5
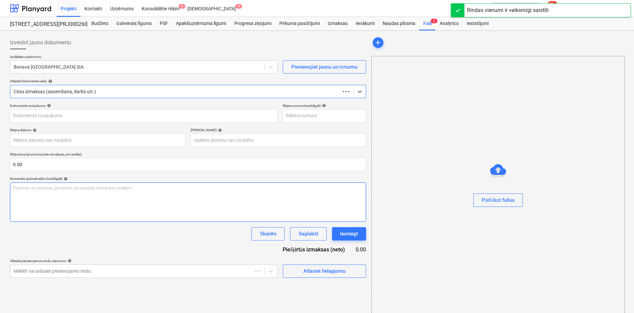
type input "KUR25-039698"
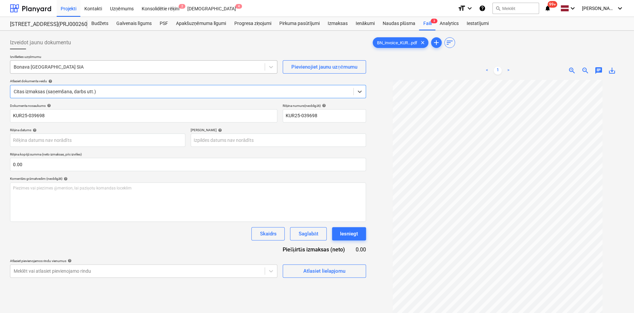
click at [97, 68] on div at bounding box center [138, 67] width 248 height 7
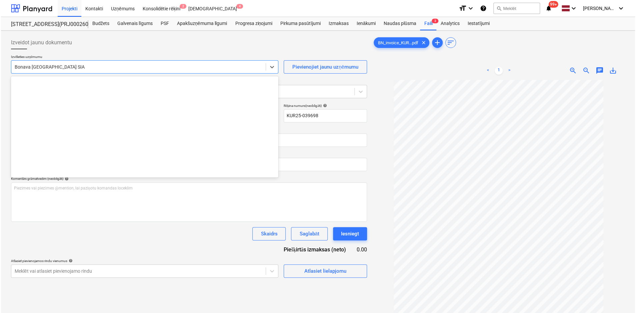
scroll to position [1248, 0]
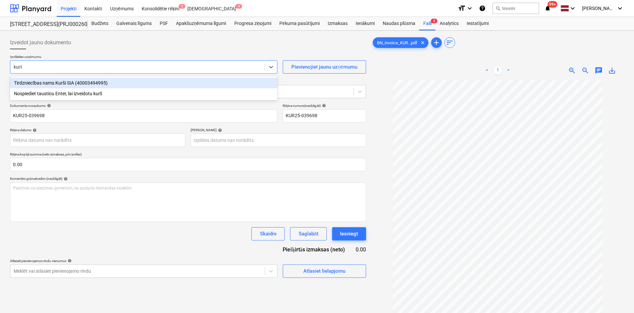
type input "kurši"
click at [104, 81] on div "Tirdzniecības nams Kurši SIA (40003494995)" at bounding box center [143, 83] width 267 height 11
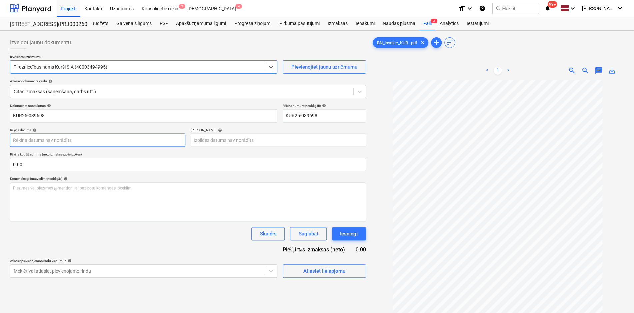
click at [148, 142] on body "Projekti Kontakti Uzņēmums Konsolidētie rēķini 2 Iesūtne 4 format_size keyboard…" at bounding box center [317, 156] width 634 height 313
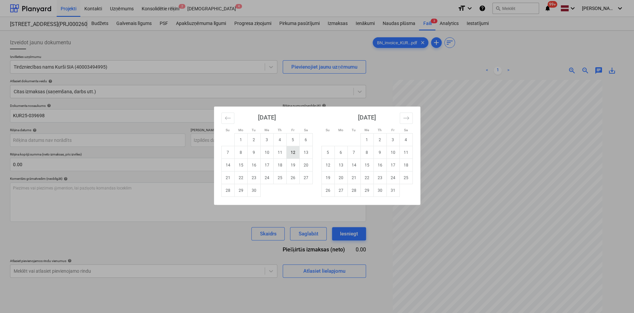
click at [295, 155] on td "12" at bounding box center [292, 152] width 13 height 13
type input "[DATE]"
click at [284, 142] on body "Projekti Kontakti Uzņēmums Konsolidētie rēķini 2 Iesūtne 4 format_size keyboard…" at bounding box center [317, 156] width 634 height 313
click at [405, 122] on button "Move forward to switch to the next month." at bounding box center [406, 118] width 13 height 11
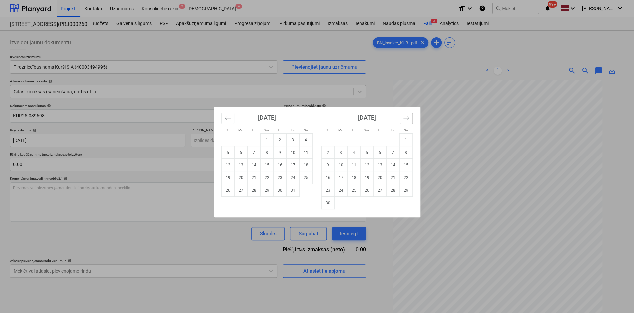
click at [405, 122] on button "Move forward to switch to the next month." at bounding box center [406, 118] width 13 height 11
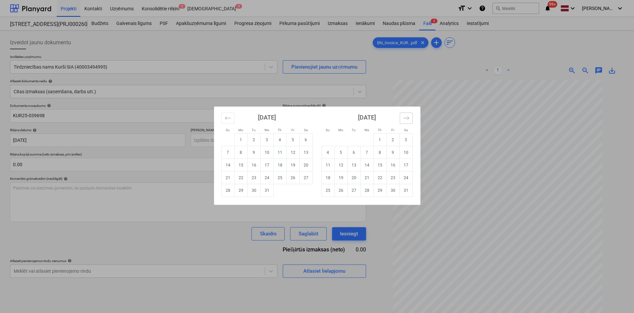
click at [405, 122] on button "Move forward to switch to the next month." at bounding box center [406, 118] width 13 height 11
click at [305, 153] on td "10" at bounding box center [305, 152] width 13 height 13
type input "[DATE]"
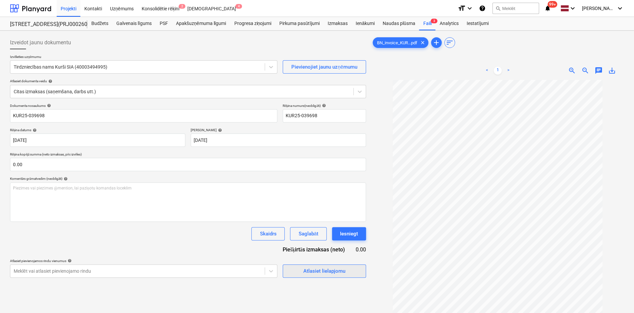
click at [344, 274] on div "Atlasiet lielapjomu" at bounding box center [324, 271] width 42 height 9
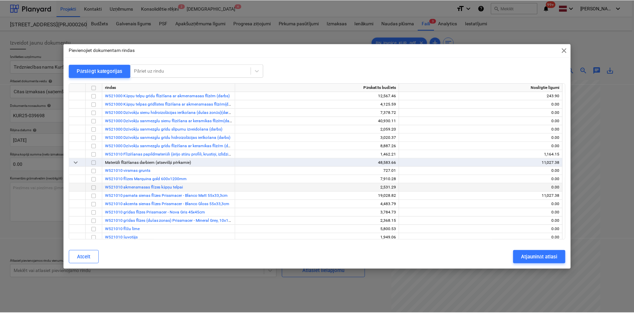
scroll to position [533, 0]
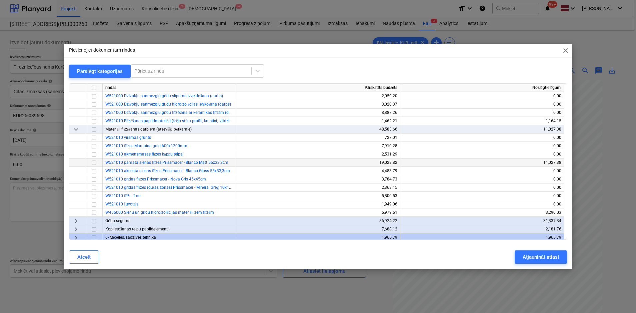
click at [166, 162] on span "W521010 pamata sienas flīzes Prissmacer - Blanco Matt 55x33,3cm" at bounding box center [166, 162] width 123 height 5
click at [94, 163] on input "checkbox" at bounding box center [94, 163] width 8 height 8
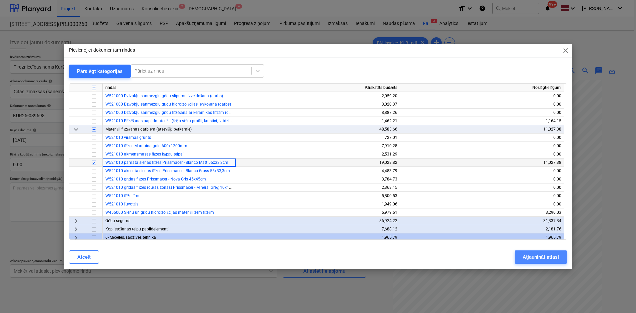
click at [551, 256] on div "Atjaunināt atlasi" at bounding box center [541, 257] width 36 height 9
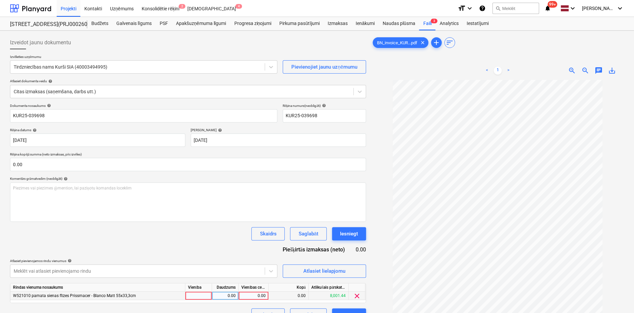
click at [261, 297] on div "0.00" at bounding box center [253, 296] width 24 height 8
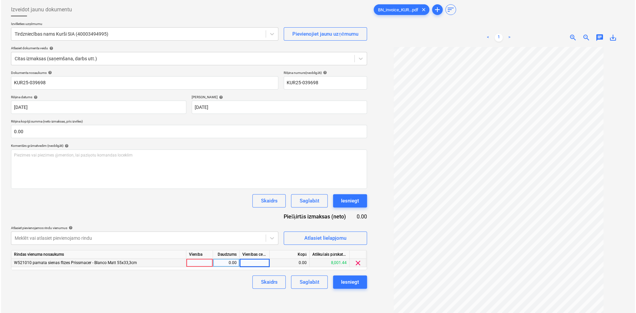
scroll to position [67, 0]
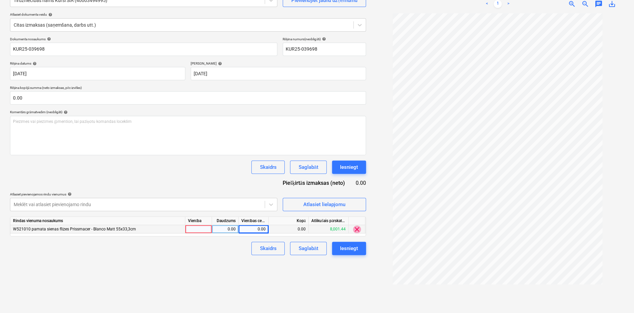
click at [360, 227] on span "clear" at bounding box center [357, 230] width 8 height 8
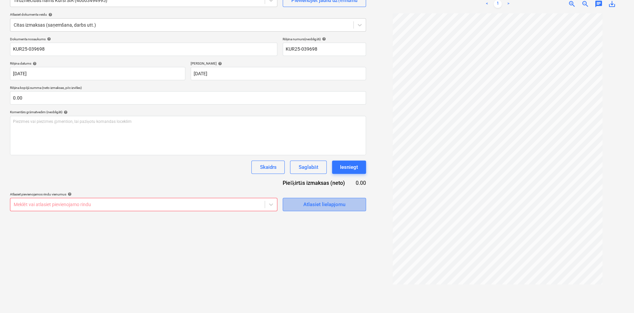
click at [318, 200] on button "Atlasiet lielapjomu" at bounding box center [324, 204] width 83 height 13
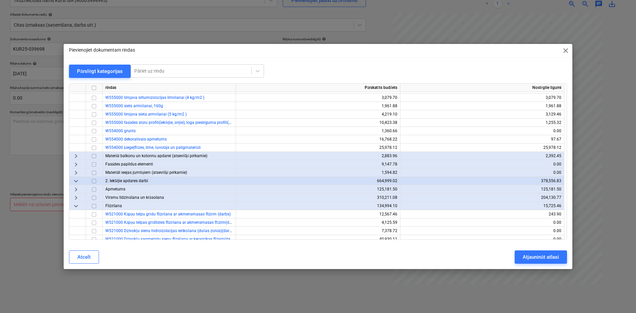
scroll to position [367, 0]
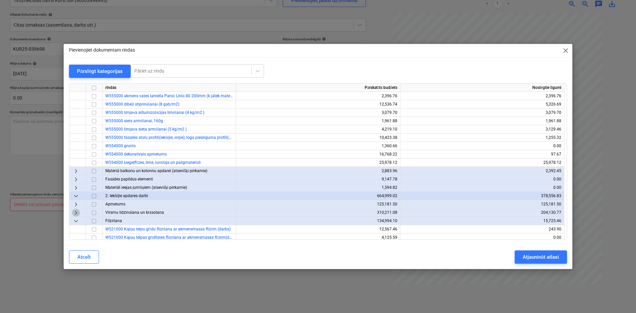
click at [76, 213] on span "keyboard_arrow_right" at bounding box center [76, 213] width 8 height 8
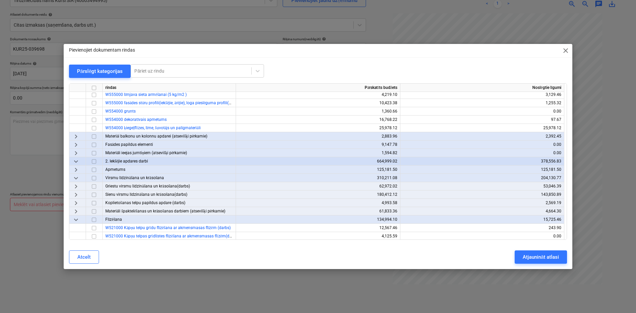
scroll to position [433, 0]
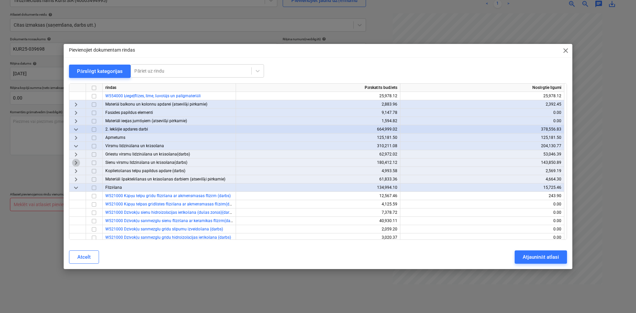
click at [77, 164] on span "keyboard_arrow_right" at bounding box center [76, 163] width 8 height 8
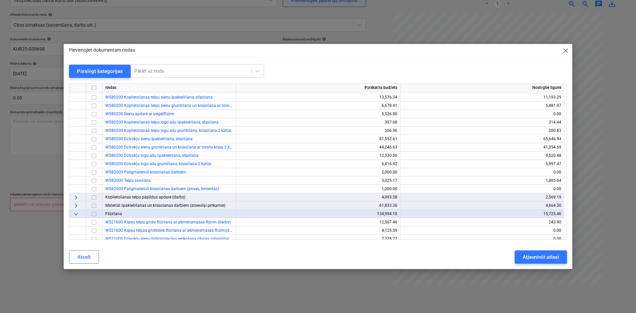
scroll to position [533, 0]
click at [76, 205] on span "keyboard_arrow_right" at bounding box center [76, 205] width 8 height 8
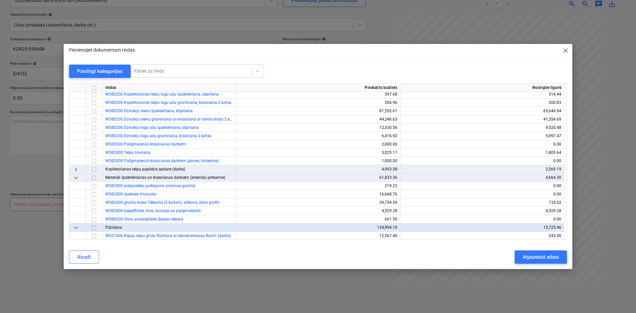
scroll to position [600, 0]
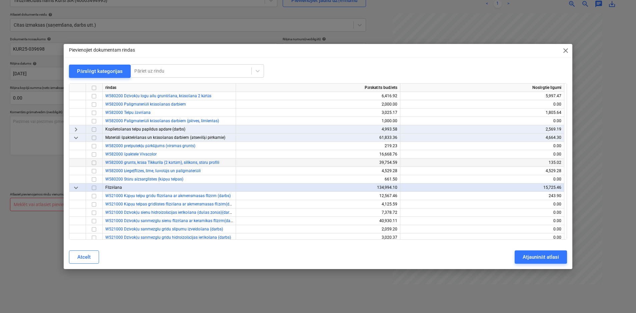
click at [95, 163] on input "checkbox" at bounding box center [94, 163] width 8 height 8
click at [527, 255] on div "Atjaunināt atlasi" at bounding box center [541, 257] width 36 height 9
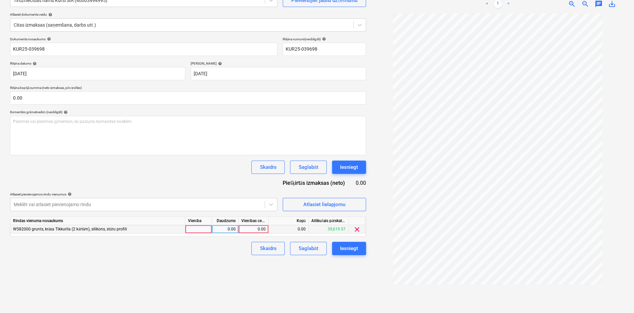
click at [258, 232] on div "0.00" at bounding box center [253, 229] width 24 height 8
type input "1005.5"
click at [349, 248] on div "Iesniegt" at bounding box center [349, 248] width 18 height 9
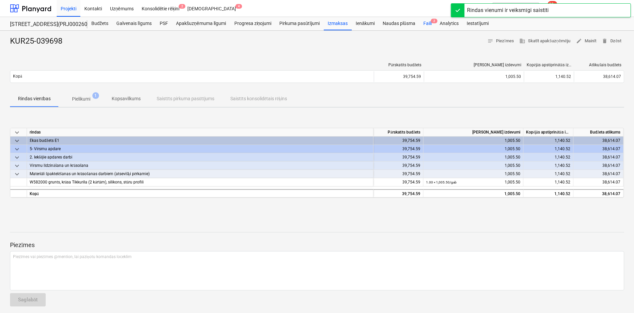
click at [423, 22] on div "Faili 2" at bounding box center [427, 23] width 16 height 13
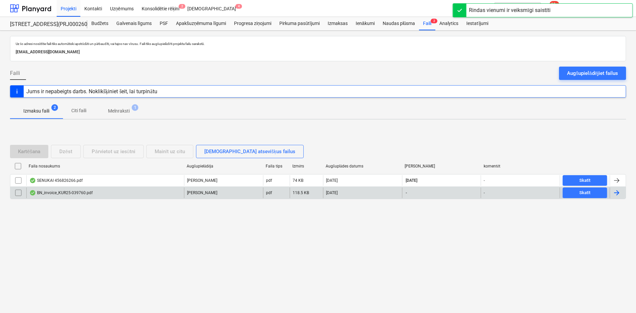
click at [56, 192] on div "BN_invoice_KUR25-039760.pdf" at bounding box center [60, 192] width 63 height 5
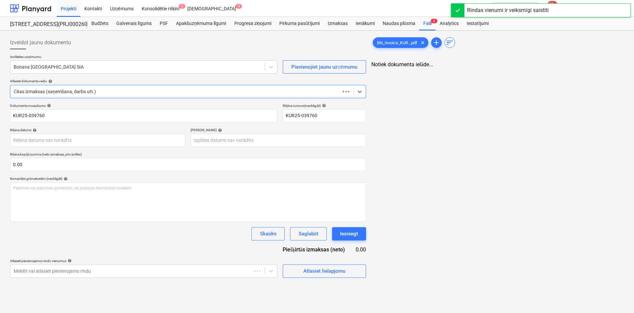
type input "KUR25-039760"
click at [152, 65] on div at bounding box center [138, 67] width 249 height 7
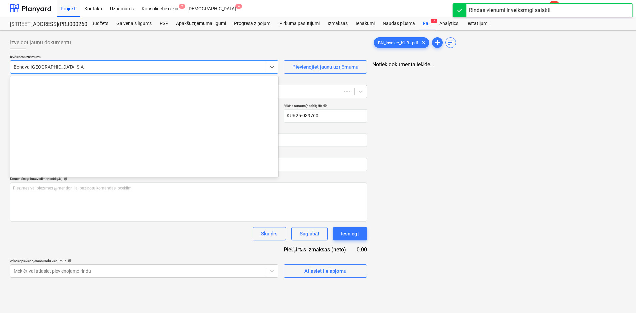
scroll to position [1248, 0]
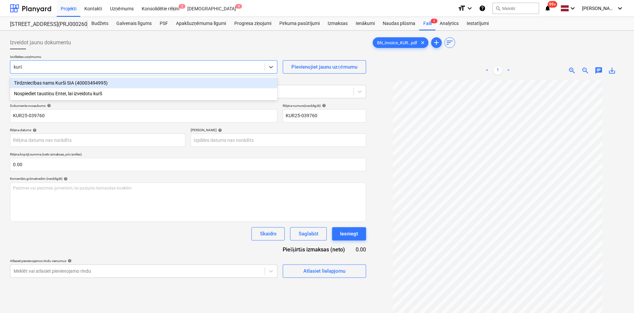
type input "kurši"
click at [157, 78] on div "Tirdzniecības nams Kurši SIA (40003494995)" at bounding box center [143, 83] width 267 height 11
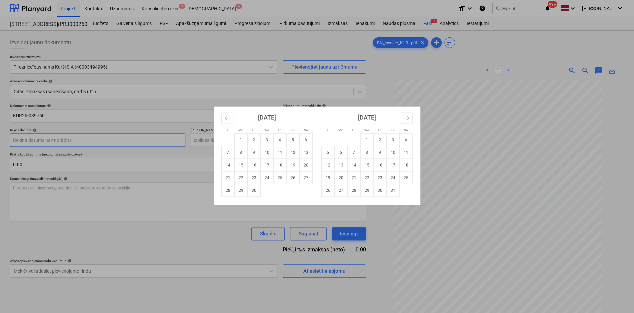
click at [156, 142] on body "Projekti Kontakti Uzņēmums Konsolidētie rēķini 2 Iesūtne 4 format_size keyboard…" at bounding box center [317, 156] width 634 height 313
click at [293, 153] on td "12" at bounding box center [292, 152] width 13 height 13
type input "[DATE]"
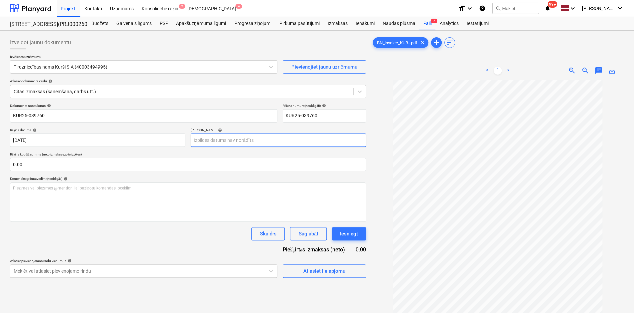
click at [212, 140] on body "Projekti Kontakti Uzņēmums Konsolidētie rēķini 2 Iesūtne 4 format_size keyboard…" at bounding box center [317, 156] width 634 height 313
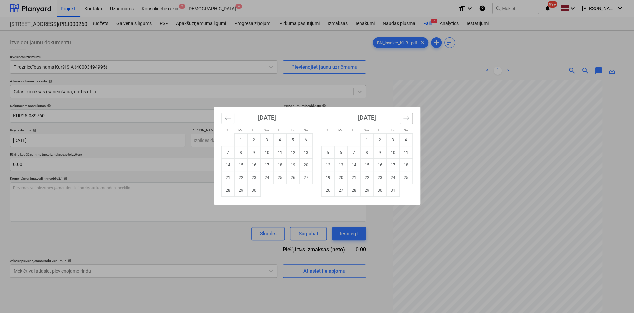
click at [407, 113] on button "Move forward to switch to the next month." at bounding box center [406, 118] width 13 height 11
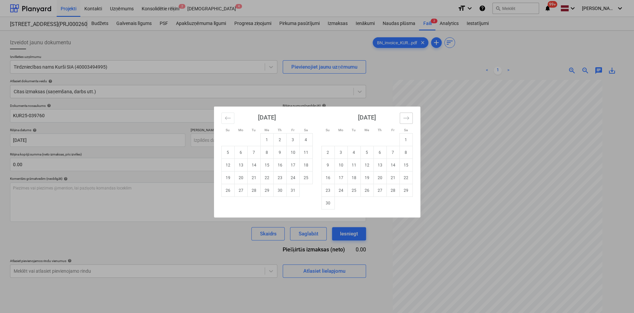
click at [409, 116] on button "Move forward to switch to the next month." at bounding box center [406, 118] width 13 height 11
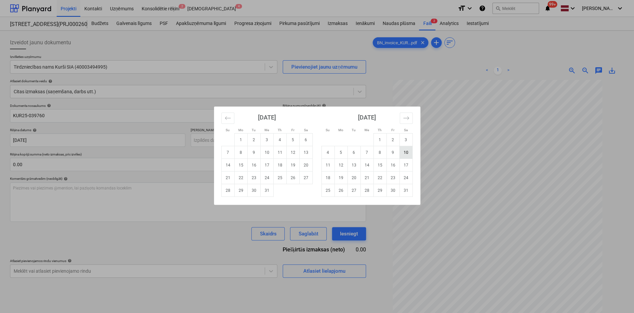
click at [406, 153] on td "10" at bounding box center [405, 152] width 13 height 13
type input "[DATE]"
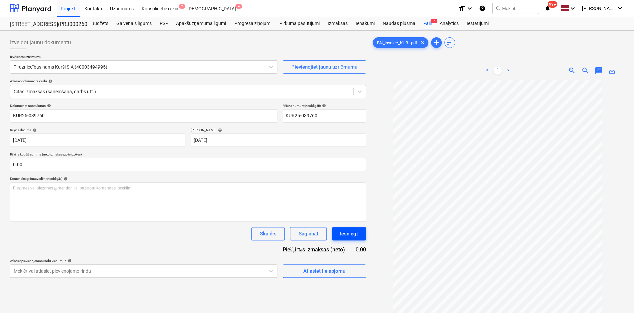
click at [352, 235] on div "Iesniegt" at bounding box center [349, 234] width 18 height 9
click at [296, 272] on span "Atlasiet lielapjomu" at bounding box center [324, 271] width 67 height 9
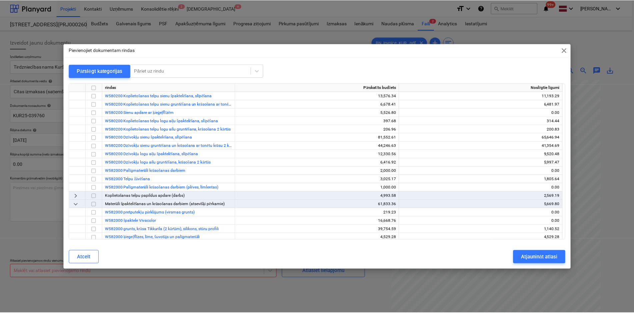
scroll to position [500, 0]
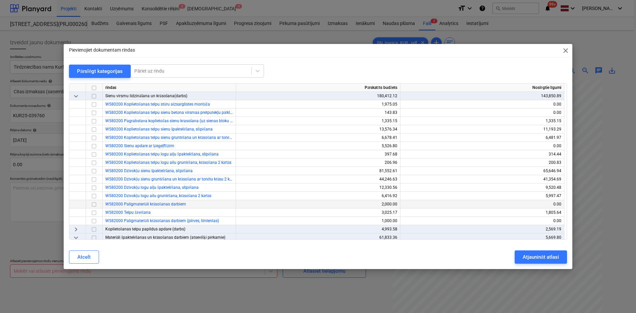
click at [94, 204] on input "checkbox" at bounding box center [94, 205] width 8 height 8
click at [533, 255] on div "Atjaunināt atlasi" at bounding box center [541, 257] width 36 height 9
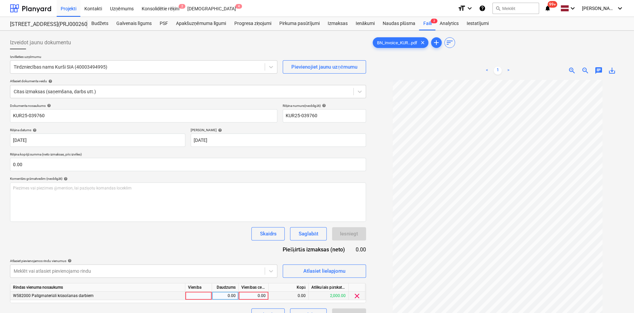
click at [250, 295] on div "0.00" at bounding box center [253, 296] width 24 height 8
type input "923.75"
click at [234, 265] on div "Meklēt vai atlasiet pievienojamo rindu" at bounding box center [143, 271] width 267 height 13
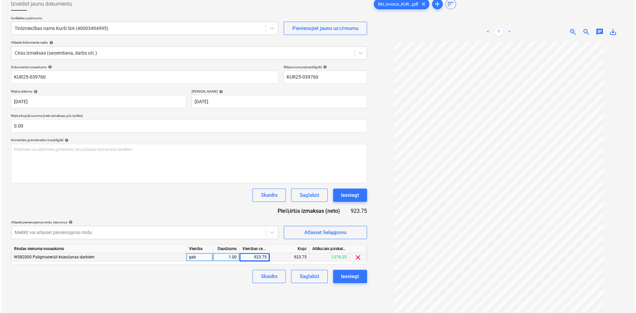
scroll to position [67, 0]
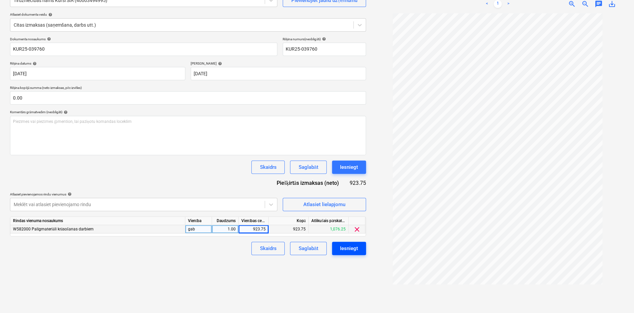
click at [355, 250] on div "Iesniegt" at bounding box center [349, 248] width 18 height 9
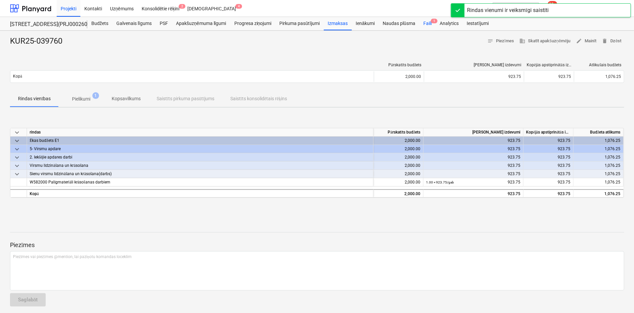
click at [432, 22] on span "1" at bounding box center [434, 21] width 7 height 5
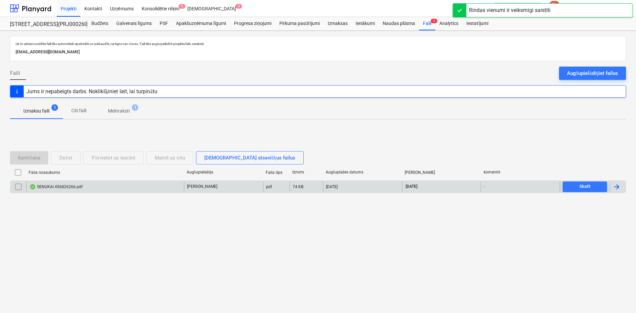
click at [53, 188] on div "SENUKAI 456826266.pdf" at bounding box center [55, 186] width 53 height 5
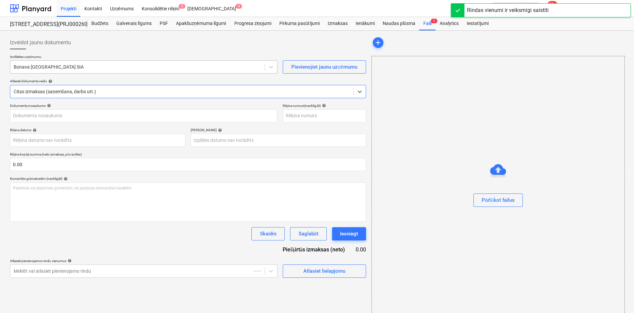
click at [149, 63] on div "Bonava [GEOGRAPHIC_DATA] SIA" at bounding box center [137, 66] width 254 height 9
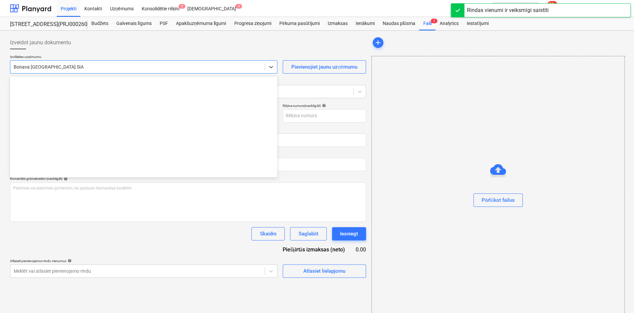
type input "SENUKAI 456826266.pdf"
type input "[DATE]"
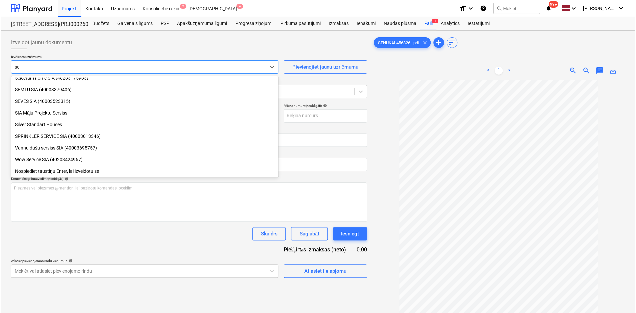
scroll to position [390, 0]
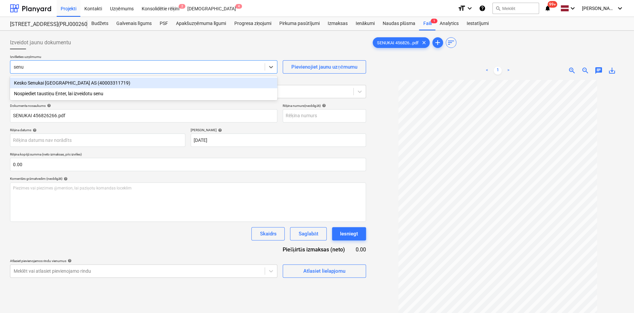
type input "senuk"
click at [146, 83] on div "Kesko Senukai [GEOGRAPHIC_DATA] AS (40003311719)" at bounding box center [143, 83] width 267 height 11
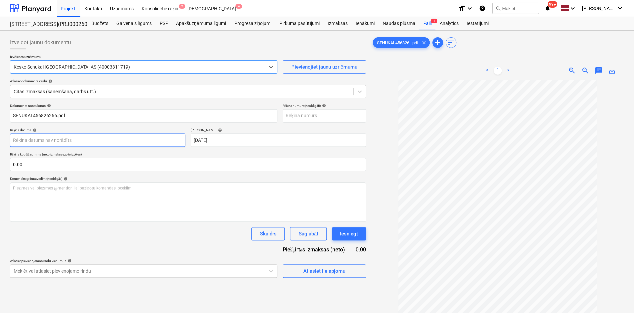
click at [150, 141] on body "Projekti Kontakti Uzņēmums Konsolidētie rēķini 2 Iesūtne 4 format_size keyboard…" at bounding box center [317, 156] width 634 height 313
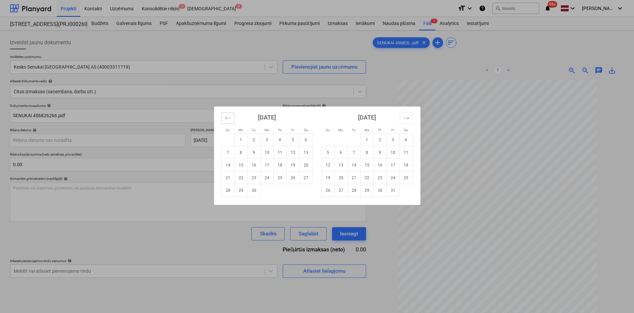
click at [227, 118] on icon "Move backward to switch to the previous month." at bounding box center [228, 118] width 6 height 6
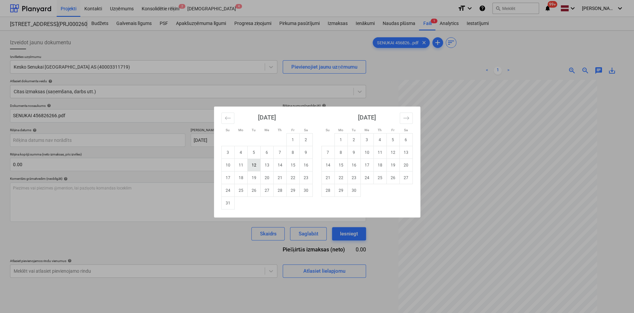
click at [251, 166] on td "12" at bounding box center [253, 165] width 13 height 13
type input "[DATE]"
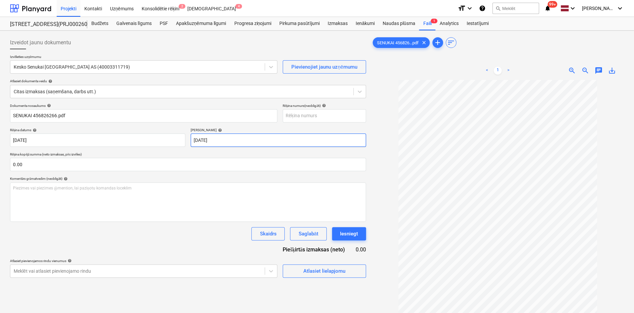
click at [244, 140] on body "Projekti Kontakti Uzņēmums Konsolidētie rēķini 2 Iesūtne 4 format_size keyboard…" at bounding box center [317, 156] width 634 height 313
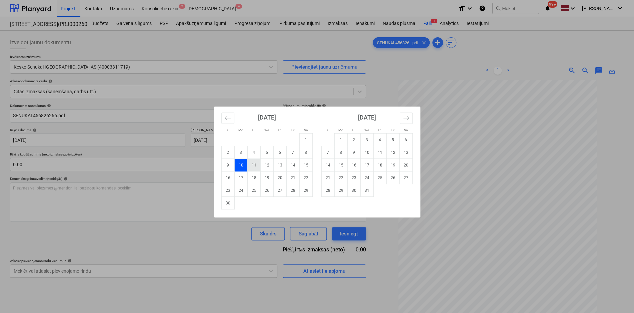
click at [256, 162] on td "11" at bounding box center [253, 165] width 13 height 13
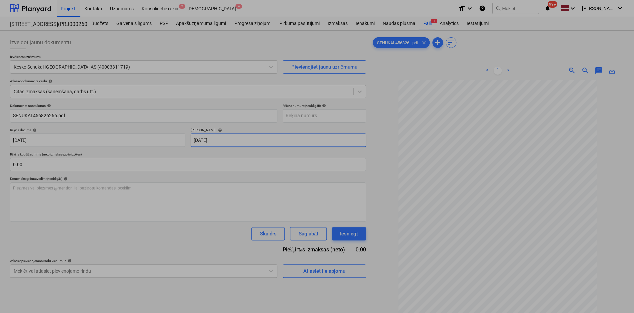
click at [238, 142] on body "Projekti Kontakti Uzņēmums Konsolidētie rēķini 2 Iesūtne 4 format_size keyboard…" at bounding box center [317, 156] width 634 height 313
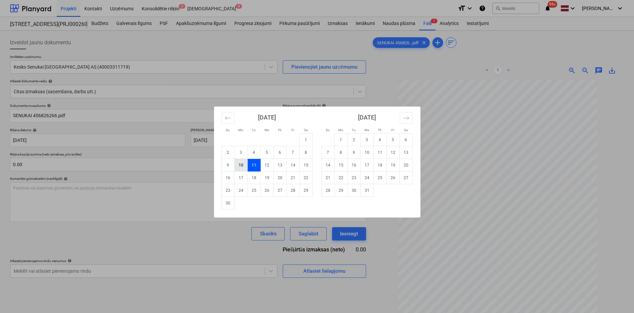
click at [241, 167] on td "10" at bounding box center [240, 165] width 13 height 13
type input "[DATE]"
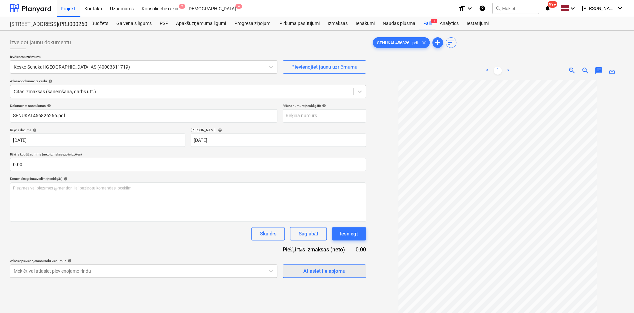
click at [311, 270] on div "Atlasiet lielapjomu" at bounding box center [324, 271] width 42 height 9
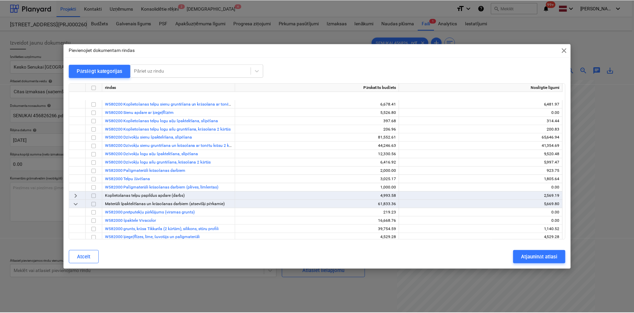
scroll to position [700, 0]
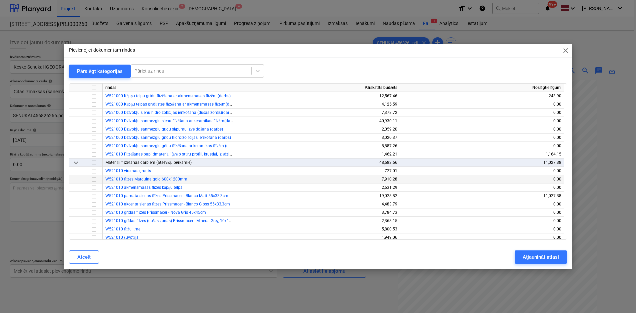
click at [95, 177] on input "checkbox" at bounding box center [94, 180] width 8 height 8
click at [533, 256] on div "Atjaunināt atlasi" at bounding box center [541, 257] width 36 height 9
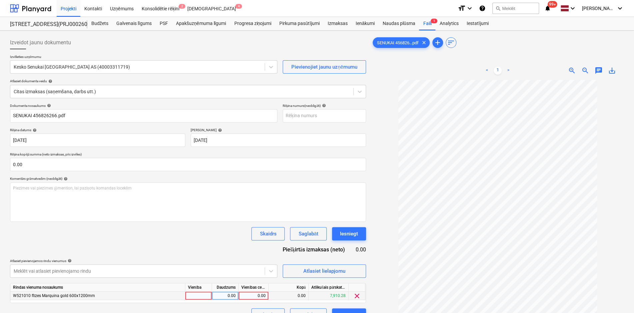
click at [260, 299] on div "0.00" at bounding box center [253, 296] width 24 height 8
type input "7584.3"
click at [133, 239] on div "Skaidrs Saglabāt Iesniegt" at bounding box center [188, 233] width 356 height 13
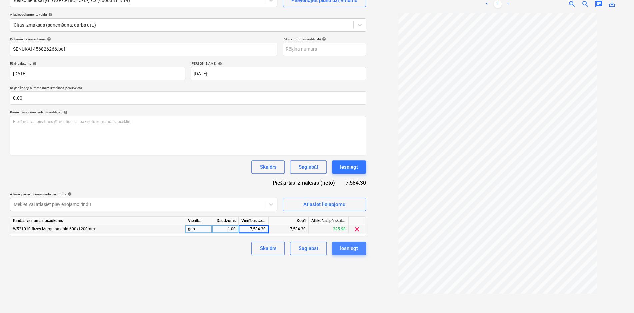
click at [361, 249] on button "Iesniegt" at bounding box center [349, 248] width 34 height 13
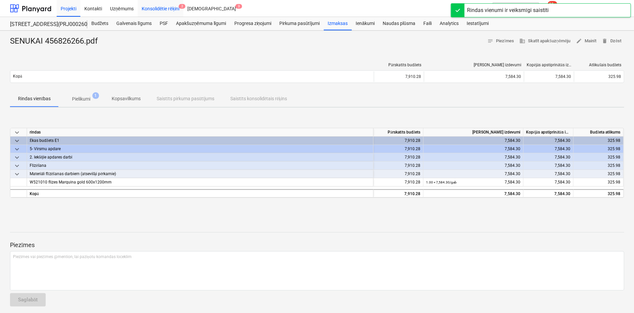
click at [156, 6] on div "Konsolidētie rēķini 2" at bounding box center [161, 8] width 46 height 17
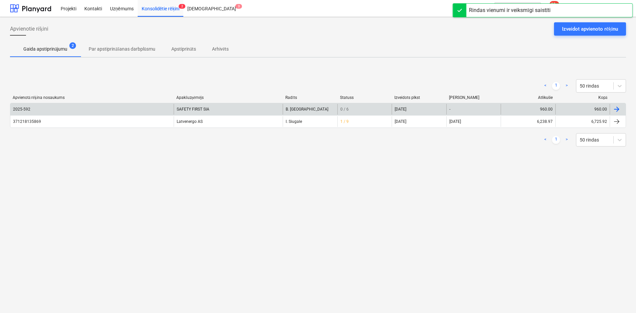
click at [54, 112] on div "2025-592" at bounding box center [91, 109] width 163 height 11
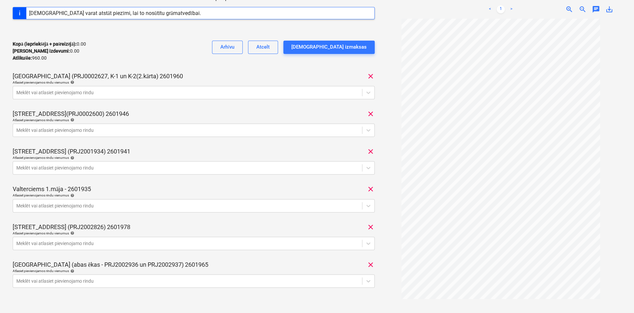
scroll to position [133, 0]
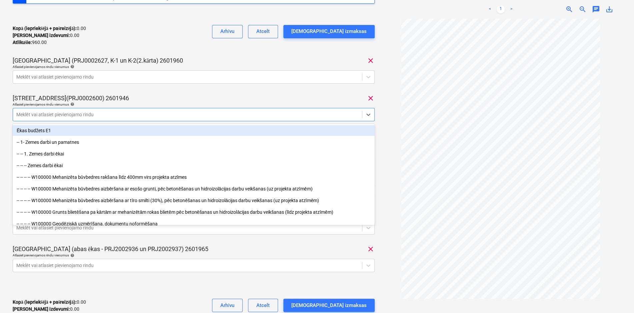
click at [46, 112] on div at bounding box center [187, 114] width 342 height 7
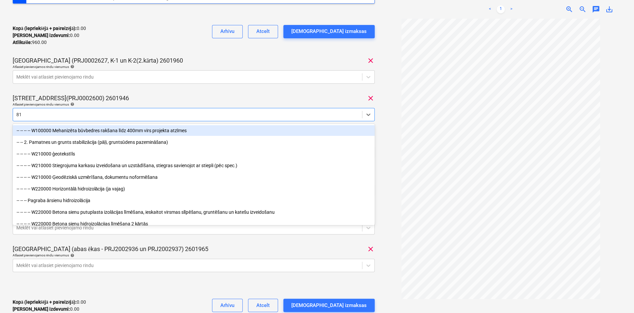
type input "817"
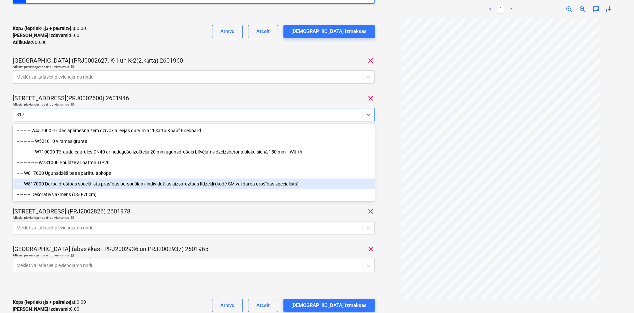
click at [64, 185] on div "-- -- W817000 Darba drošības speciālista prasības personālam, individuālas aizs…" at bounding box center [194, 184] width 362 height 11
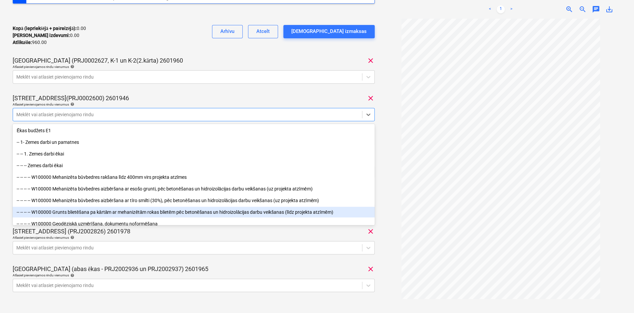
click at [396, 186] on div at bounding box center [500, 166] width 241 height 295
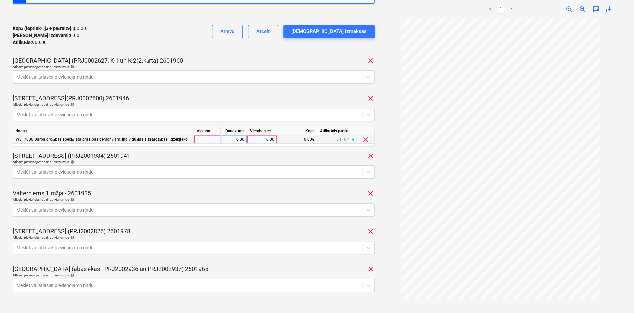
click at [266, 139] on div "0.00" at bounding box center [262, 139] width 24 height 8
type input "160"
click at [274, 97] on div "[STREET_ADDRESS](PRJ0002600) 2601946 clear" at bounding box center [194, 98] width 362 height 8
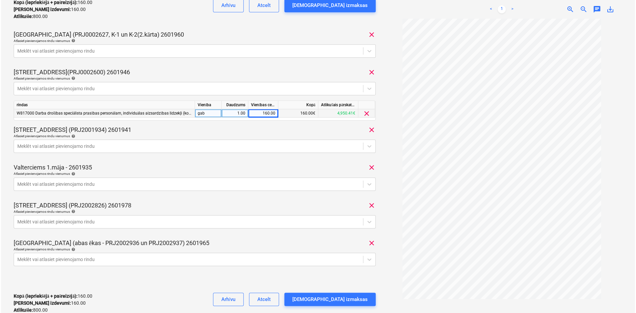
scroll to position [200, 0]
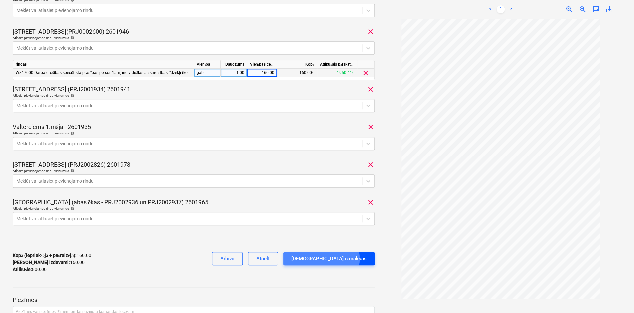
click at [348, 259] on div "[DEMOGRAPHIC_DATA] izmaksas" at bounding box center [328, 259] width 75 height 9
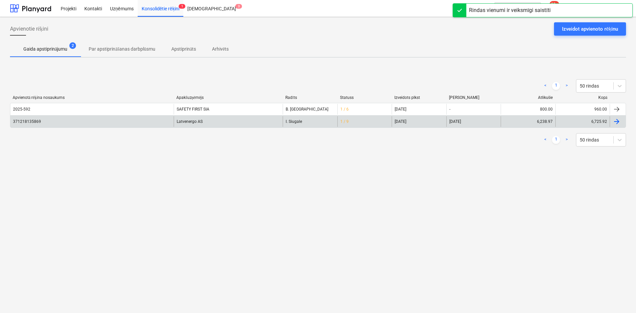
click at [34, 122] on div "371218135869" at bounding box center [27, 121] width 28 height 5
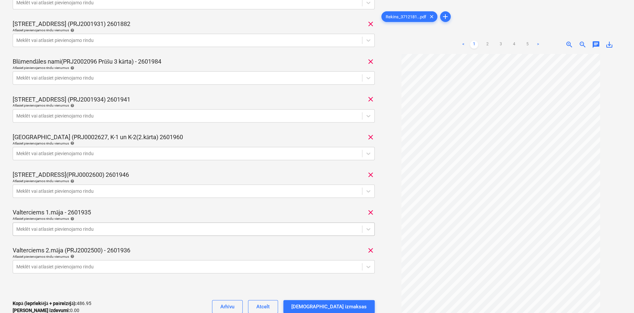
scroll to position [233, 0]
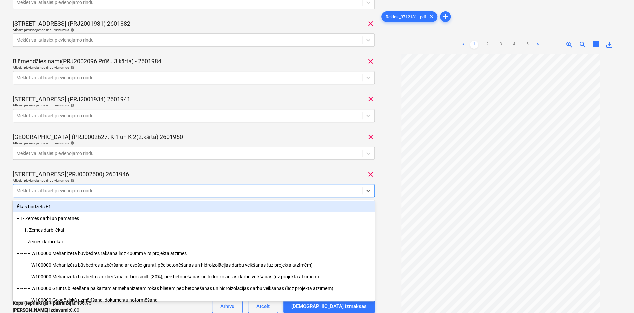
click at [48, 190] on div at bounding box center [187, 191] width 342 height 7
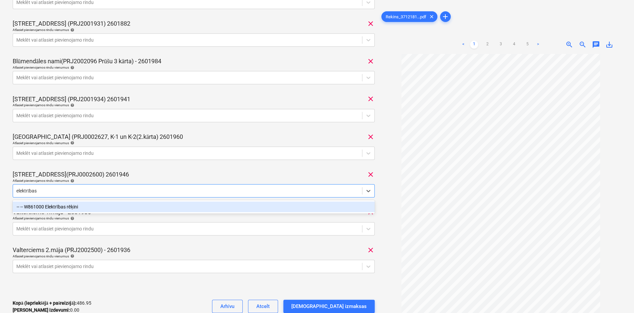
type input "elektrības r"
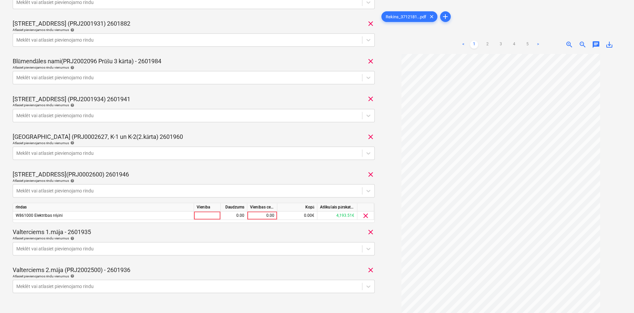
click at [275, 169] on div "371218135869 Konsolidētā rēķina kopējā summa 6,725.92 Apakšuzņēmējs Latvenergo …" at bounding box center [194, 69] width 362 height 555
click at [268, 219] on div "0.00" at bounding box center [262, 216] width 24 height 8
type input "1598.63"
click at [270, 175] on div "[STREET_ADDRESS](PRJ0002600) 2601946 clear" at bounding box center [194, 175] width 362 height 8
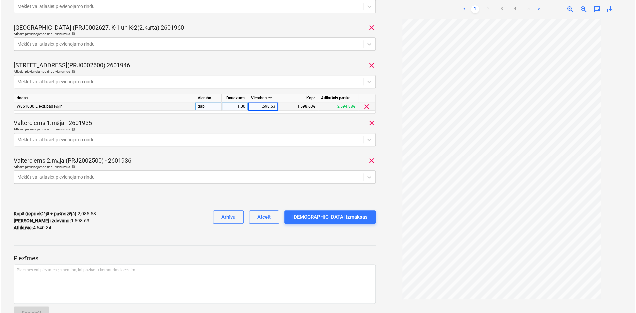
scroll to position [362, 0]
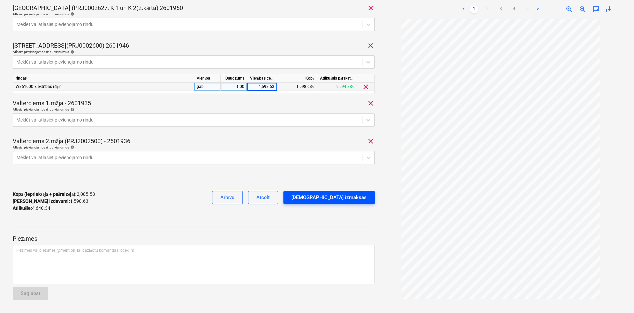
click at [349, 196] on div "[DEMOGRAPHIC_DATA] izmaksas" at bounding box center [328, 197] width 75 height 9
